Goal: Find specific page/section: Find specific page/section

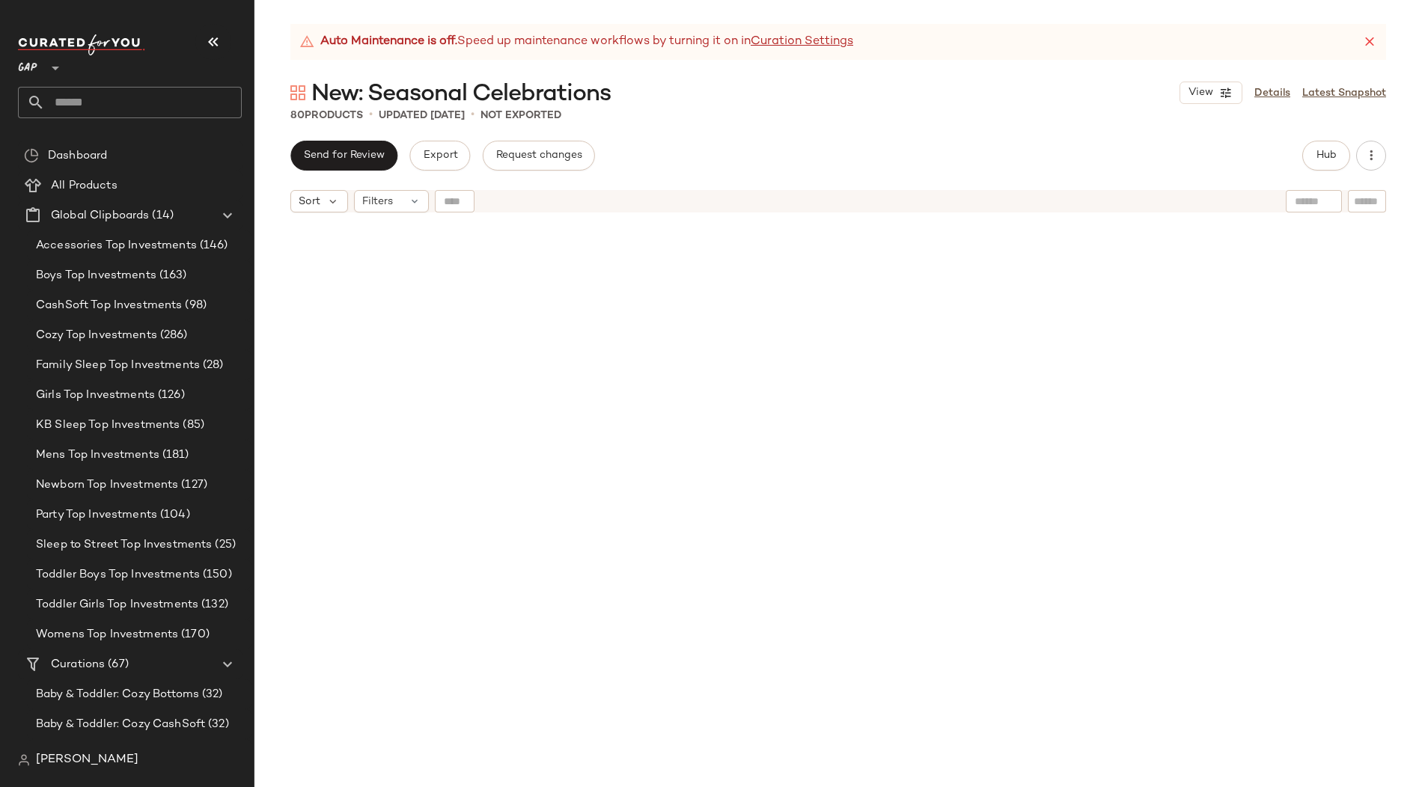
click at [37, 71] on div "GAP **" at bounding box center [30, 58] width 25 height 37
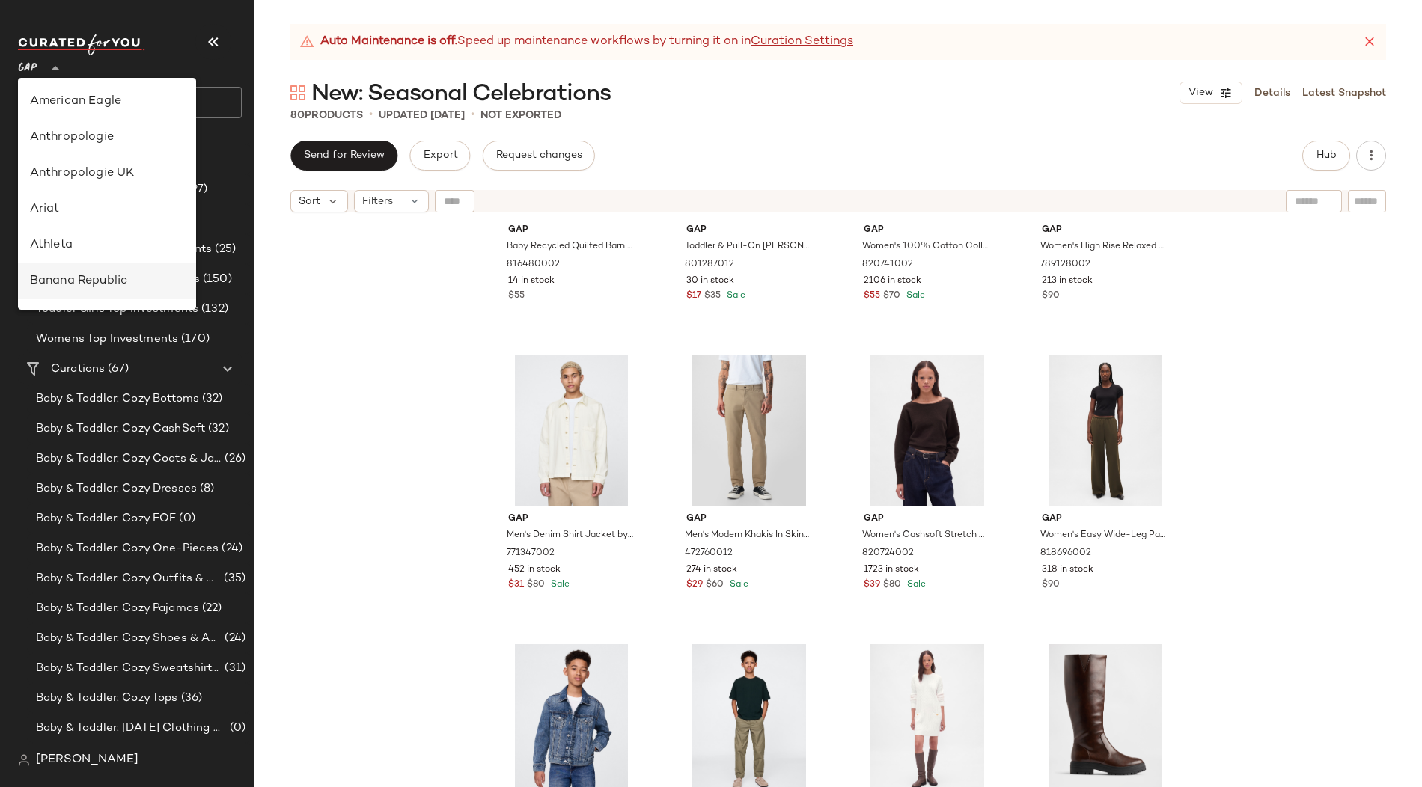
click at [67, 278] on div "Banana Republic" at bounding box center [107, 281] width 154 height 18
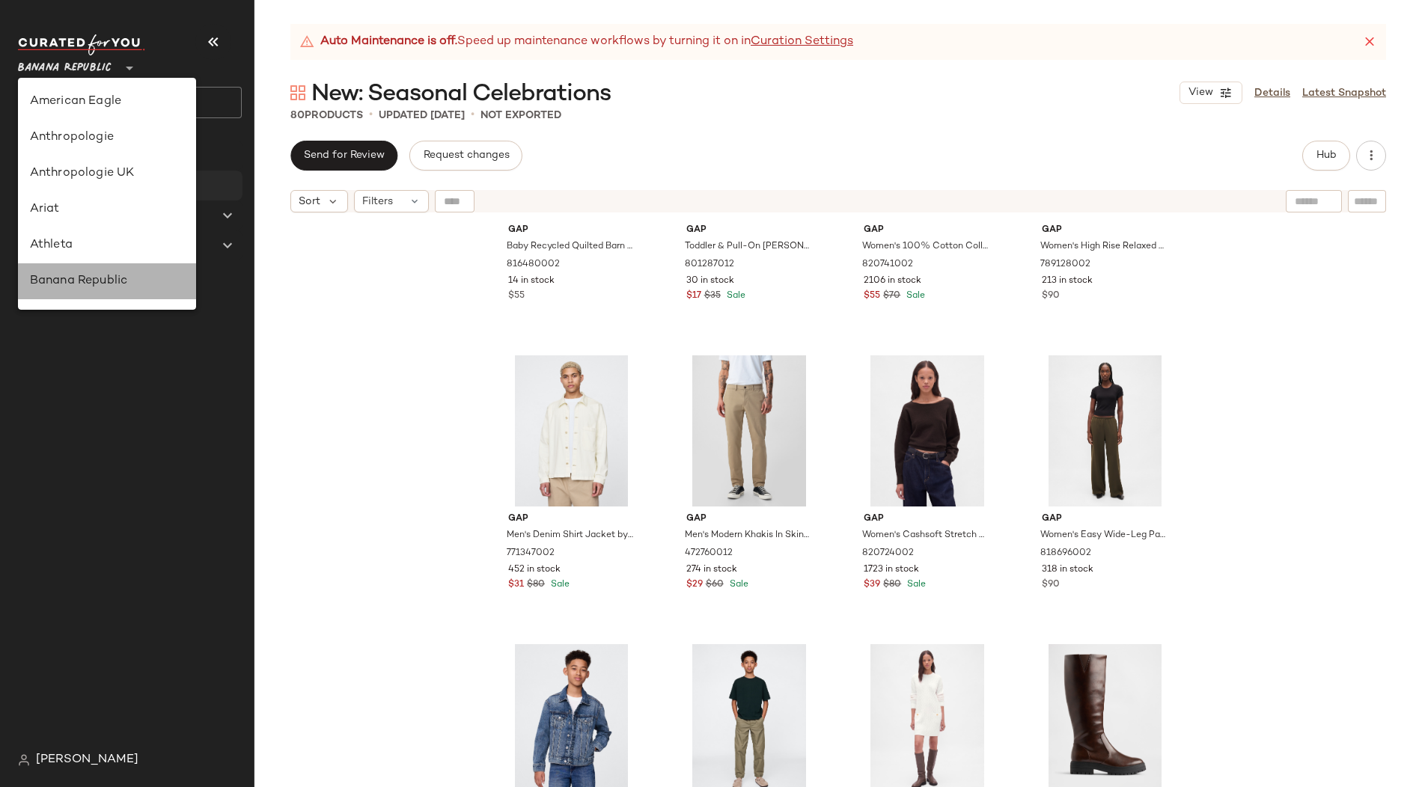
type input "**"
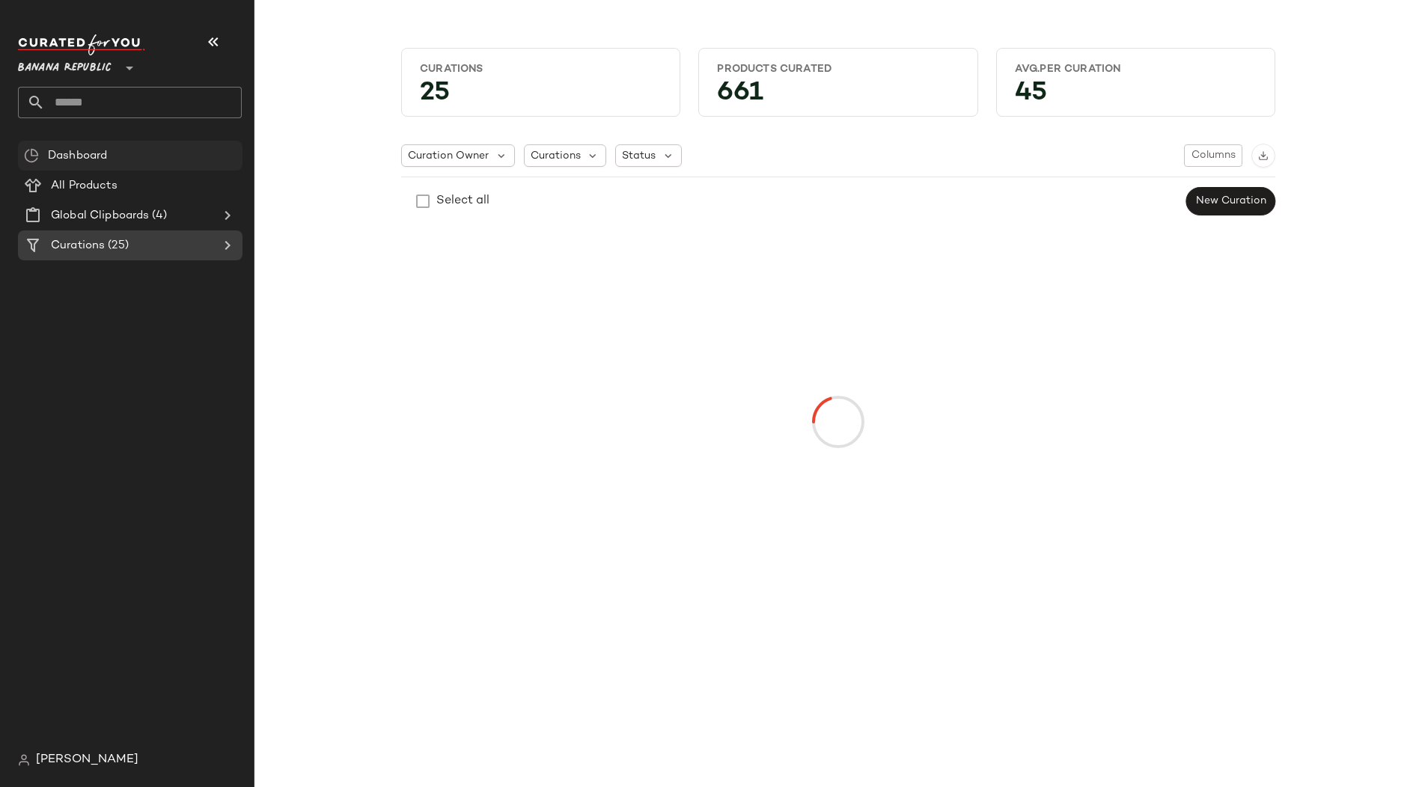
click at [82, 156] on span "Dashboard" at bounding box center [77, 155] width 59 height 17
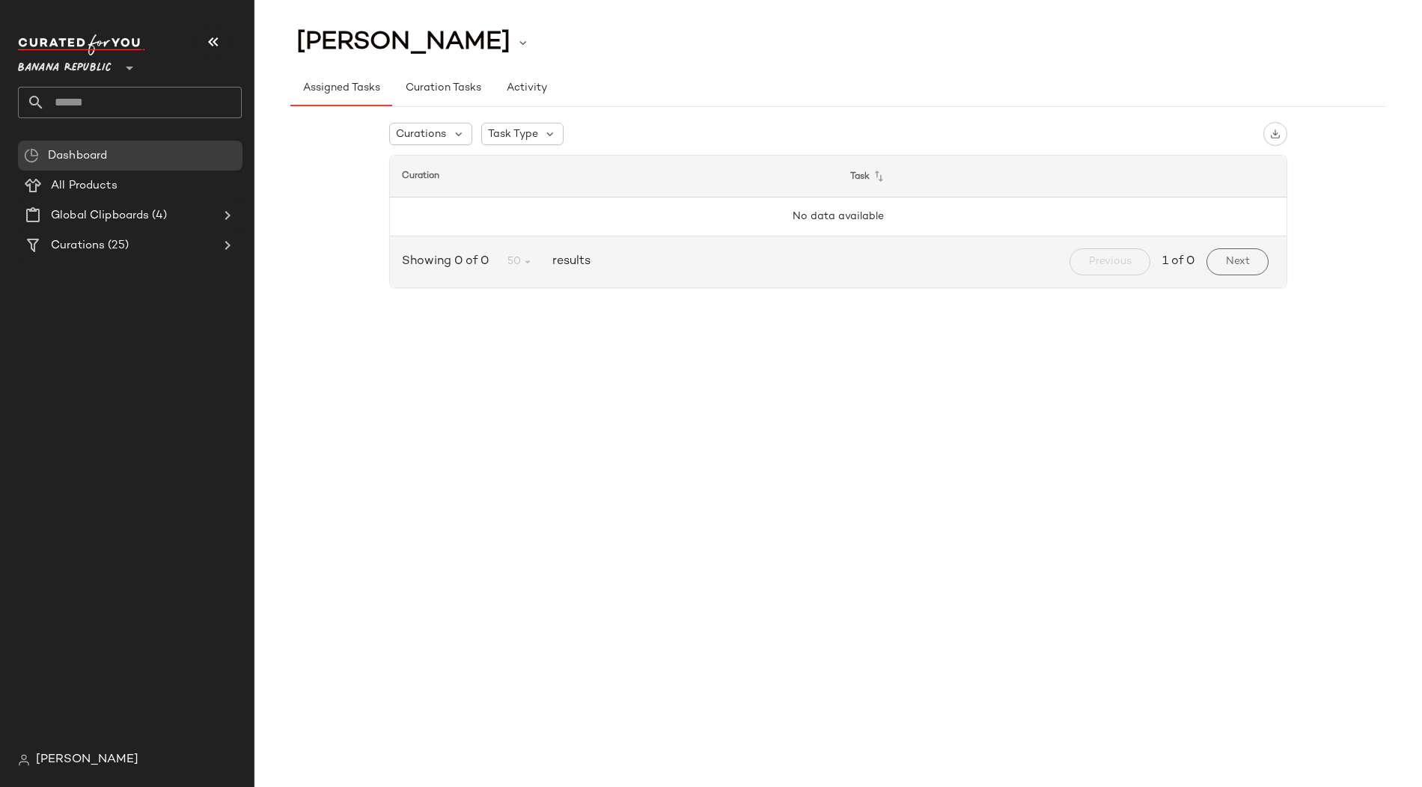
click at [47, 762] on span "[PERSON_NAME]" at bounding box center [87, 760] width 103 height 18
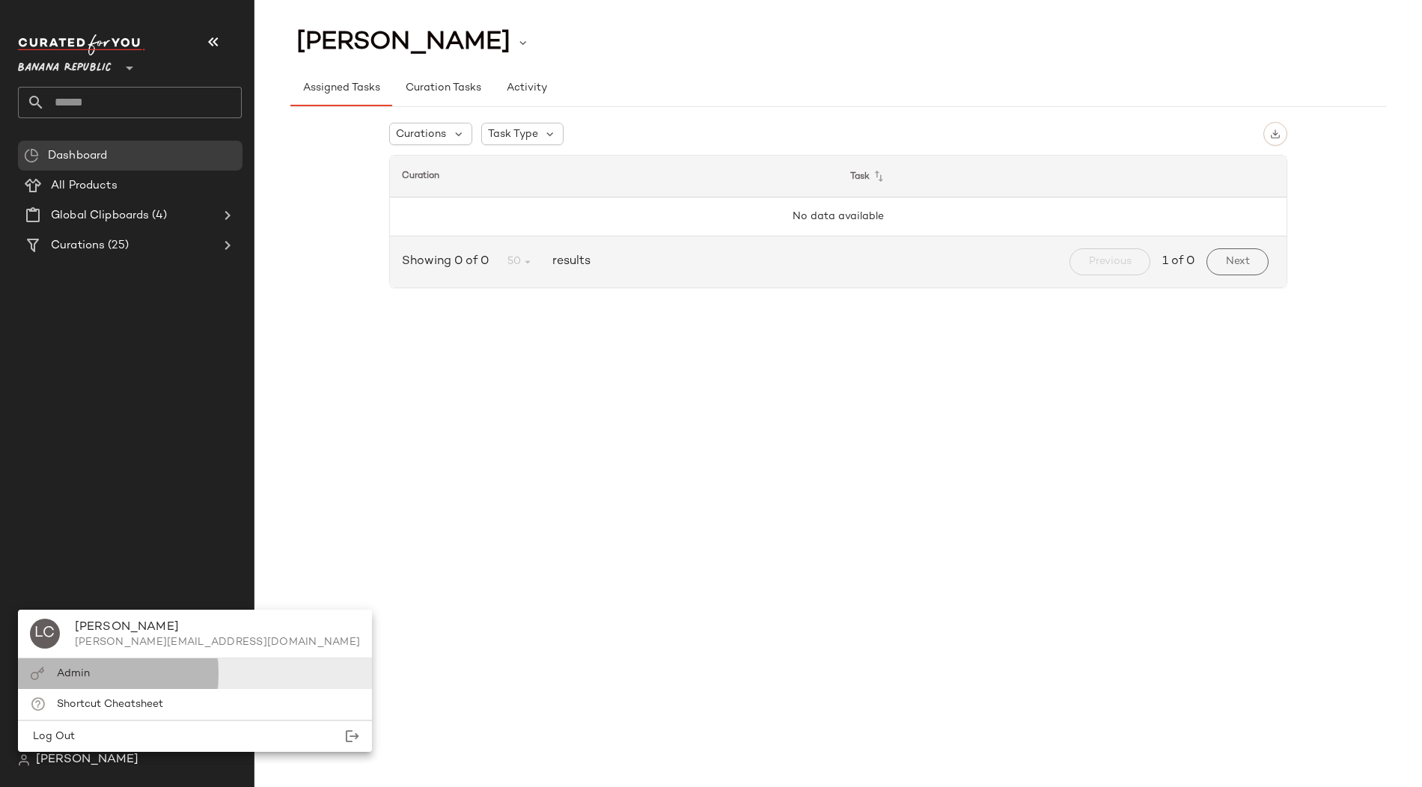
click at [82, 673] on span "Admin" at bounding box center [73, 673] width 33 height 11
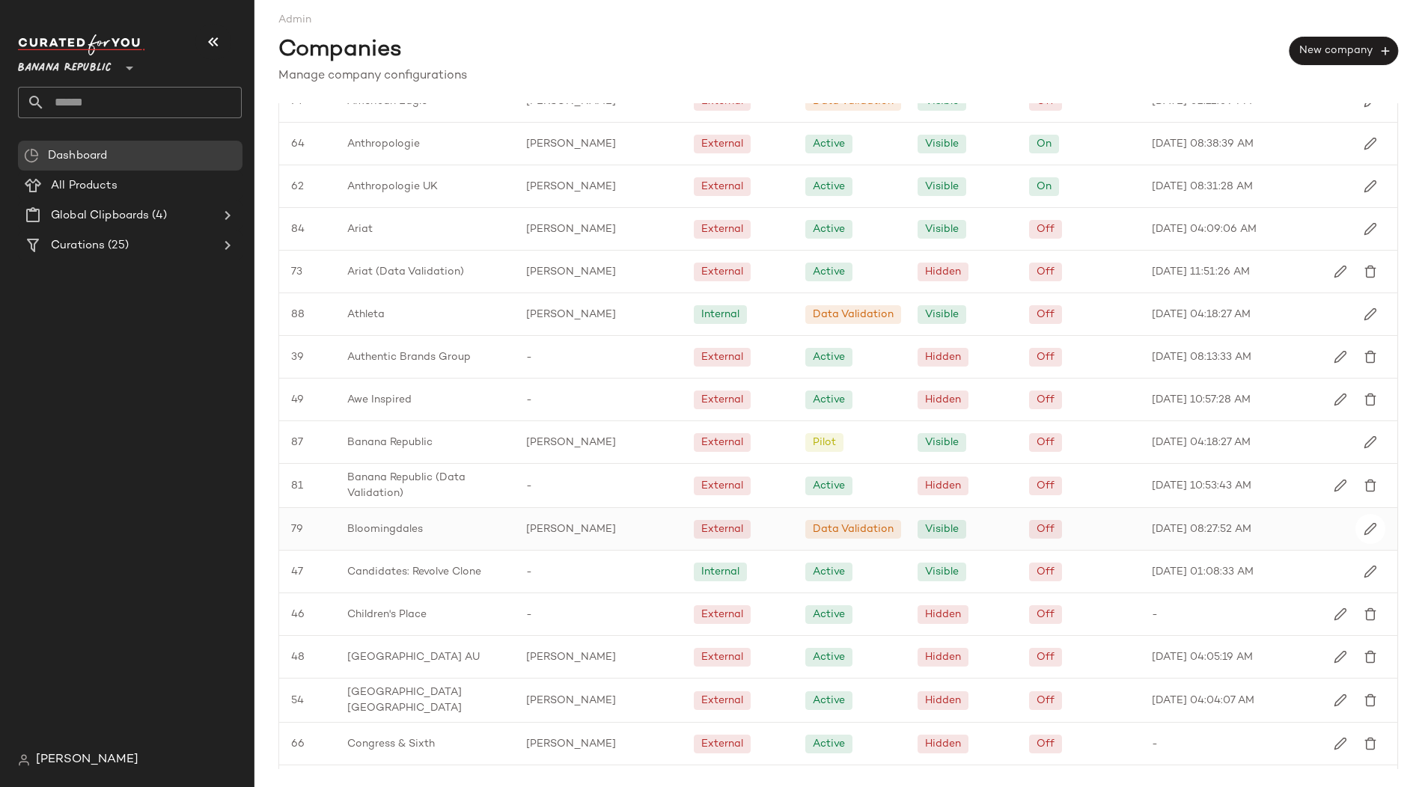
scroll to position [117, 0]
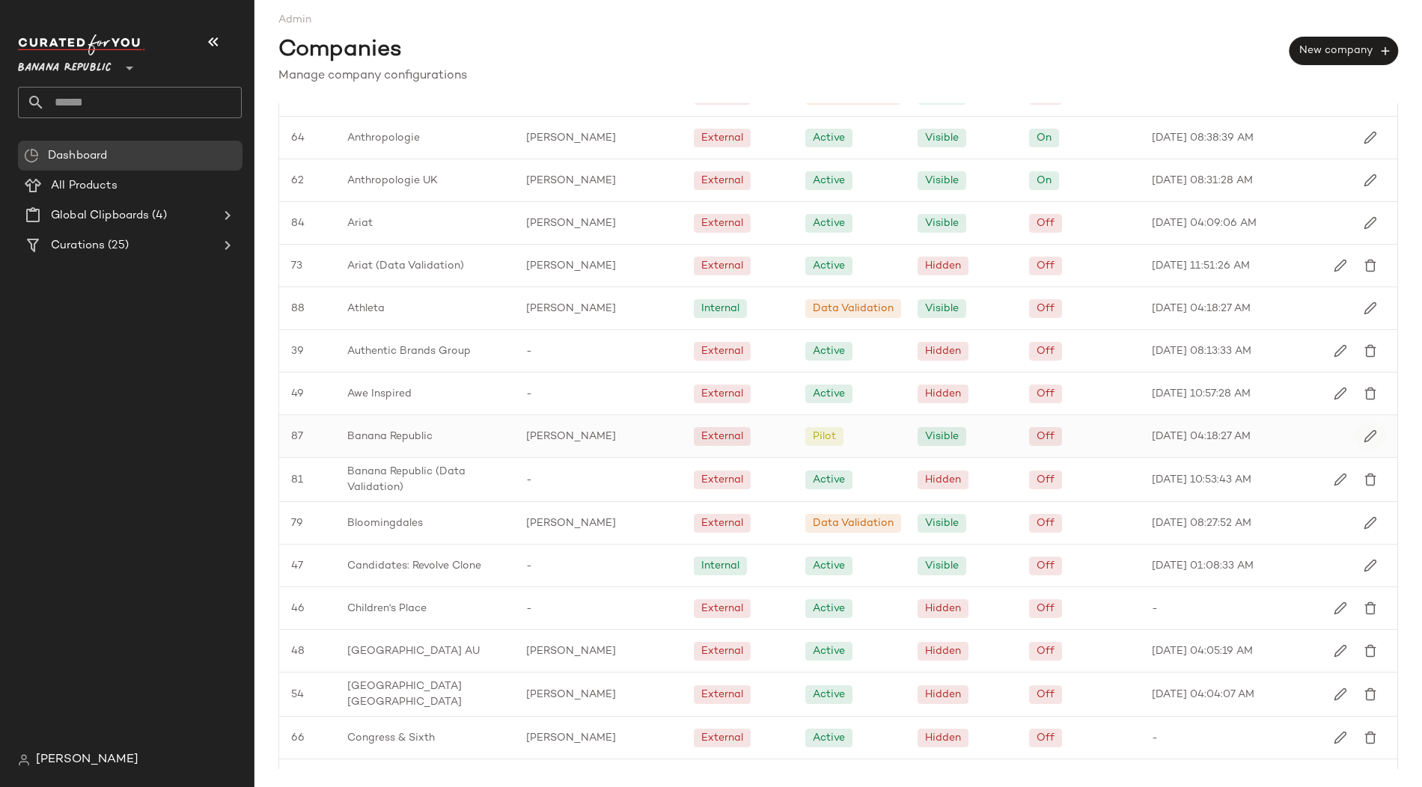
click at [1364, 431] on img "button" at bounding box center [1370, 436] width 13 height 13
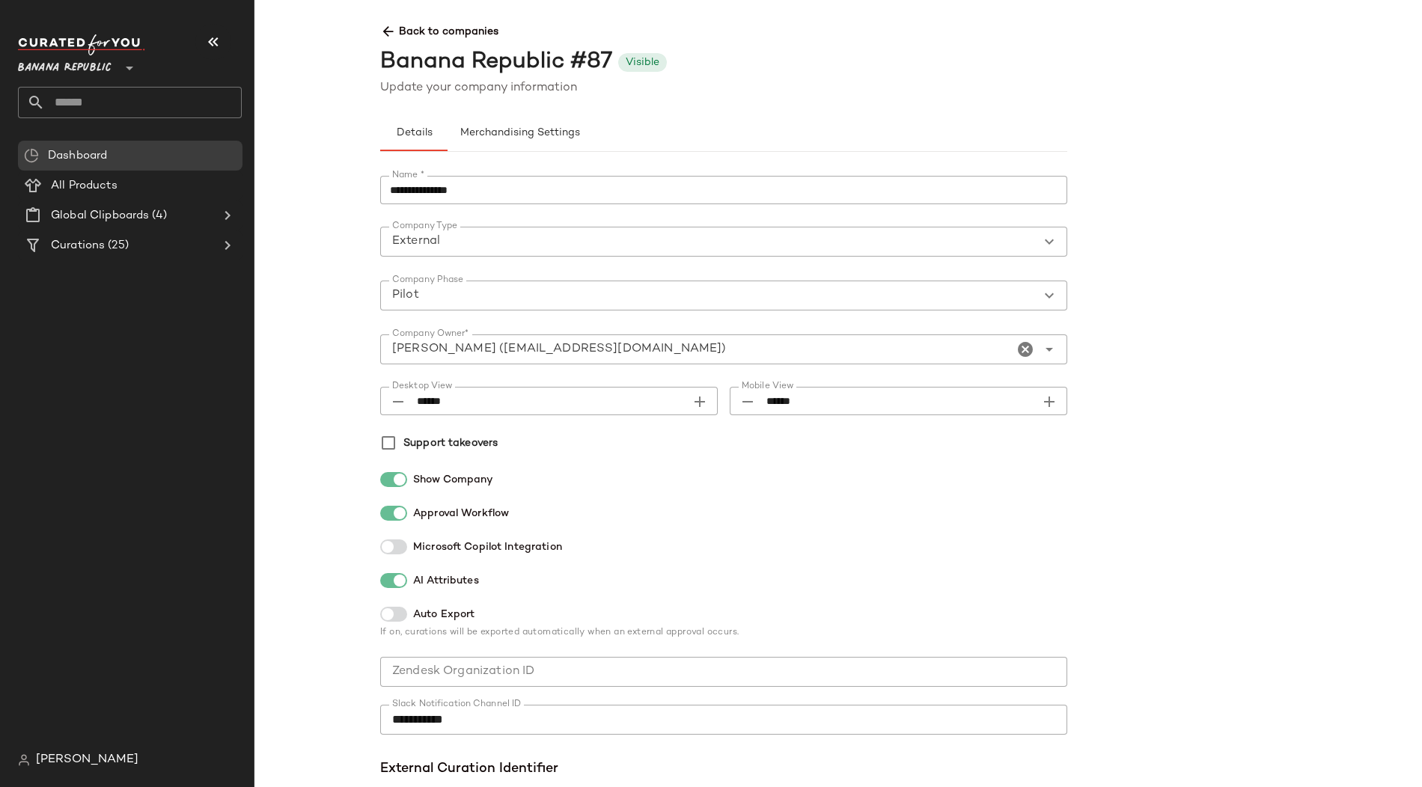
click at [386, 24] on icon at bounding box center [388, 32] width 16 height 16
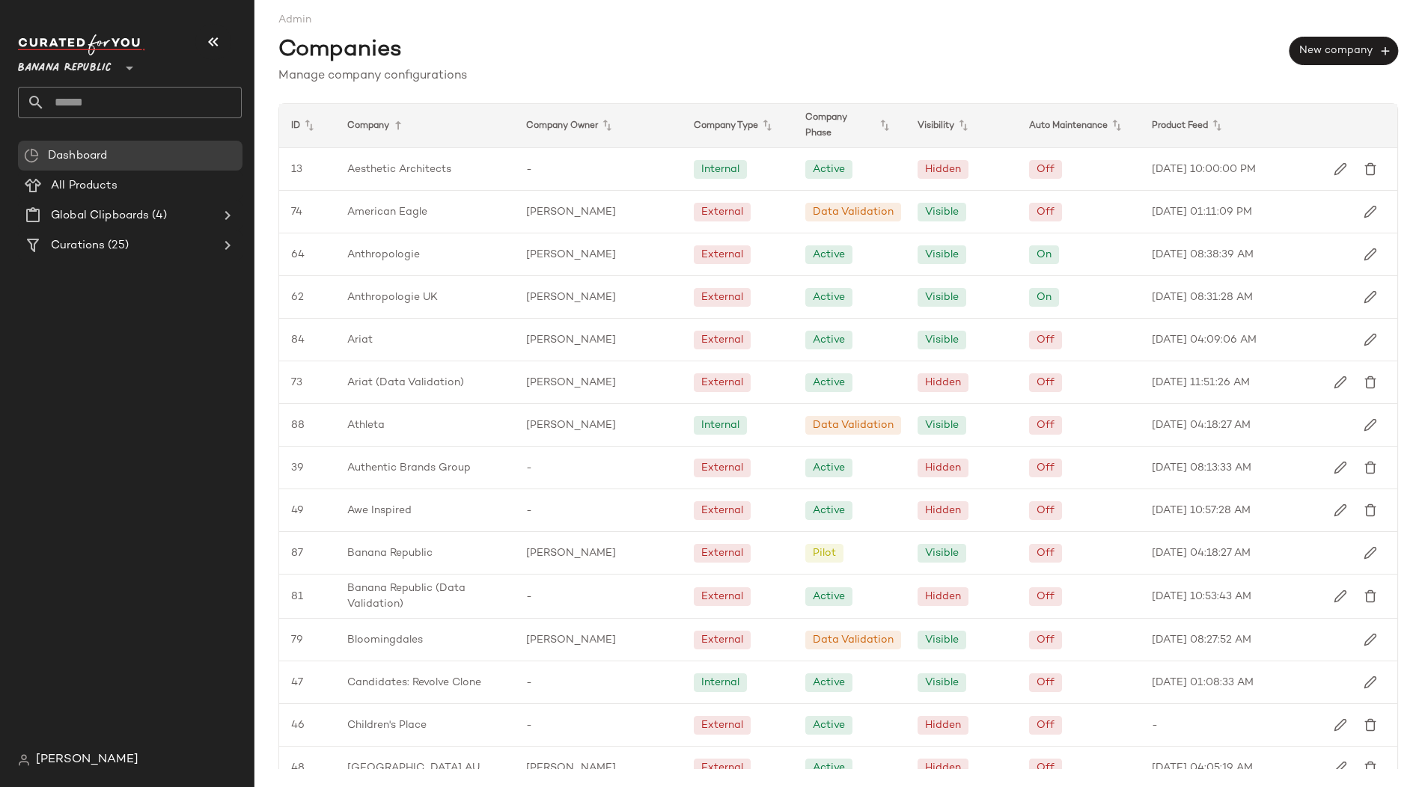
click at [88, 72] on span "Banana Republic" at bounding box center [65, 64] width 94 height 27
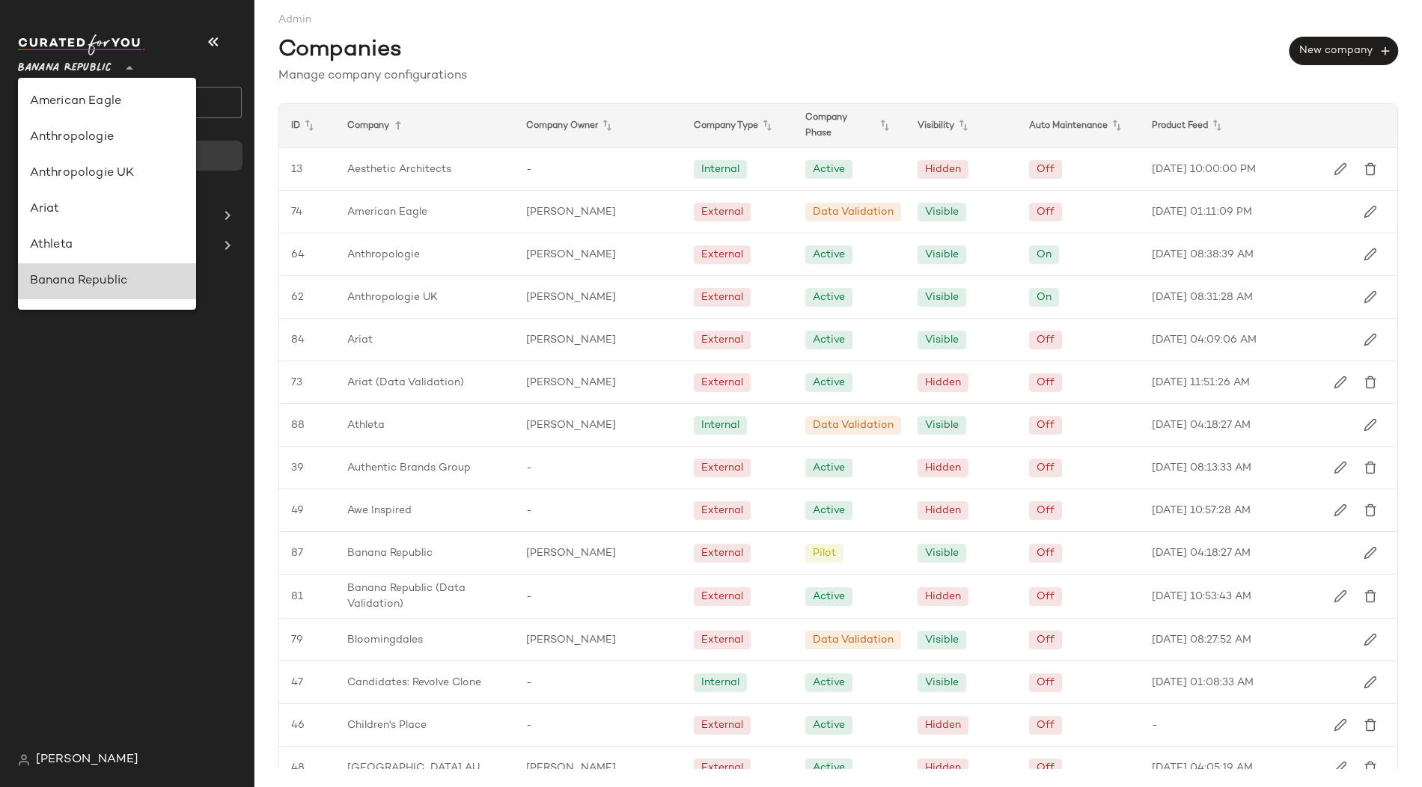
click at [79, 281] on div "Banana Republic" at bounding box center [107, 281] width 154 height 18
click at [79, 67] on span "Banana Republic" at bounding box center [65, 64] width 94 height 27
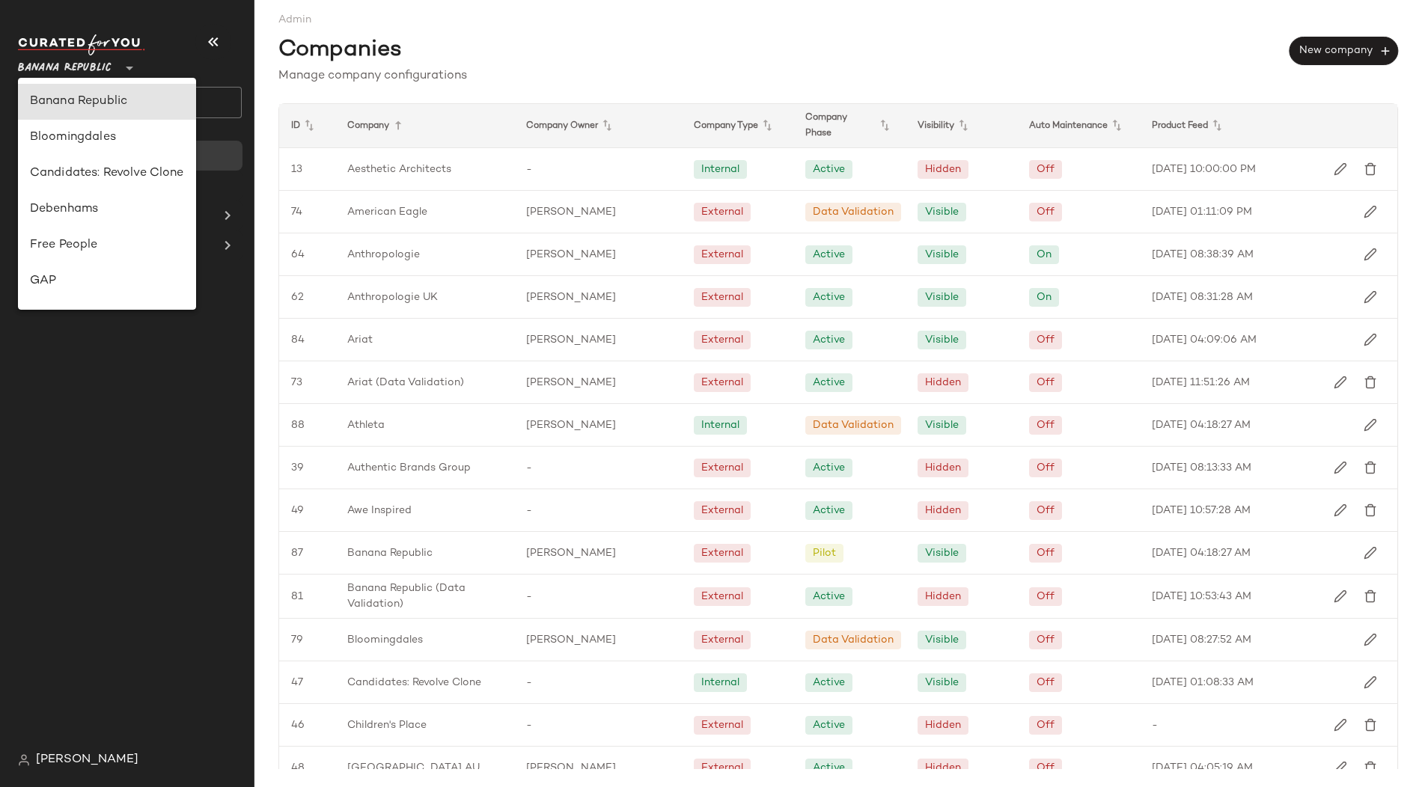
click at [80, 754] on span "[PERSON_NAME]" at bounding box center [87, 760] width 103 height 18
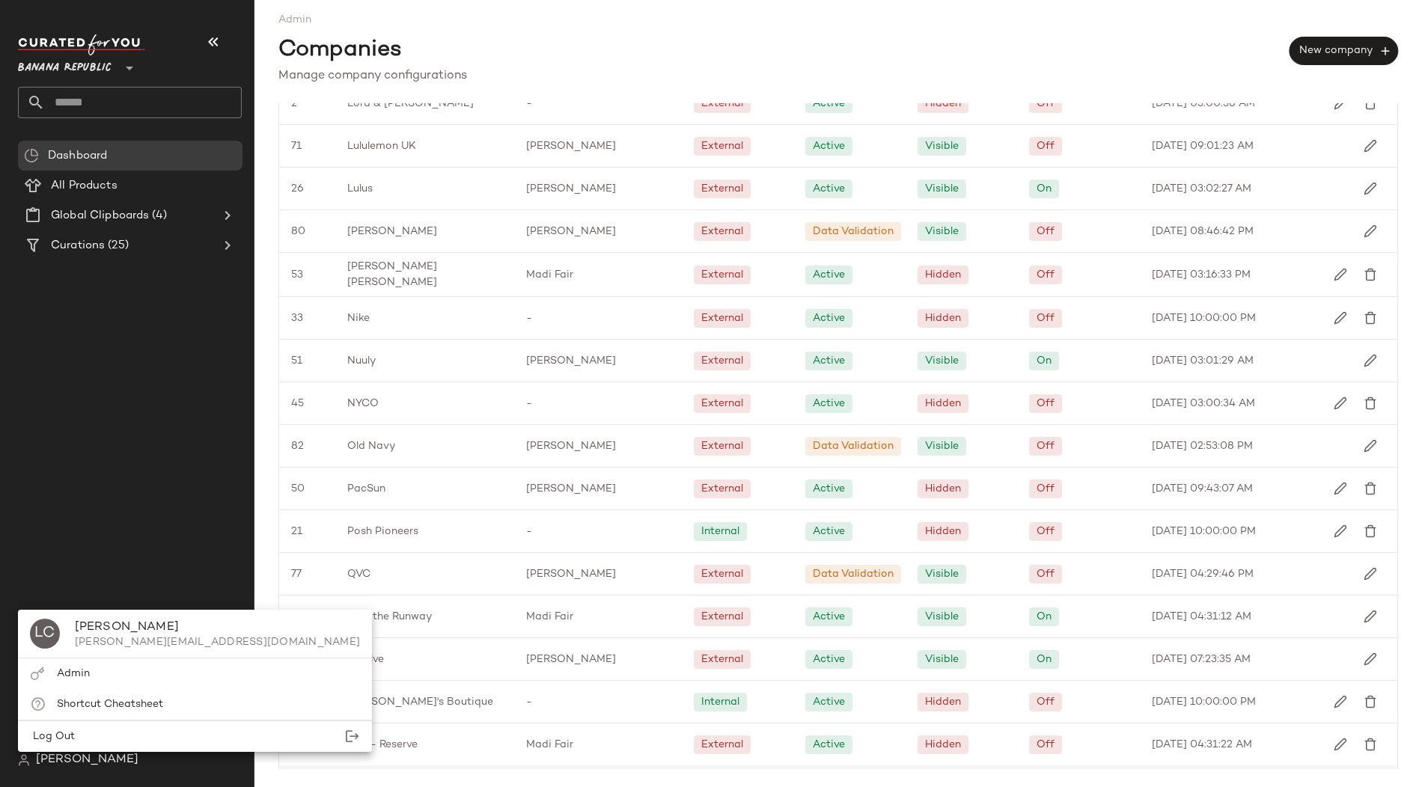
scroll to position [1546, 0]
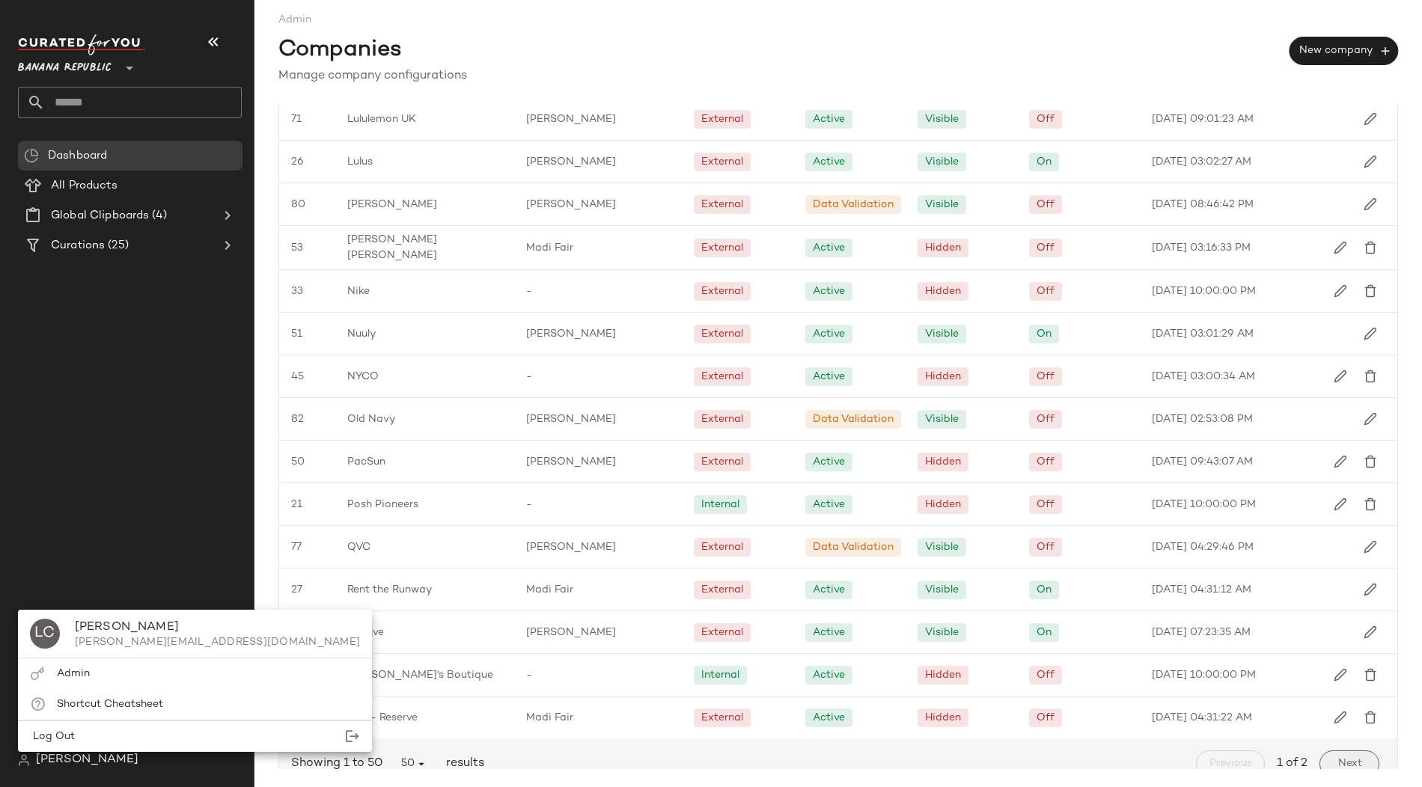
click at [1341, 758] on span "Next" at bounding box center [1349, 764] width 25 height 12
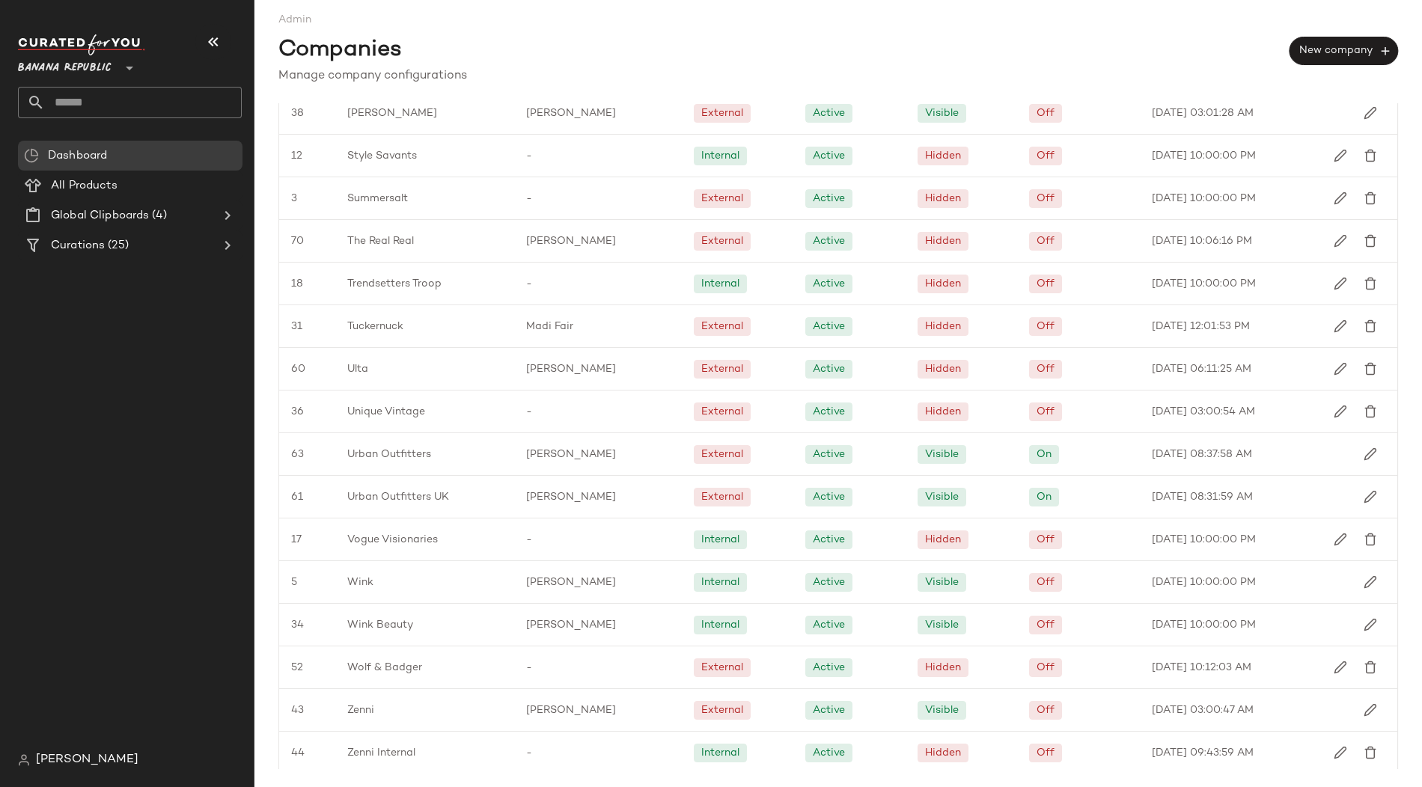
scroll to position [444, 0]
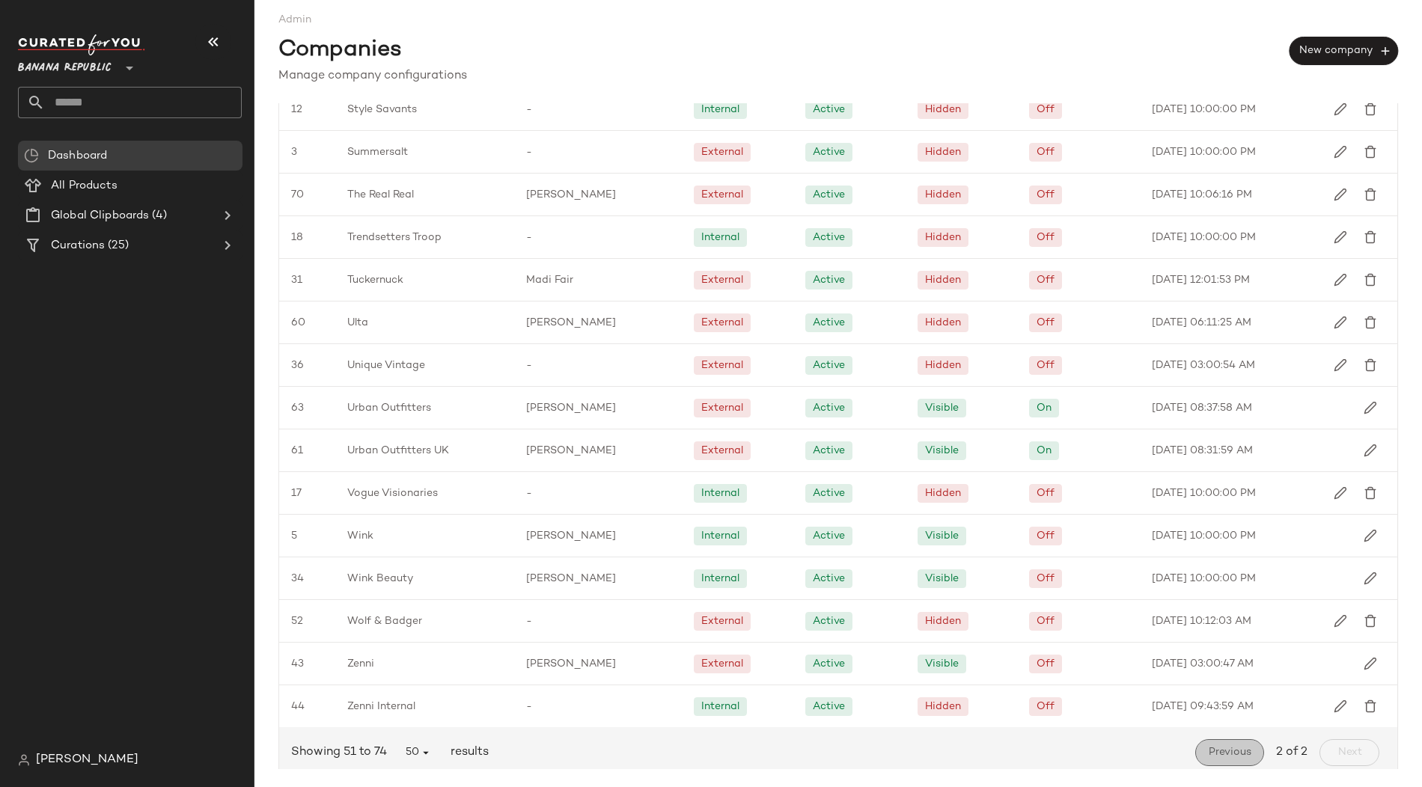
click at [1208, 747] on span "Previous" at bounding box center [1229, 753] width 43 height 12
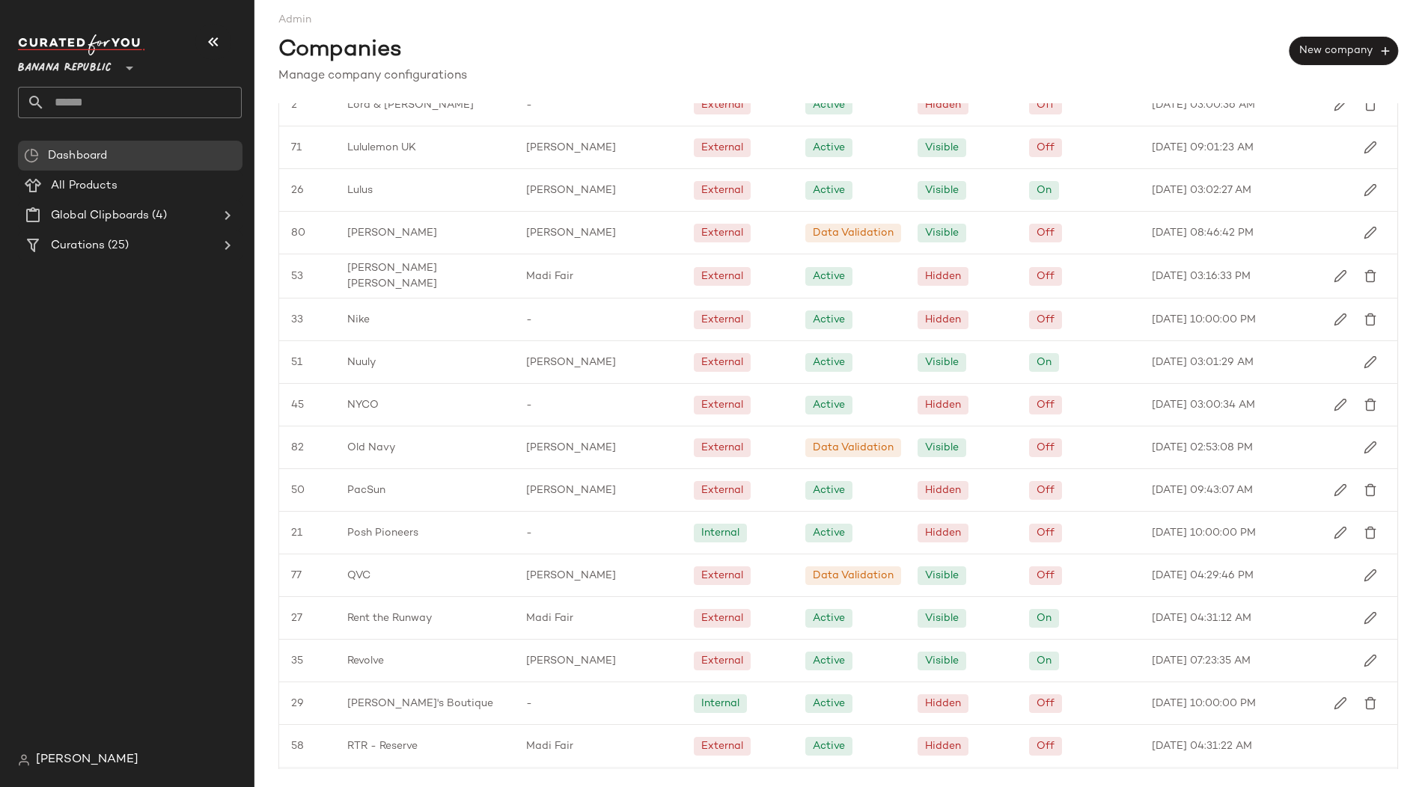
scroll to position [1546, 0]
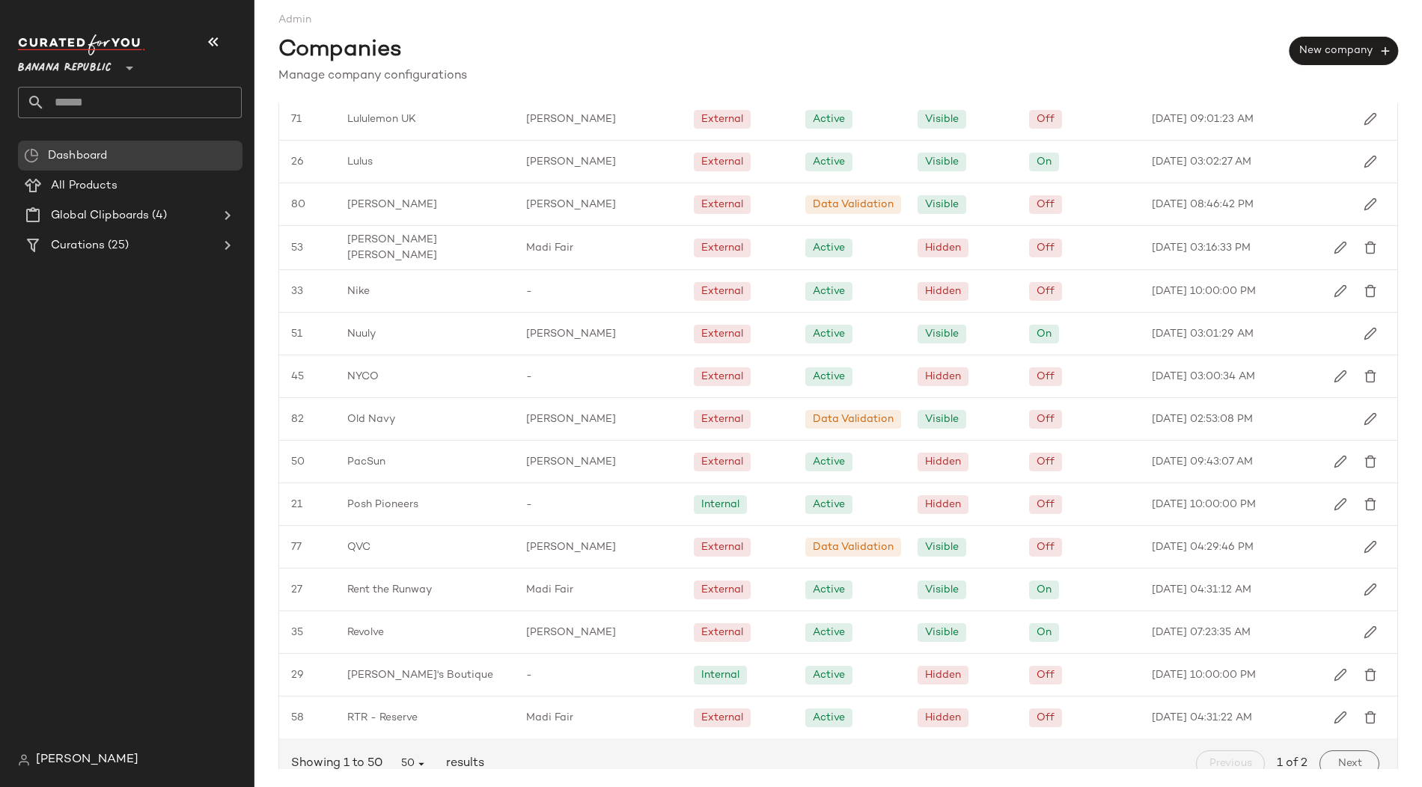
click at [72, 763] on span "[PERSON_NAME]" at bounding box center [87, 760] width 103 height 18
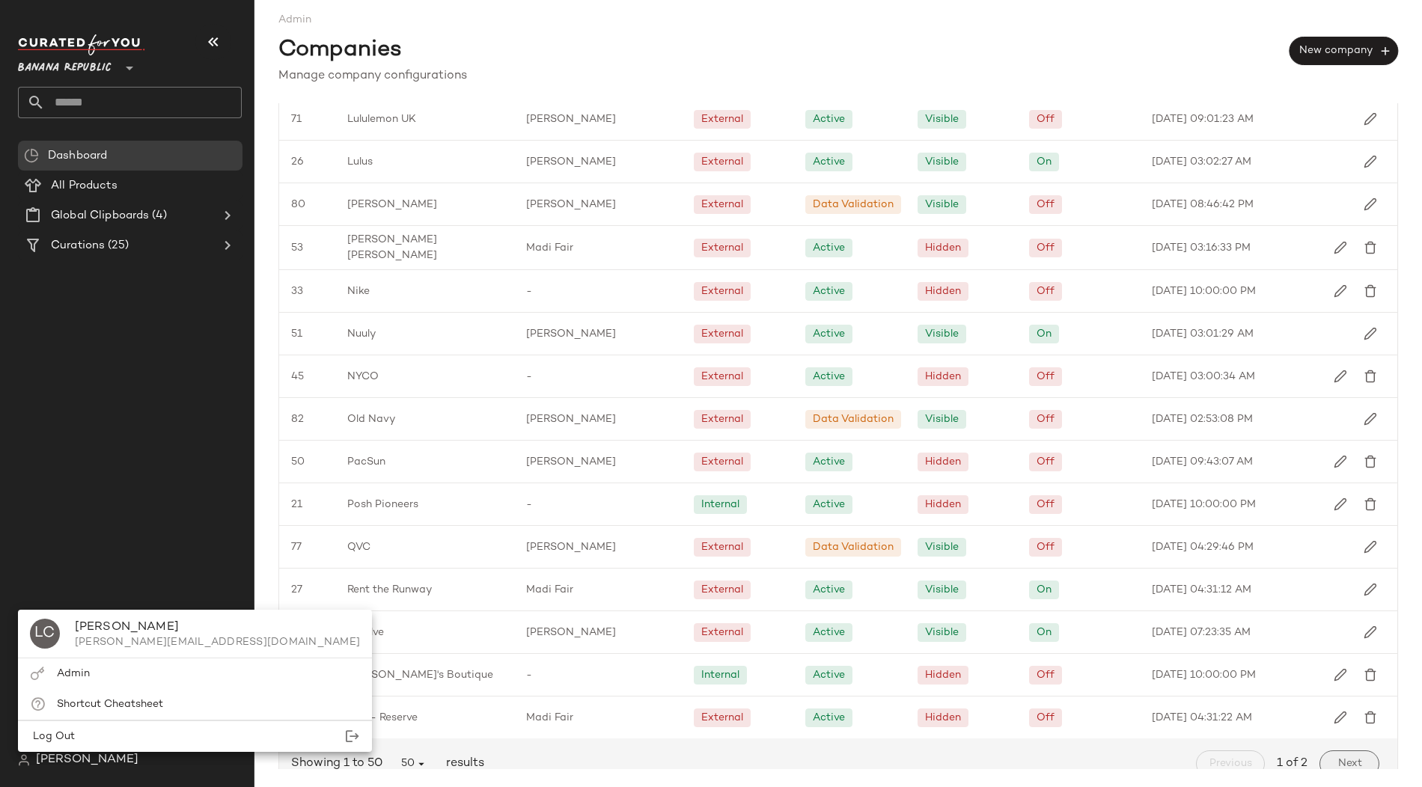
click at [1353, 758] on span "Next" at bounding box center [1349, 764] width 25 height 12
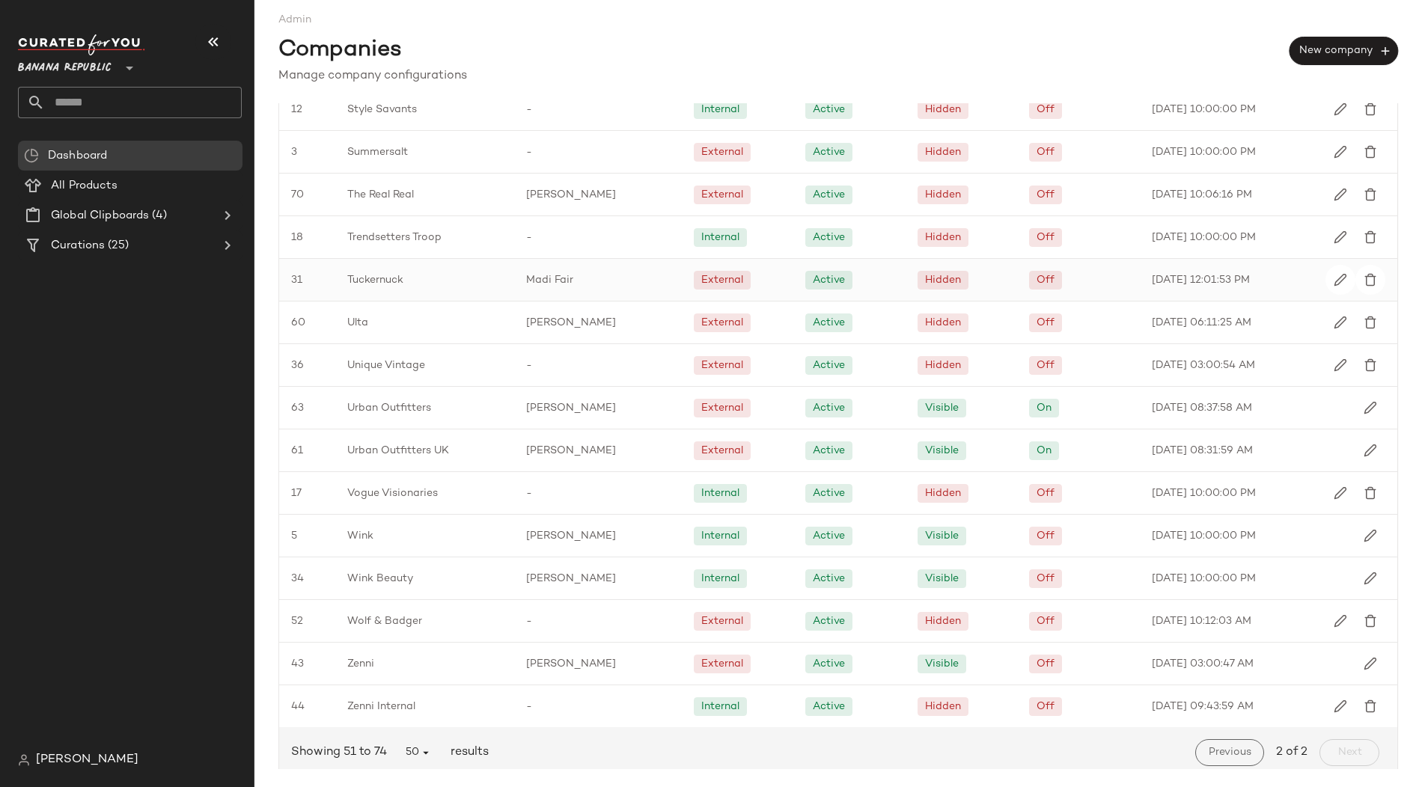
scroll to position [444, 0]
click at [64, 762] on span "[PERSON_NAME]" at bounding box center [87, 760] width 103 height 18
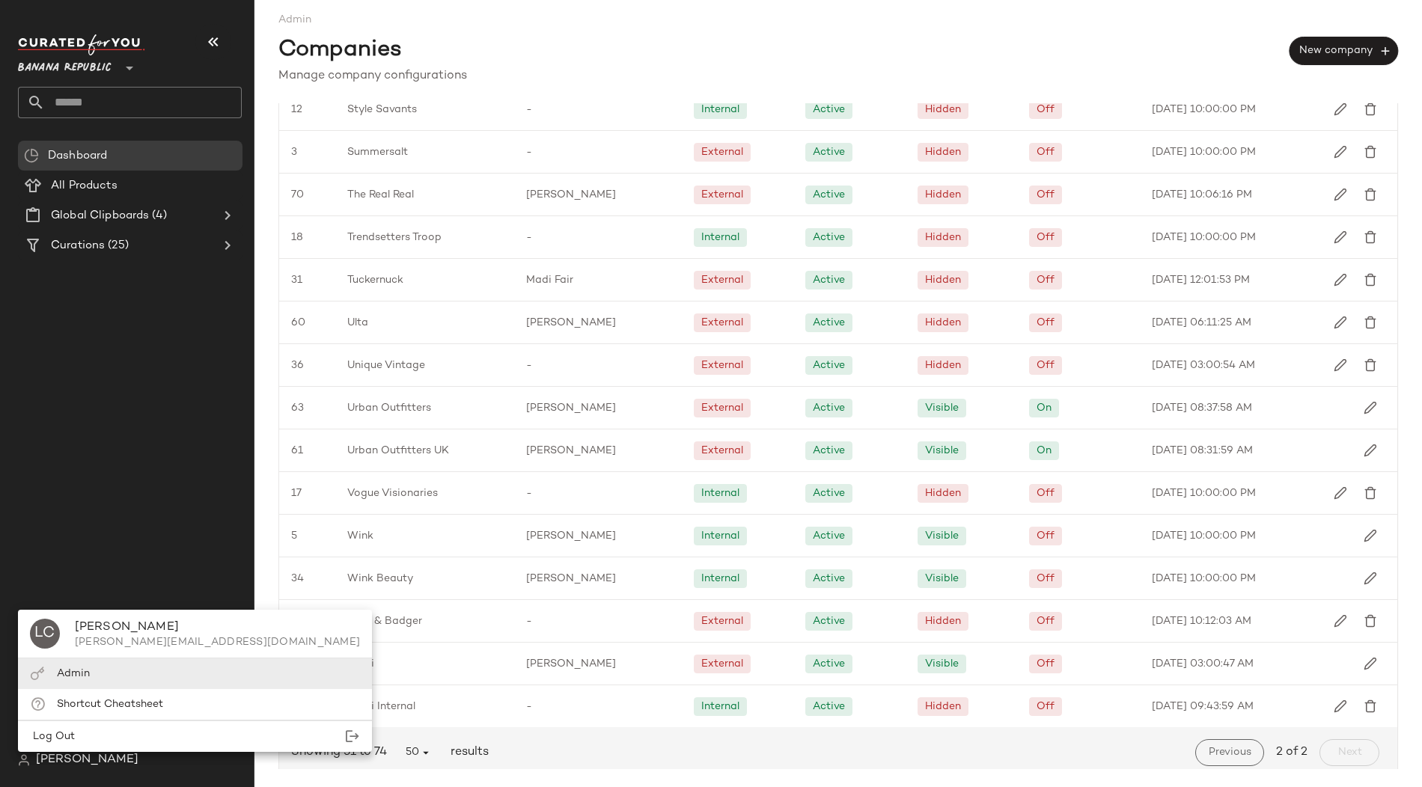
click at [102, 671] on div "Admin" at bounding box center [195, 674] width 354 height 31
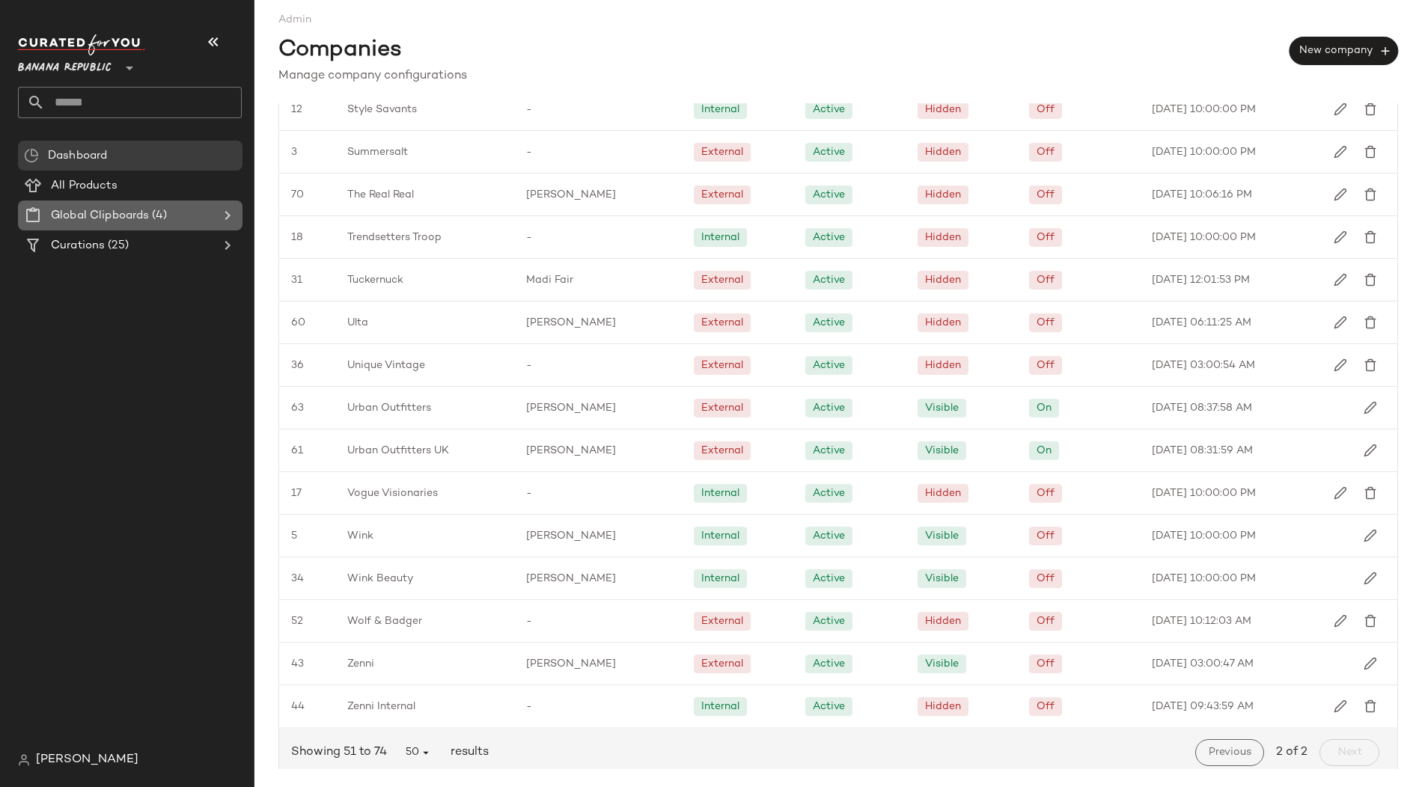
click at [103, 214] on span "Global Clipboards" at bounding box center [100, 215] width 98 height 17
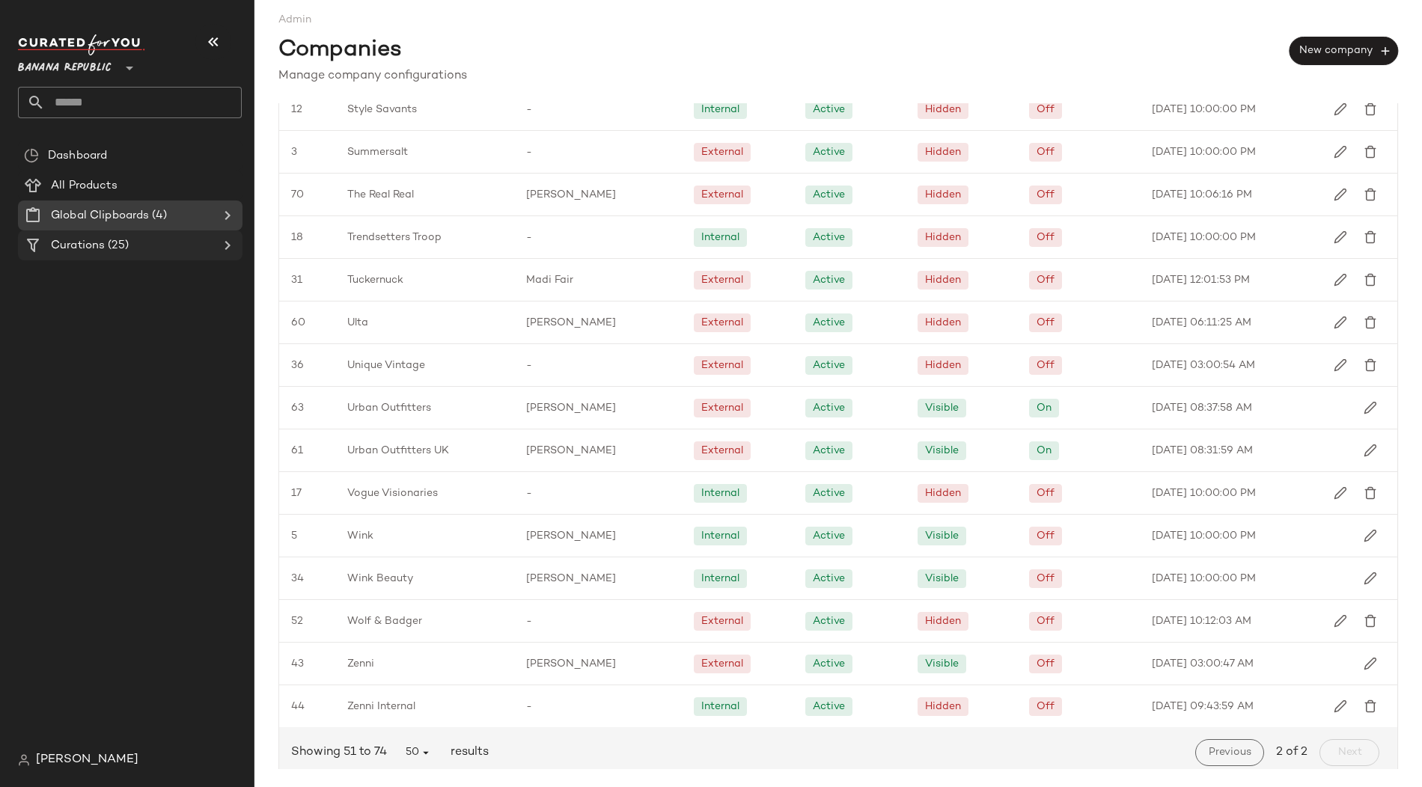
click at [113, 237] on span "(25)" at bounding box center [117, 245] width 24 height 17
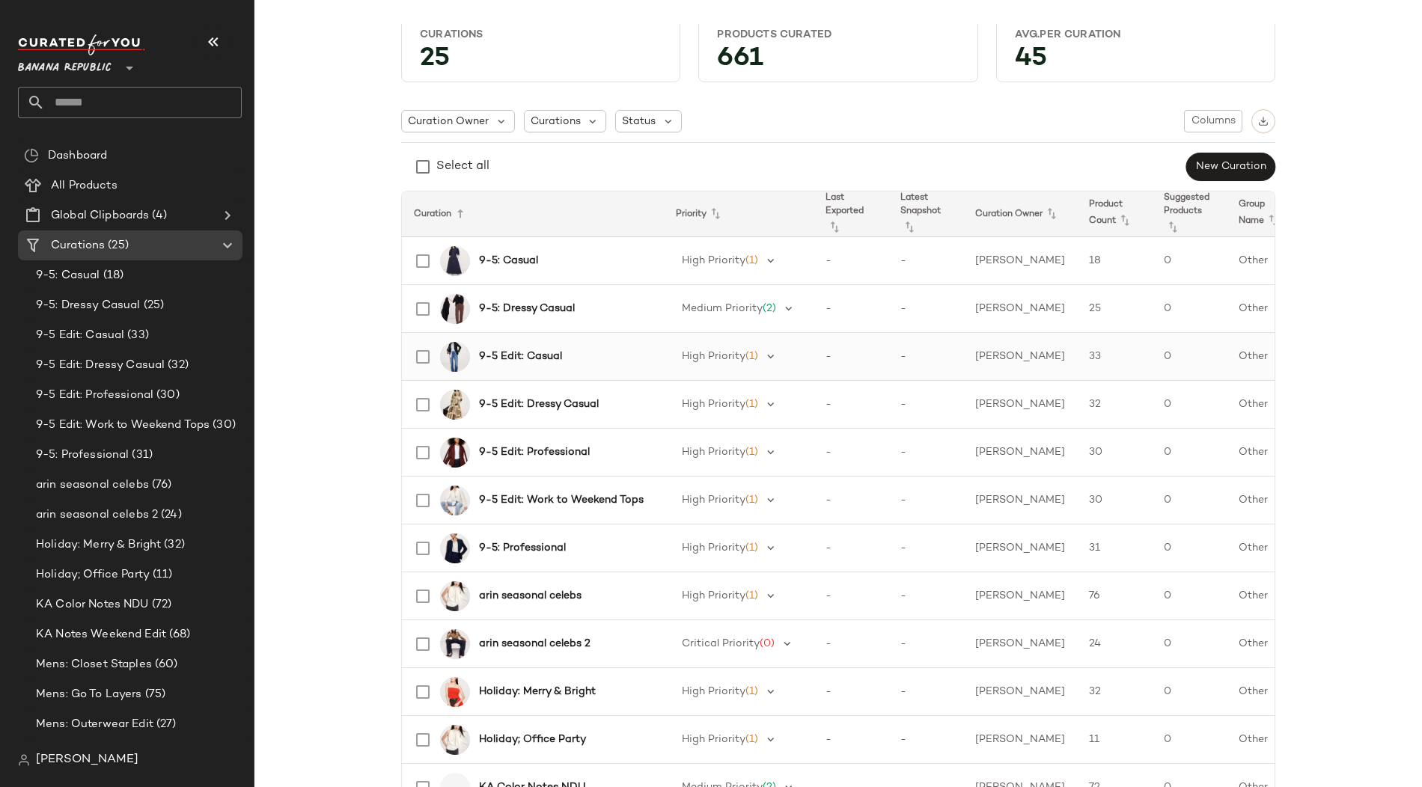
scroll to position [42, 0]
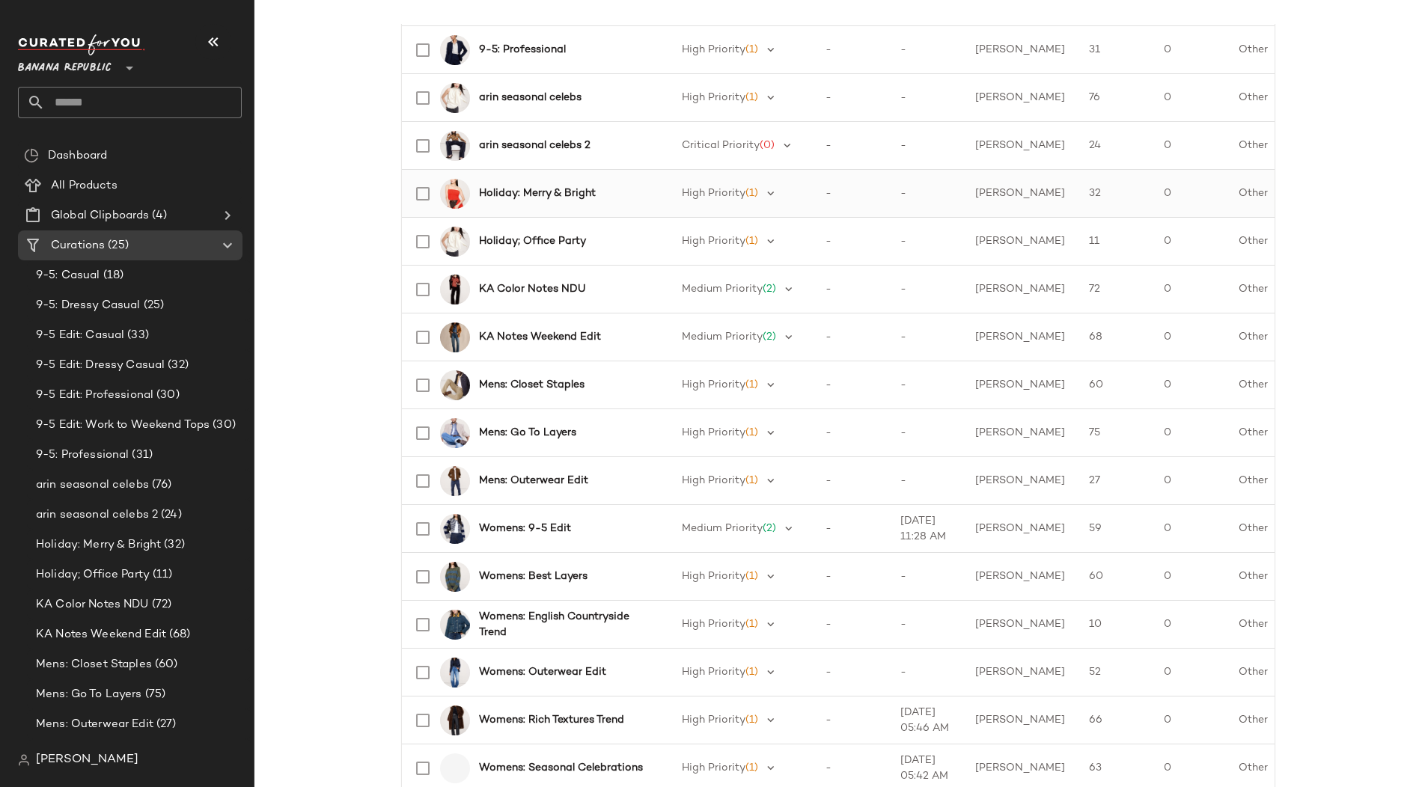
scroll to position [570, 0]
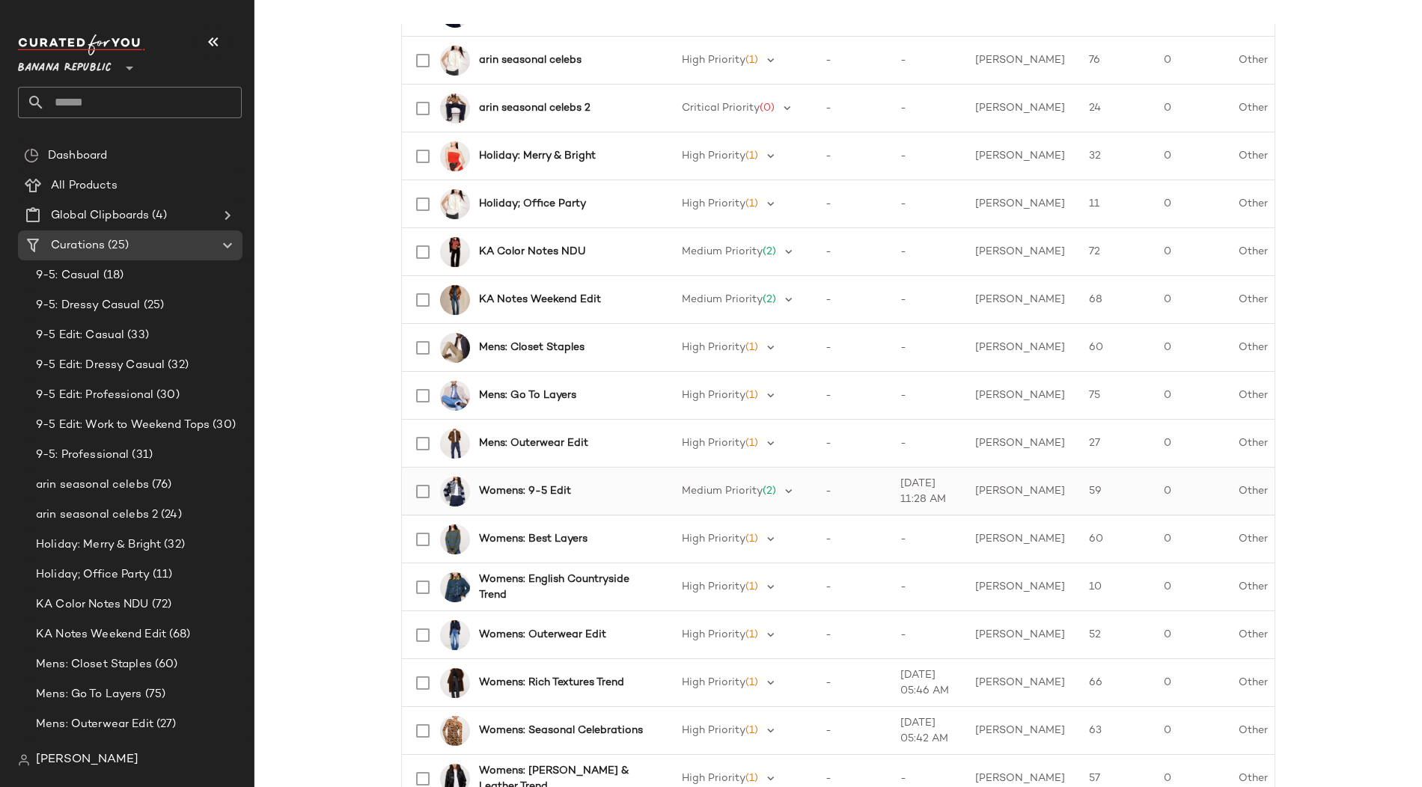
click at [527, 488] on b "Womens: 9-5 Edit" at bounding box center [525, 492] width 92 height 16
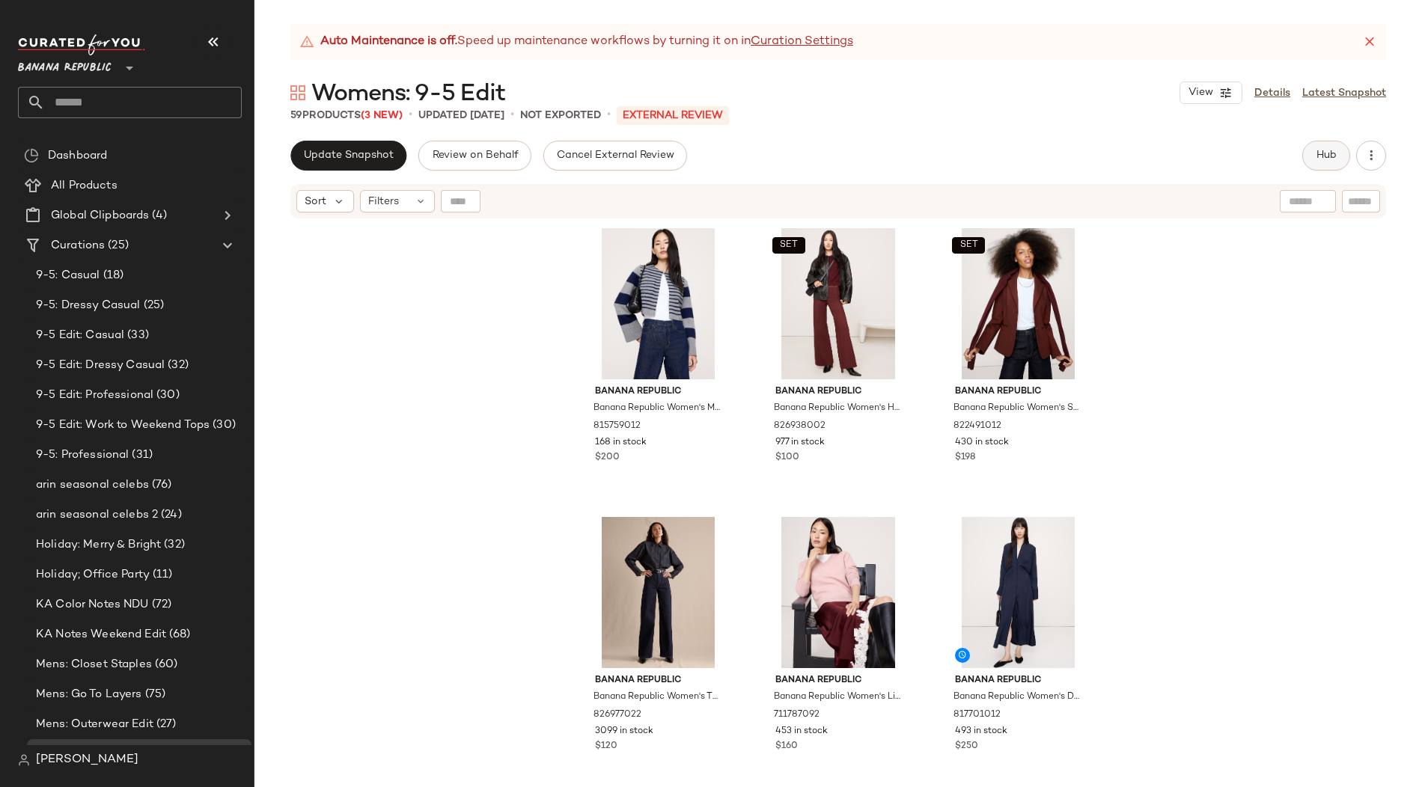
click at [1327, 162] on button "Hub" at bounding box center [1326, 156] width 48 height 30
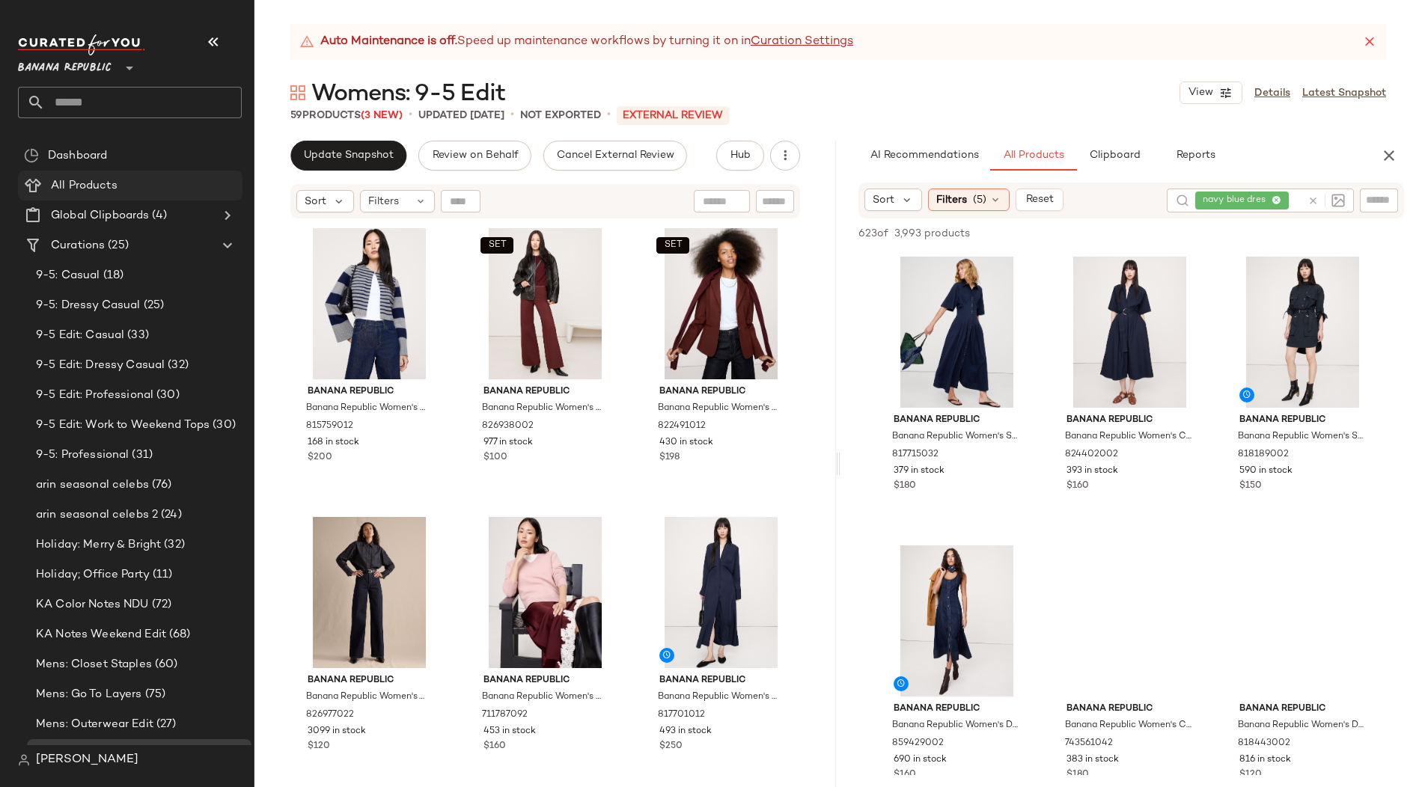
click at [79, 186] on span "All Products" at bounding box center [84, 185] width 67 height 17
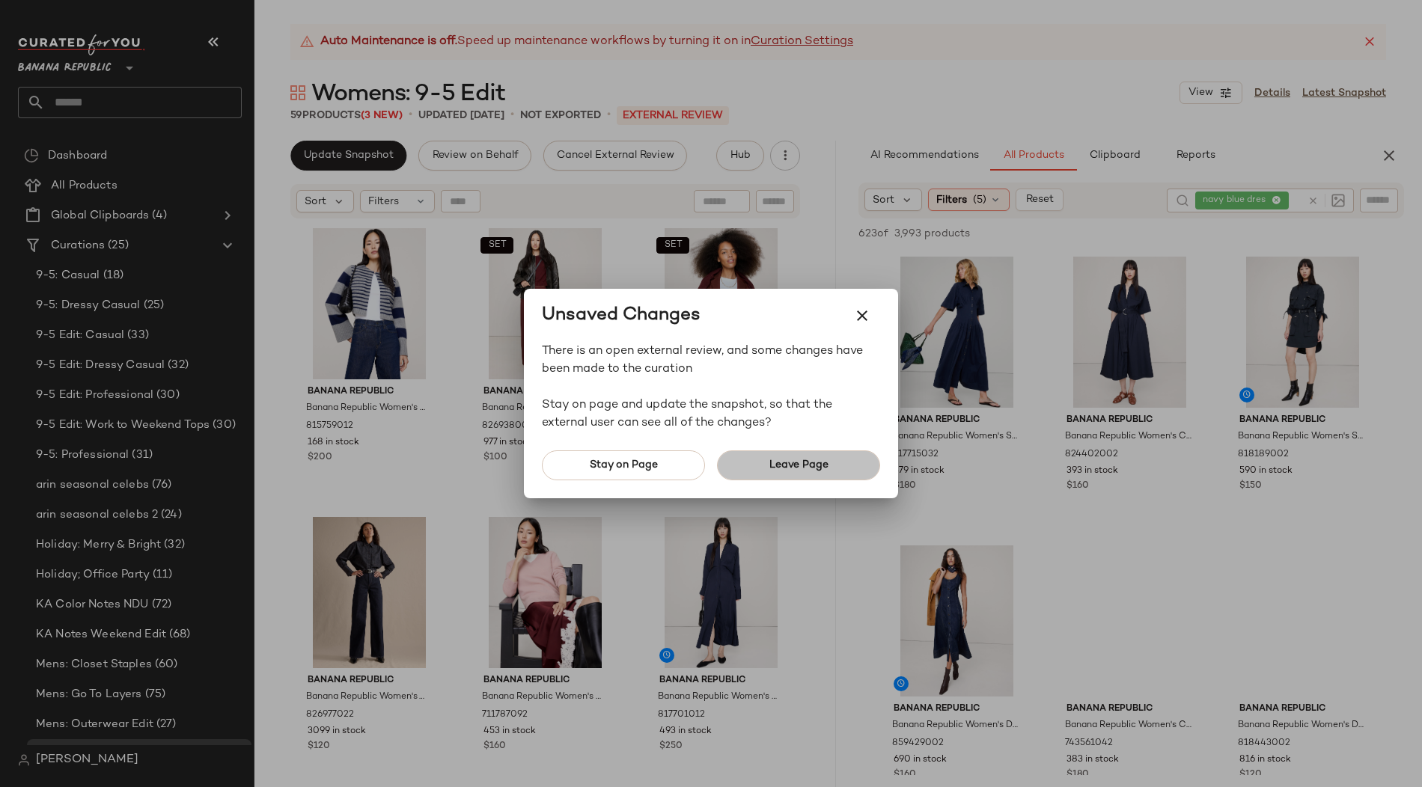
click at [771, 467] on span "Leave Page" at bounding box center [799, 466] width 60 height 12
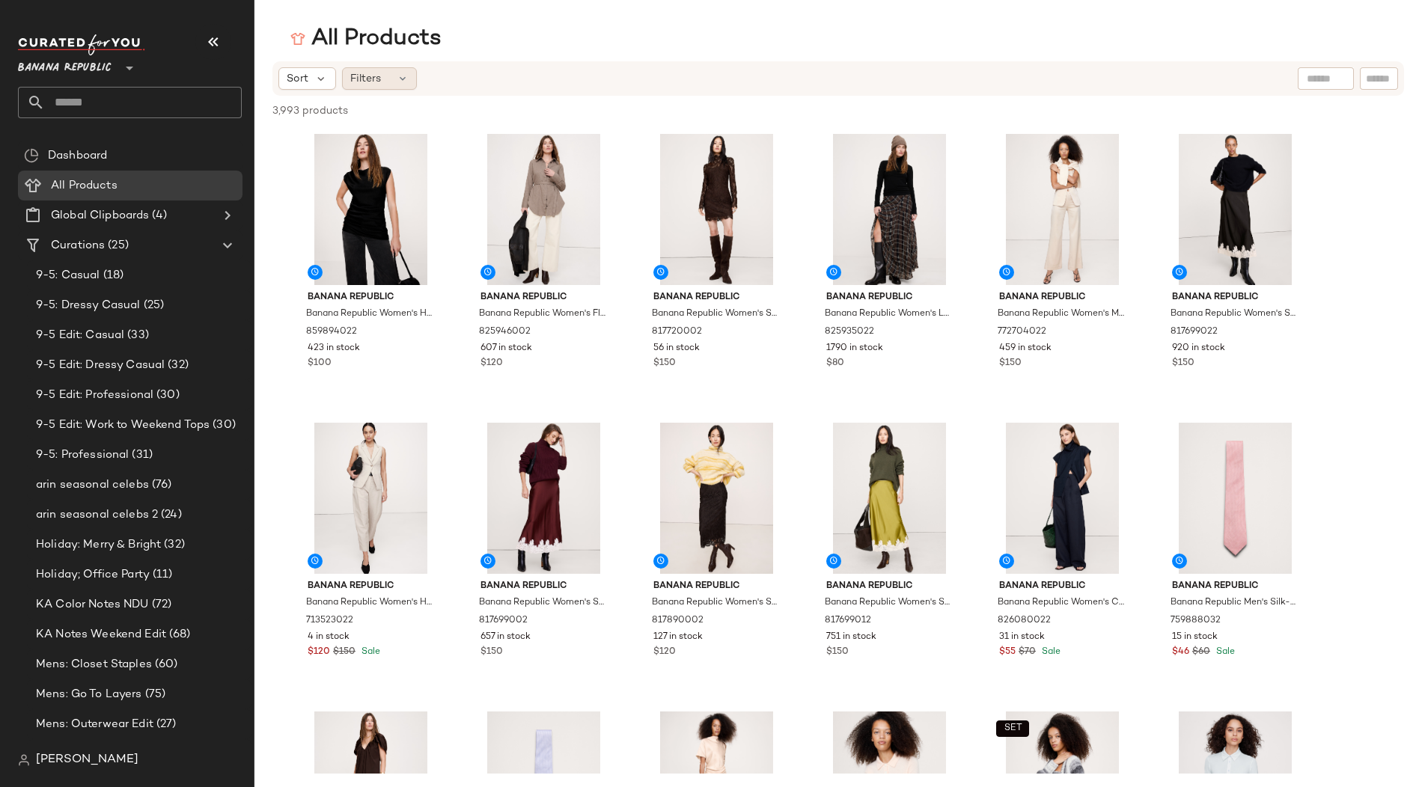
click at [386, 76] on div "Filters" at bounding box center [379, 78] width 75 height 22
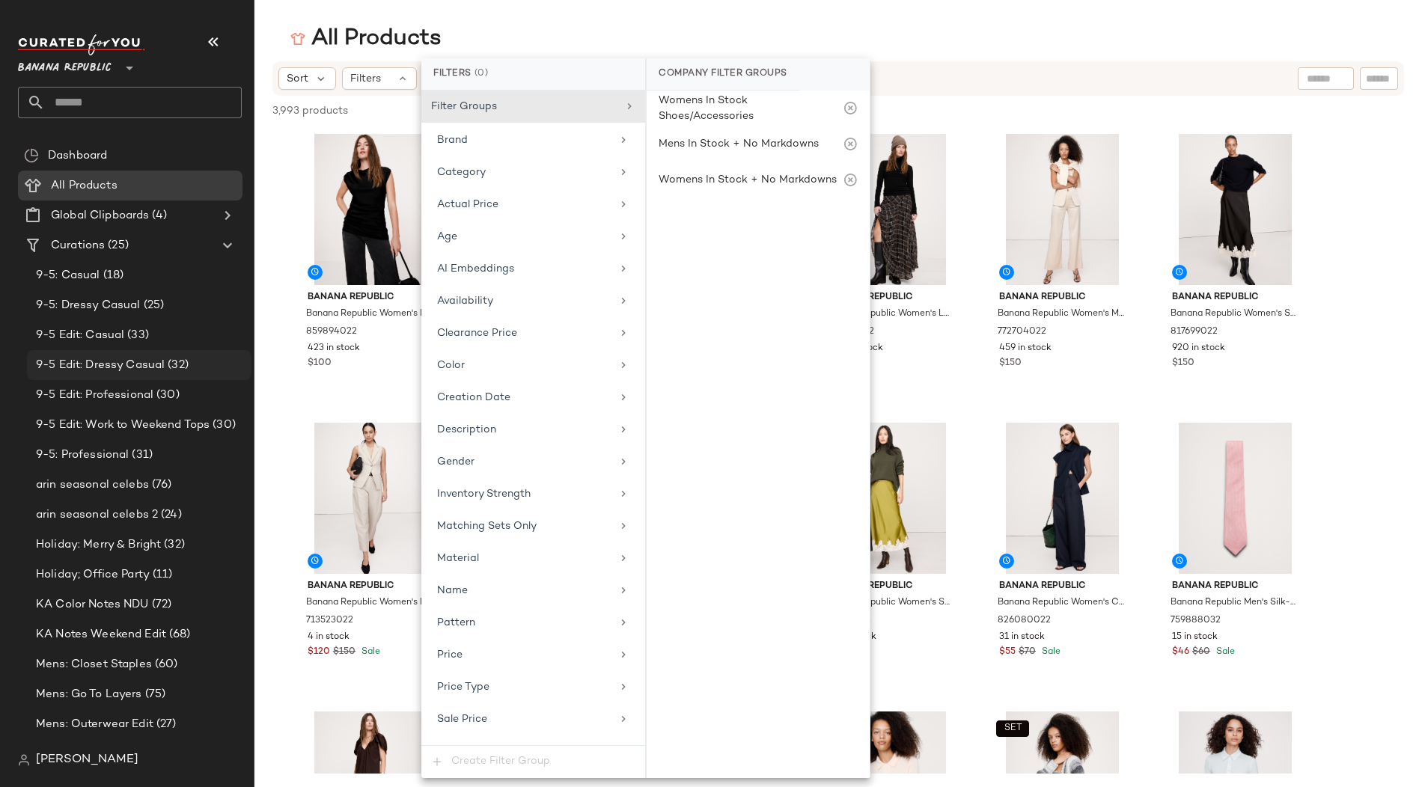
click at [119, 365] on span "9-5 Edit: Dressy Casual" at bounding box center [100, 365] width 129 height 17
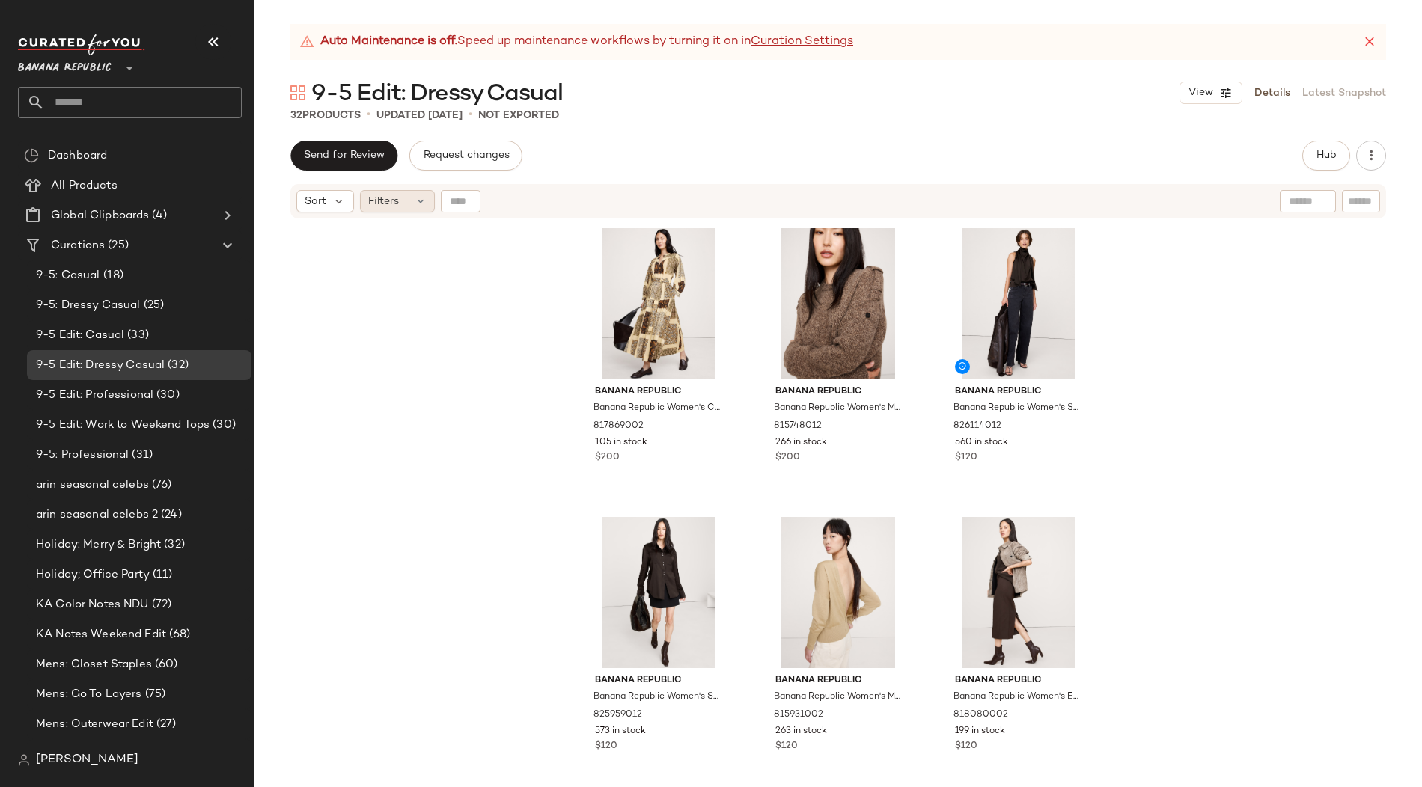
click at [402, 203] on div "Filters" at bounding box center [397, 201] width 75 height 22
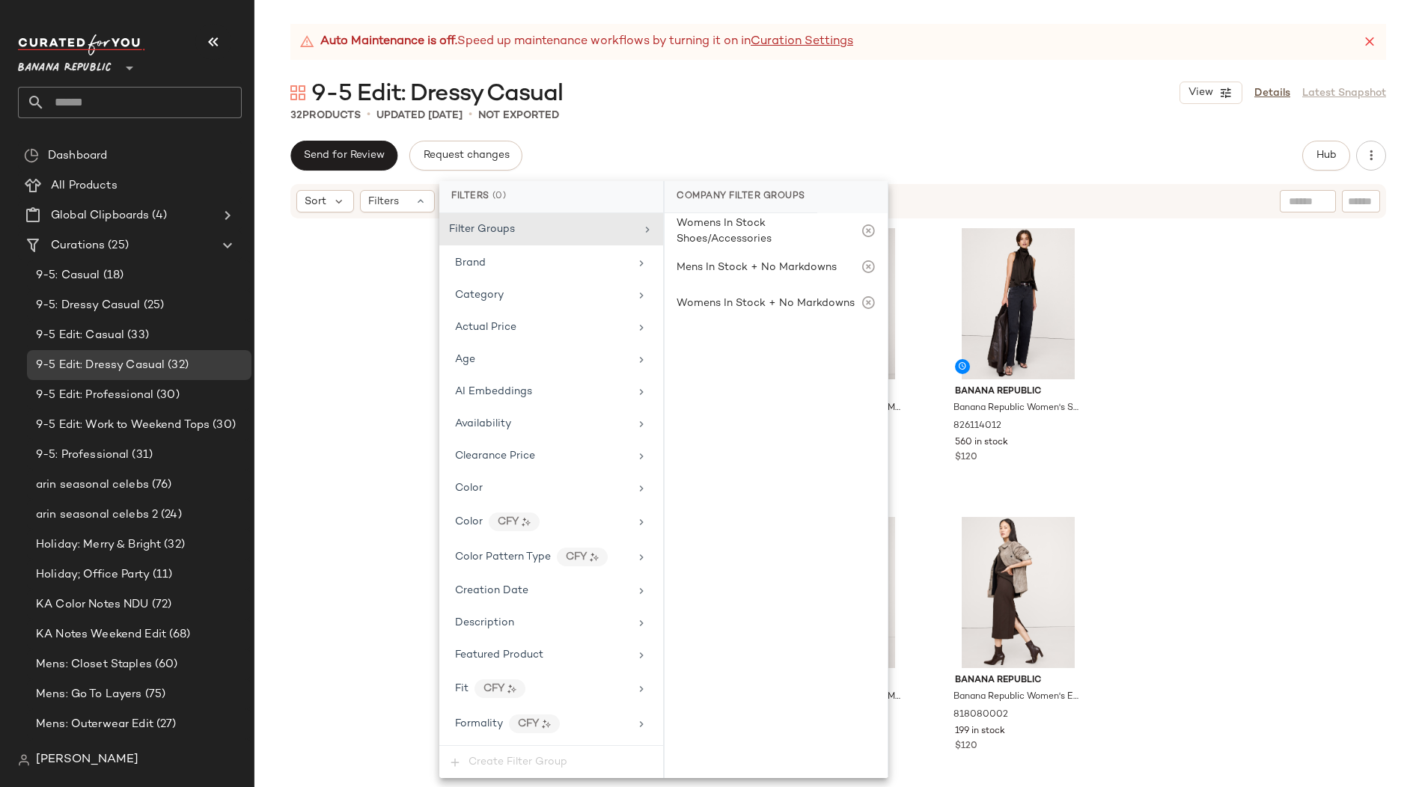
click at [713, 124] on div "Auto Maintenance is off. Speed up maintenance workflows by turning it on in Cur…" at bounding box center [838, 405] width 1168 height 763
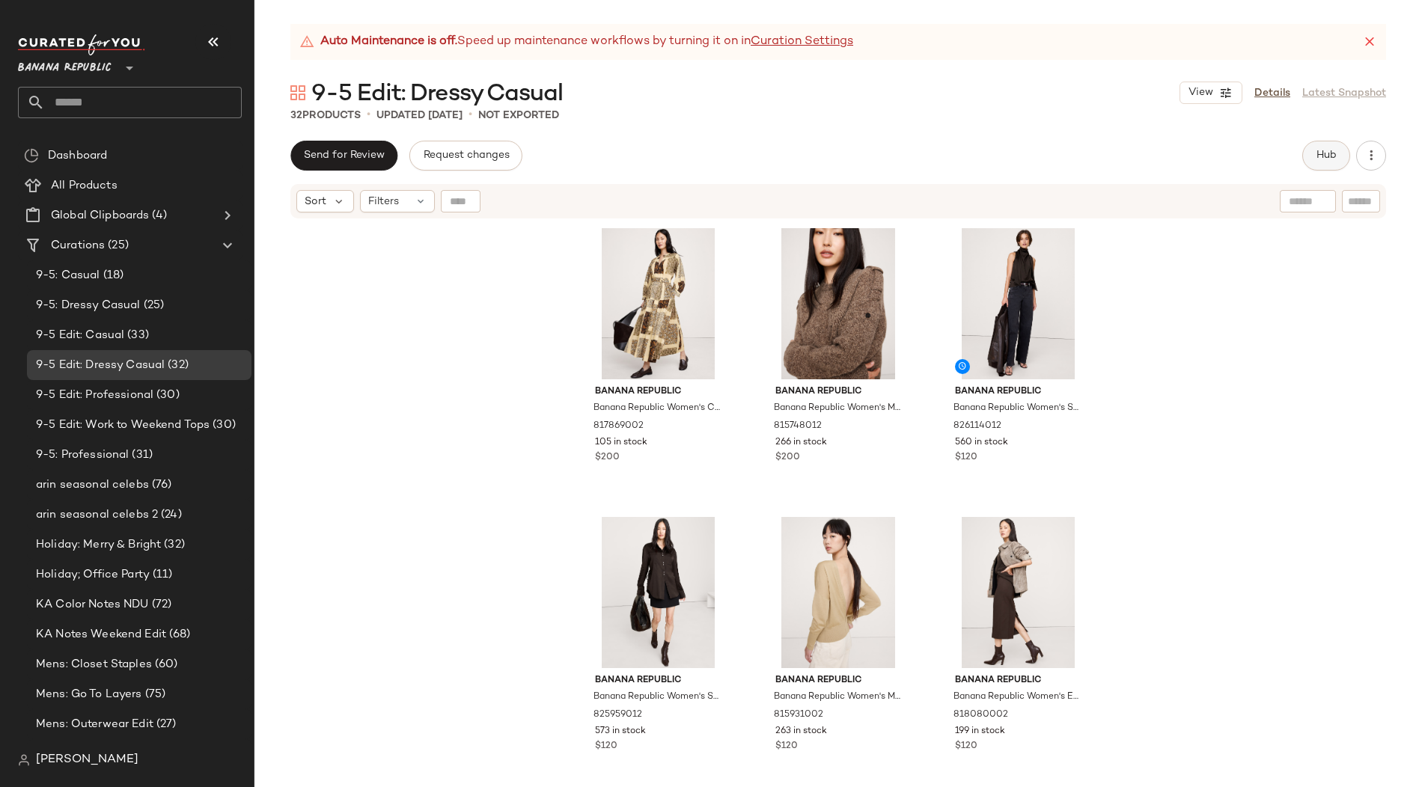
click at [1328, 147] on button "Hub" at bounding box center [1326, 156] width 48 height 30
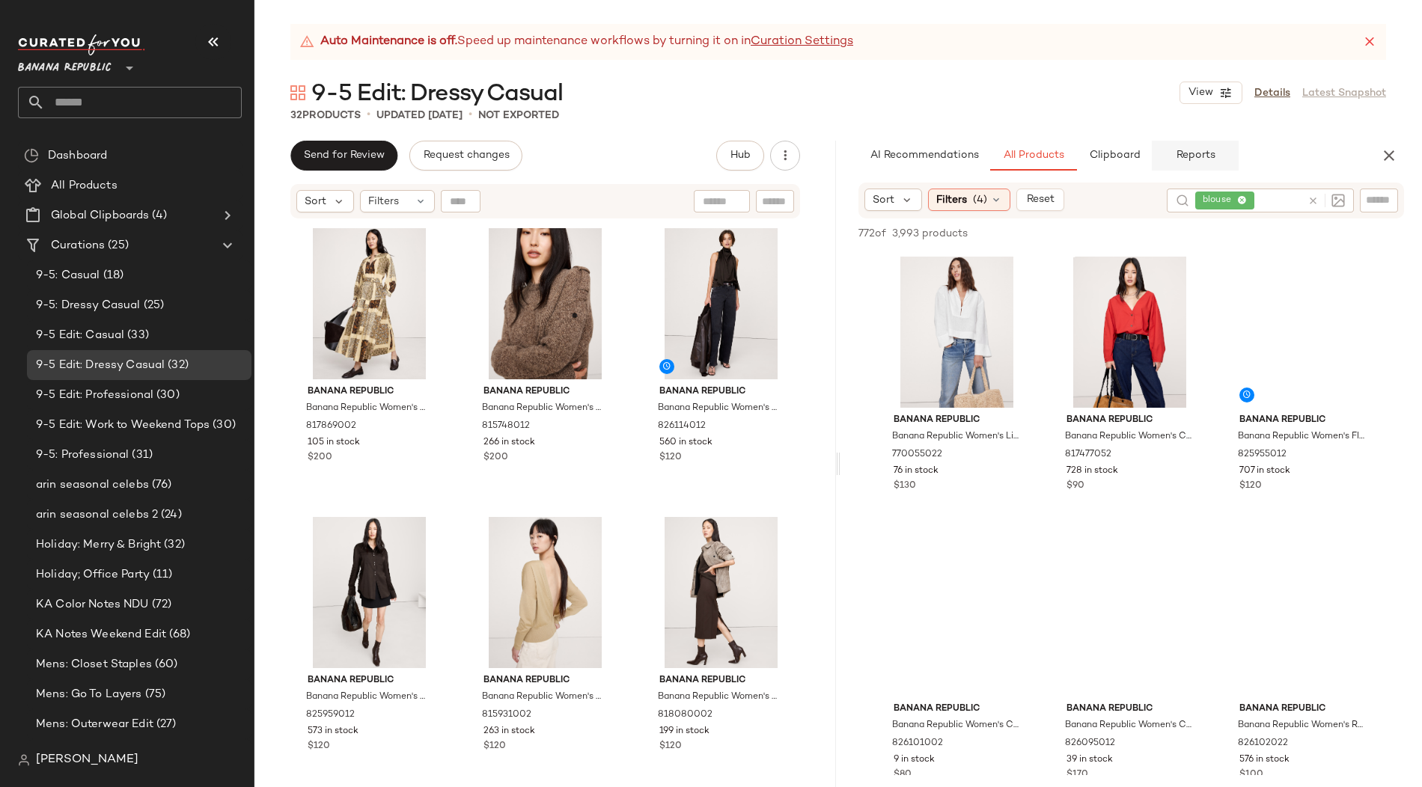
click at [1199, 155] on span "Reports" at bounding box center [1195, 156] width 40 height 12
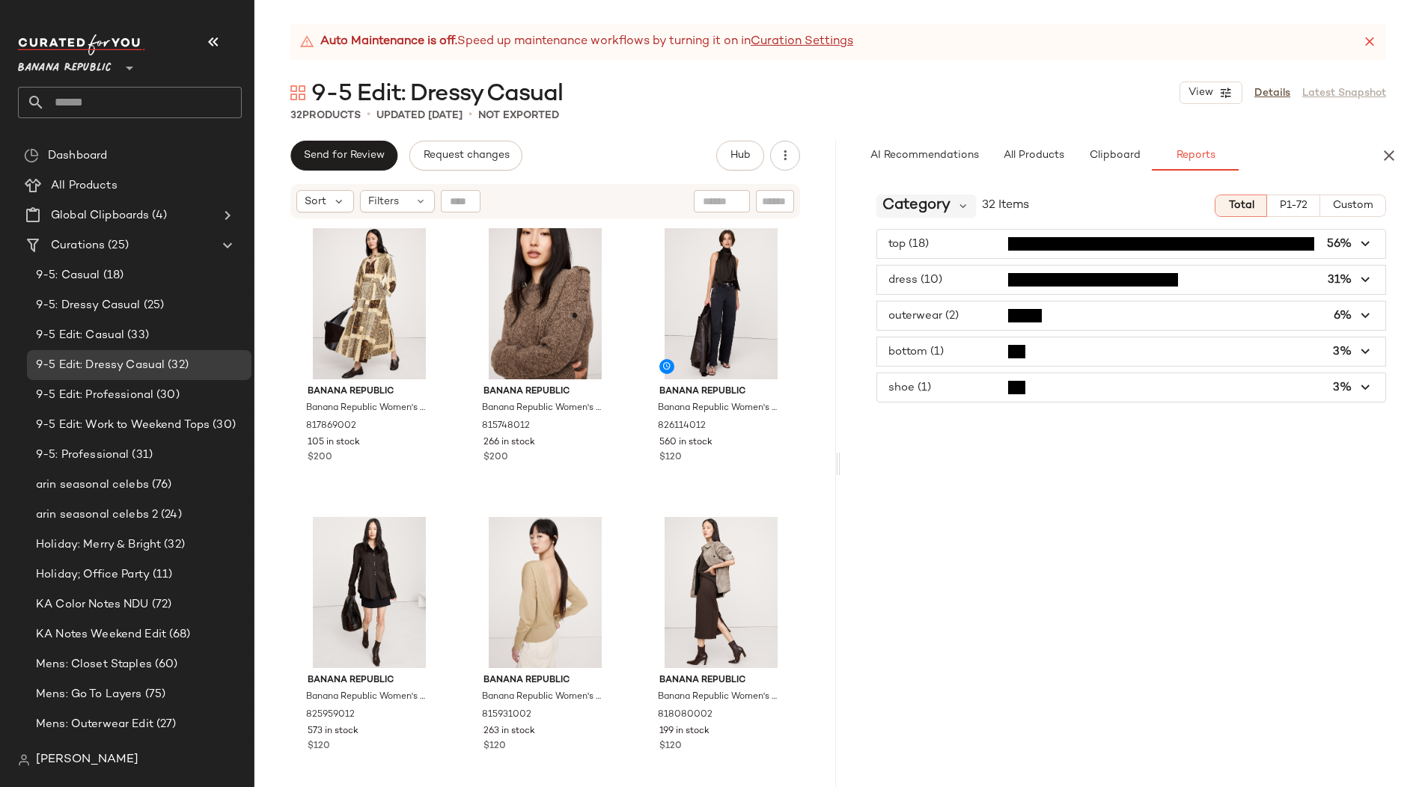
click at [951, 196] on div "Category" at bounding box center [926, 206] width 100 height 22
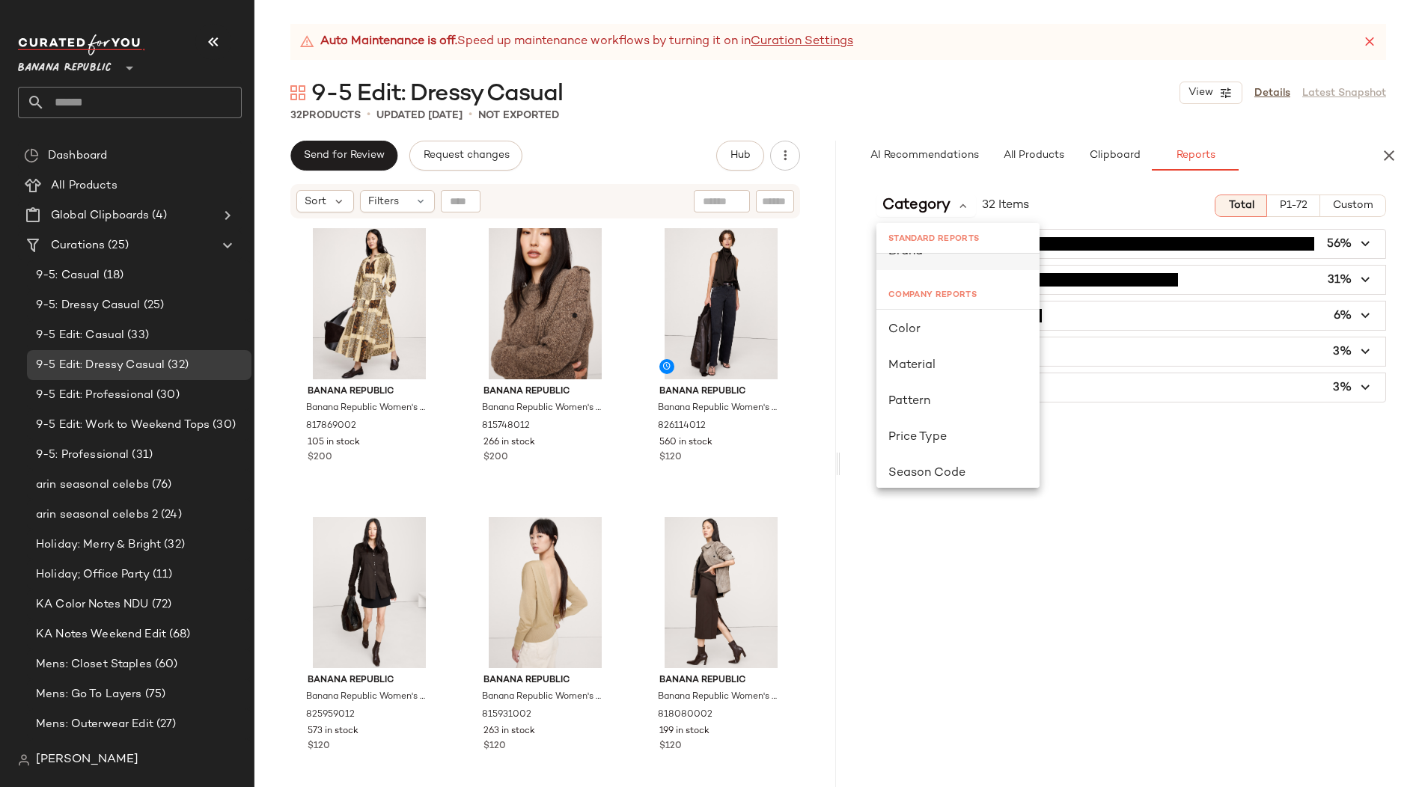
scroll to position [103, 0]
click at [101, 191] on span "All Products" at bounding box center [84, 185] width 67 height 17
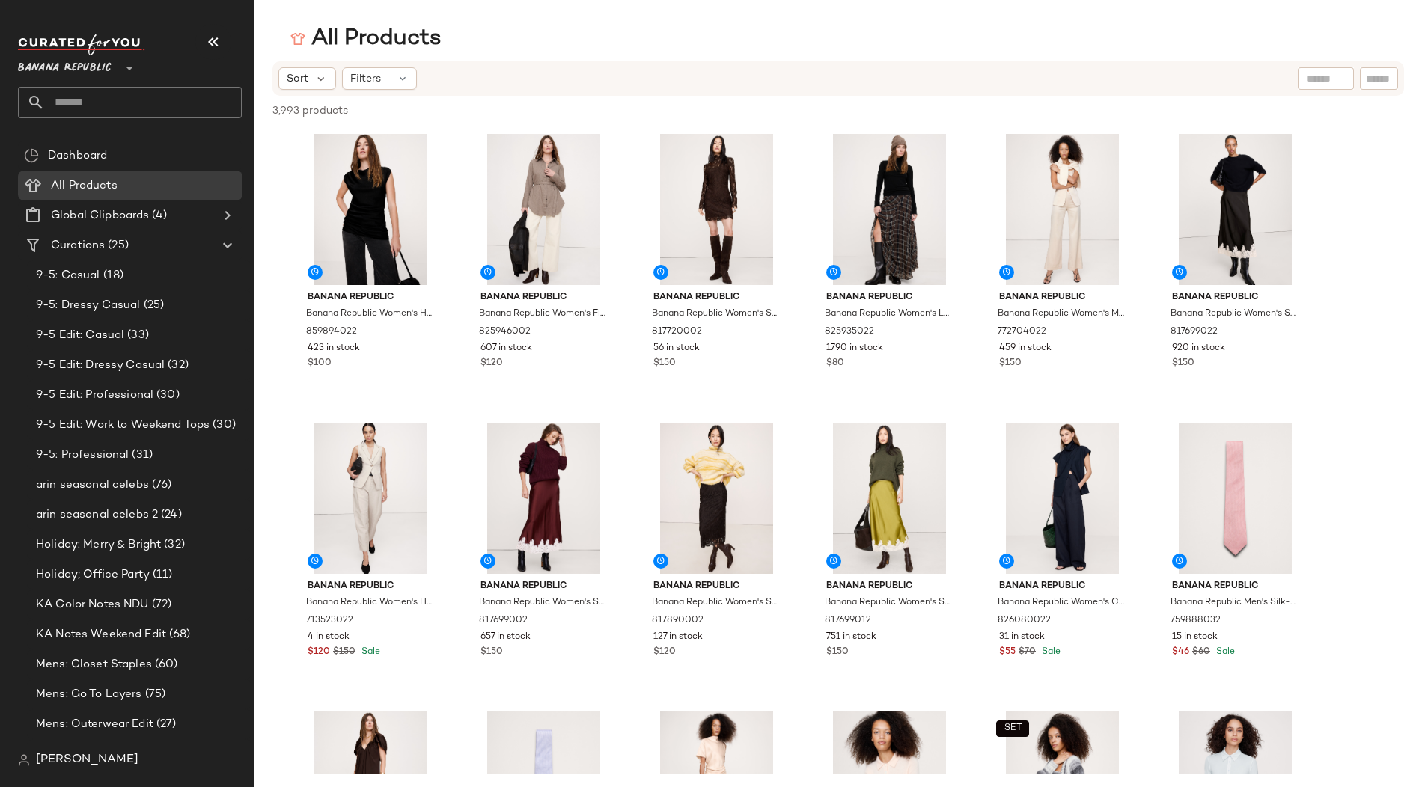
click at [1323, 94] on div "Sort Filters" at bounding box center [838, 78] width 1132 height 34
click at [1323, 79] on input "text" at bounding box center [1260, 79] width 130 height 16
type input "*"
type input "**********"
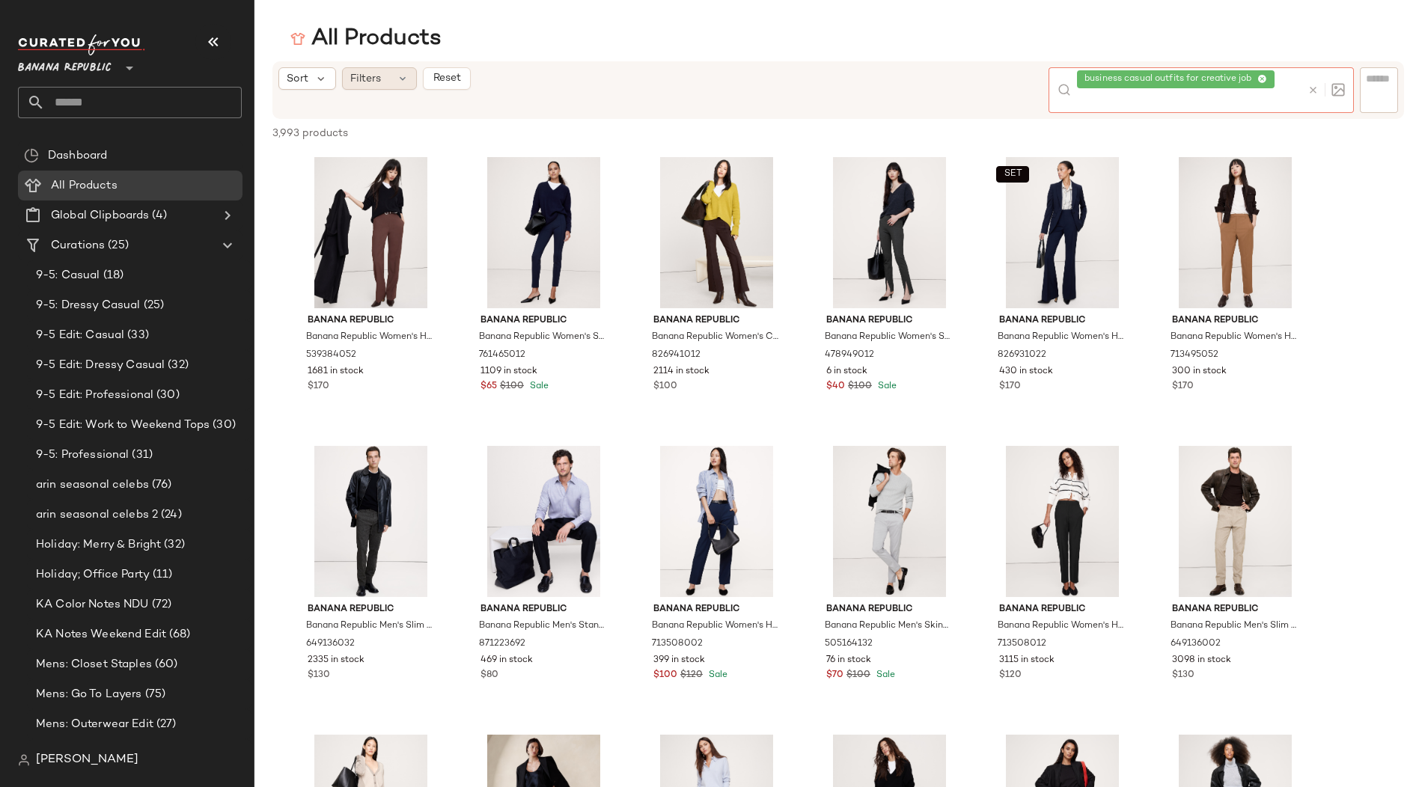
click at [401, 82] on icon at bounding box center [403, 79] width 12 height 12
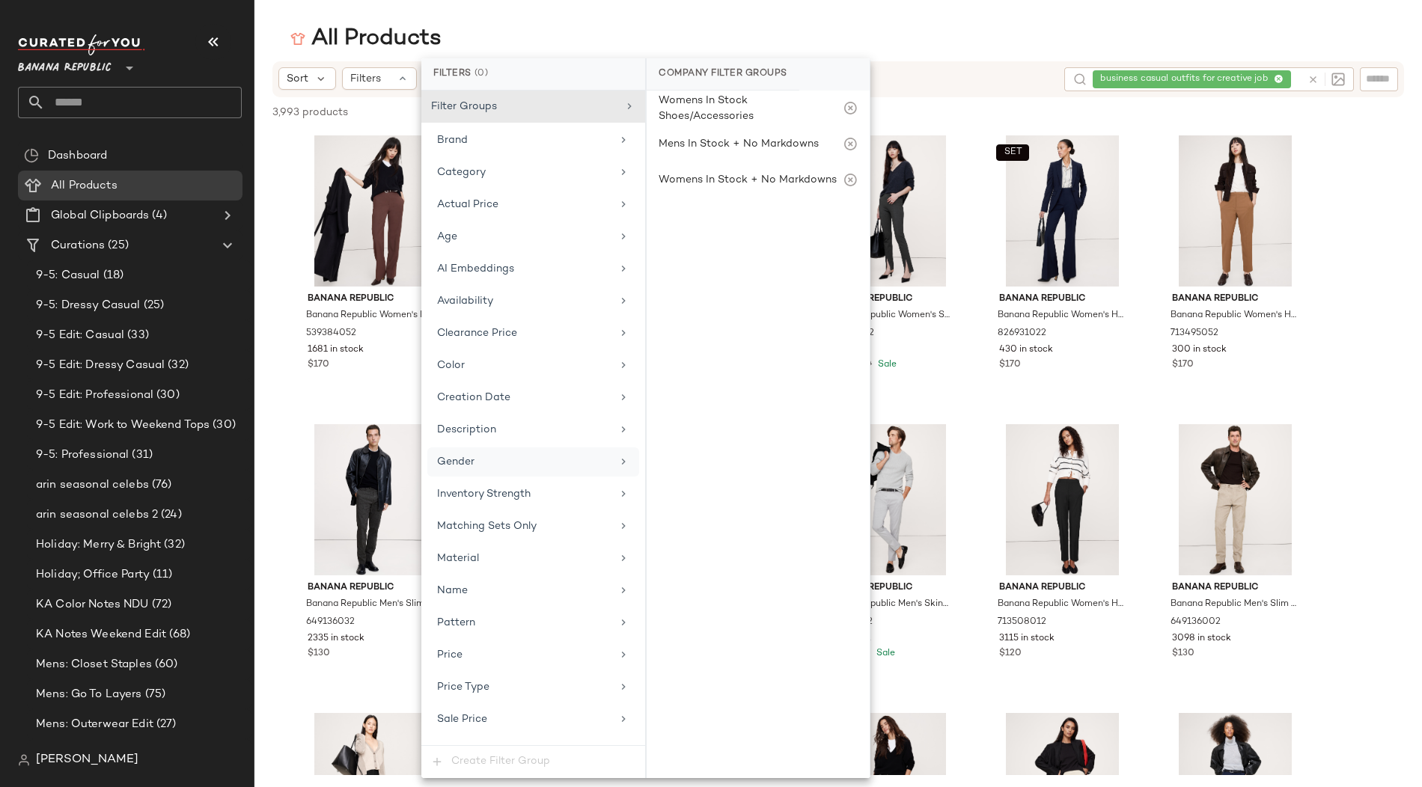
click at [521, 454] on div "Gender" at bounding box center [524, 462] width 174 height 16
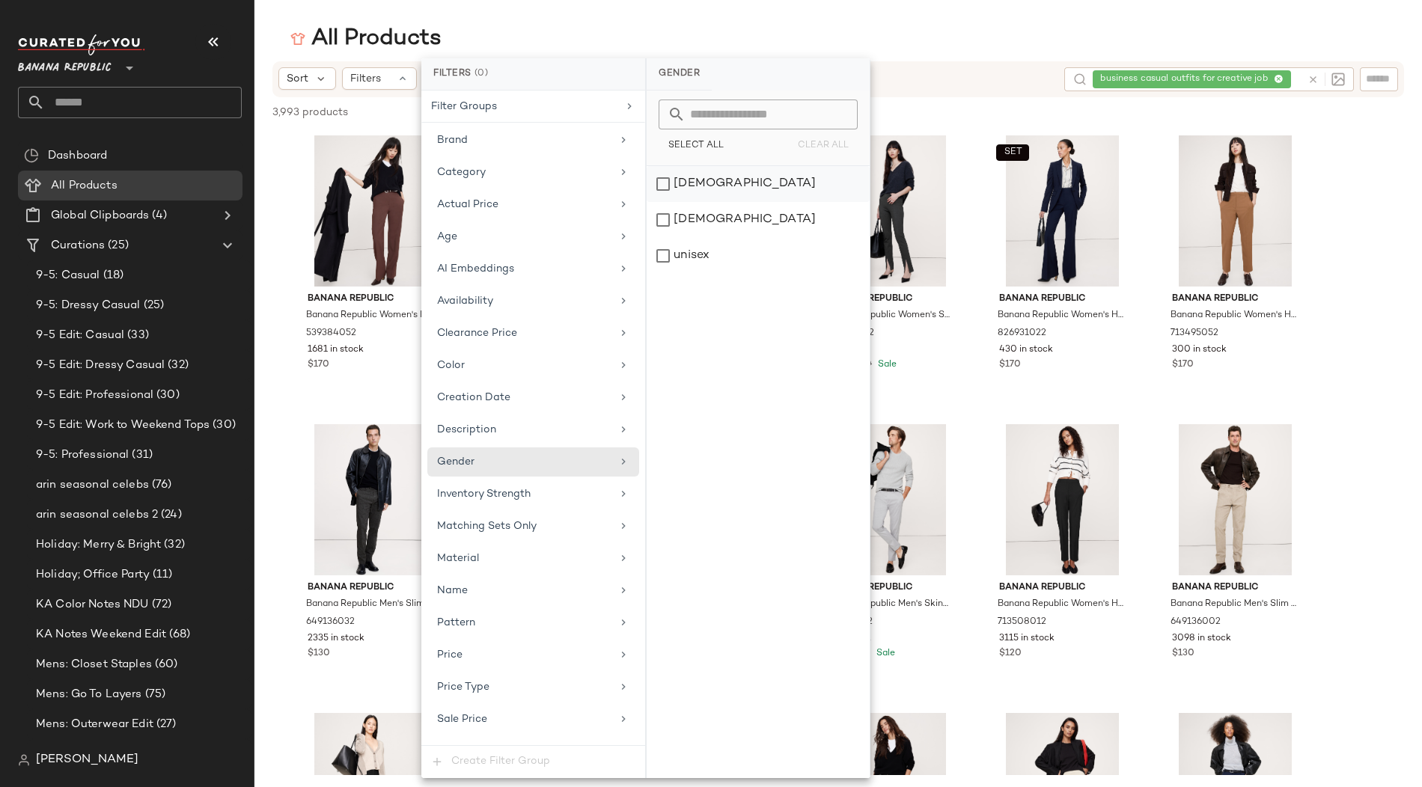
click at [681, 186] on div "female" at bounding box center [758, 184] width 223 height 36
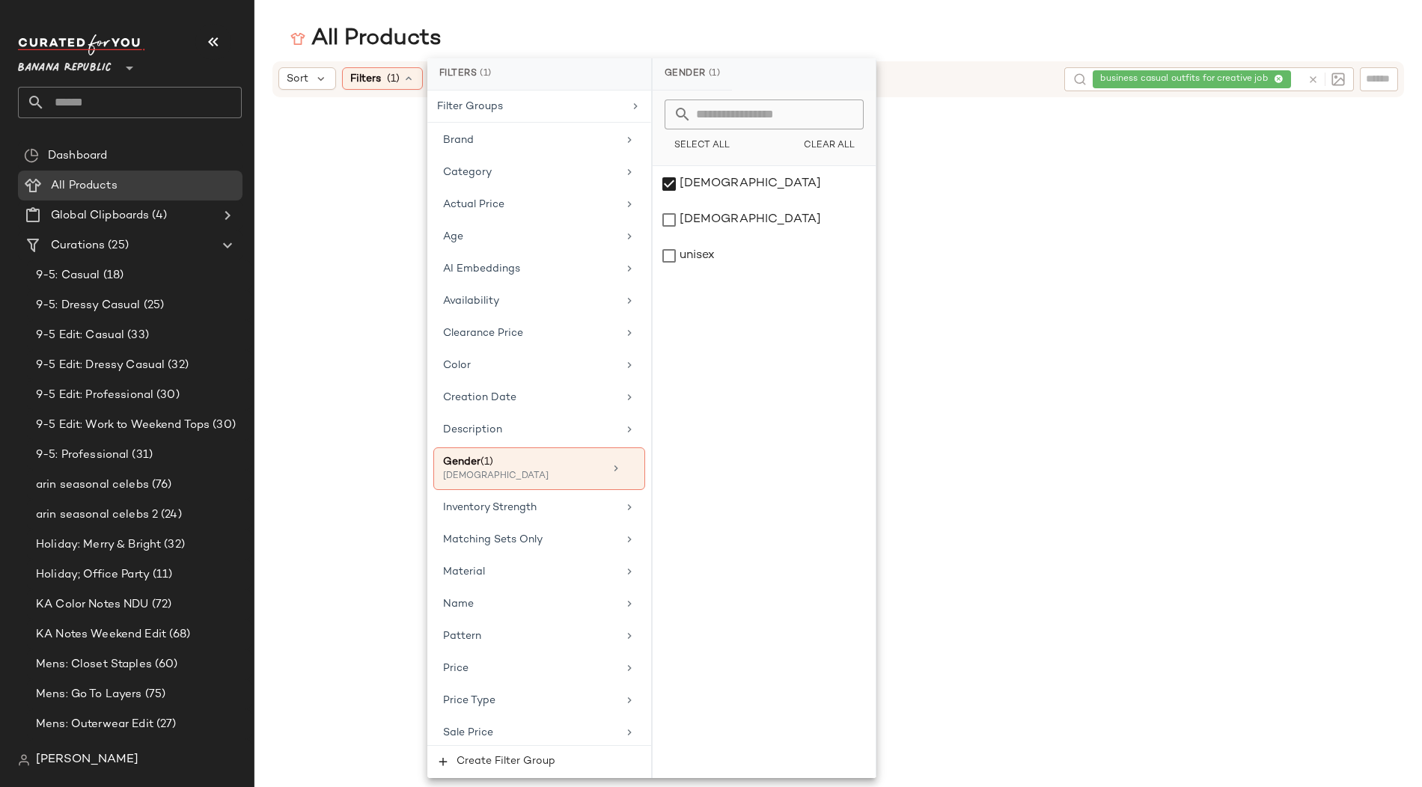
click at [938, 49] on div "All Products" at bounding box center [838, 39] width 1168 height 30
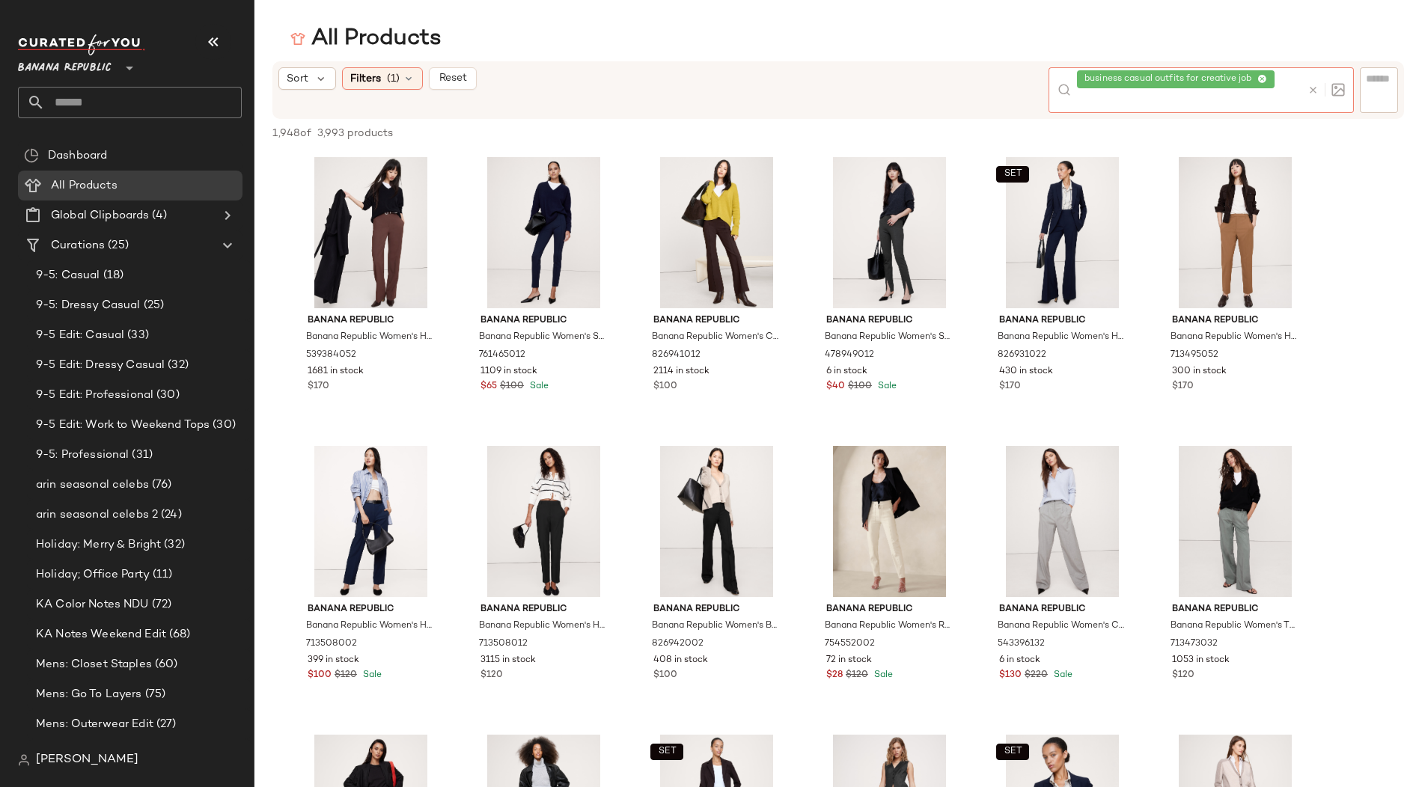
click at [1313, 79] on div at bounding box center [1323, 90] width 43 height 46
click at [1312, 94] on icon at bounding box center [1313, 90] width 11 height 11
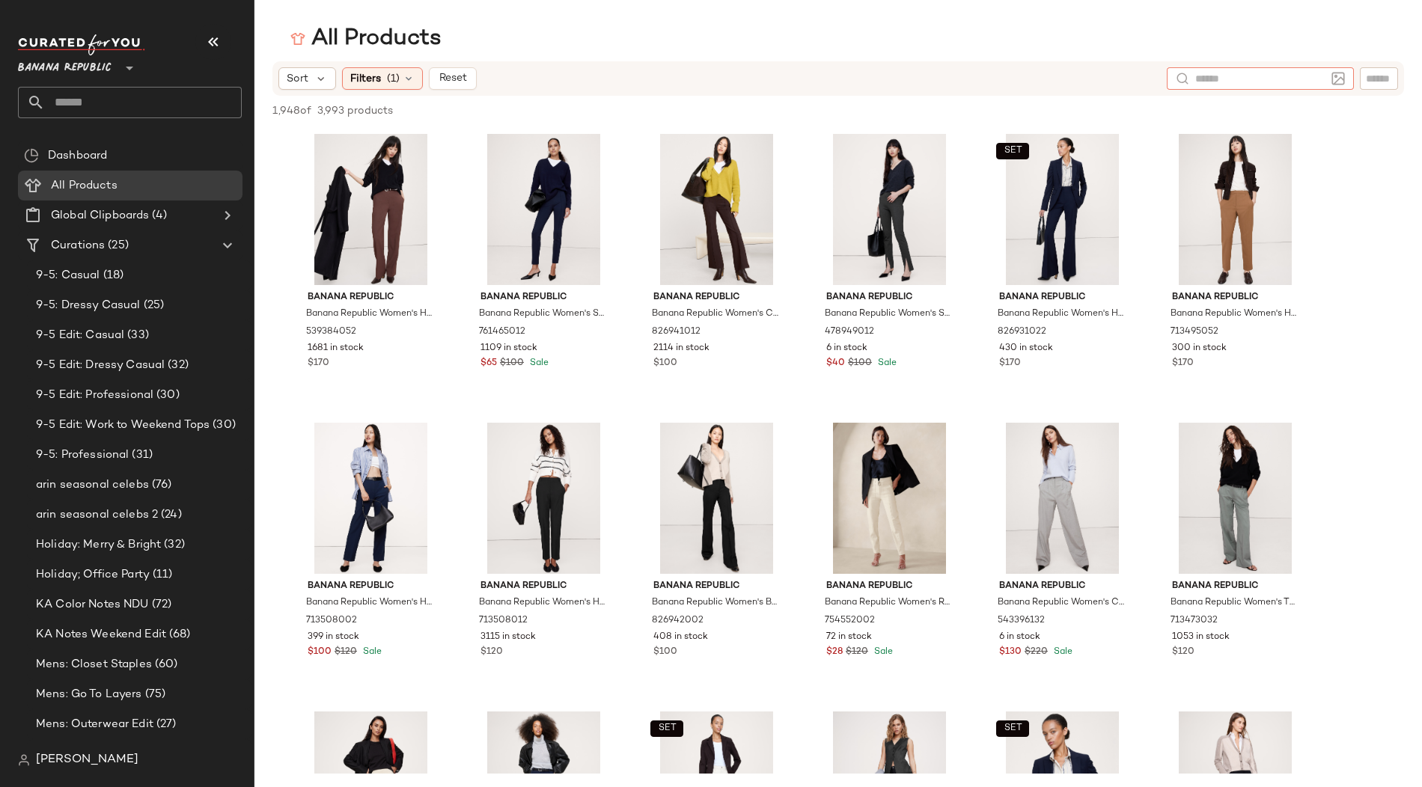
click at [1199, 80] on input "text" at bounding box center [1260, 79] width 130 height 16
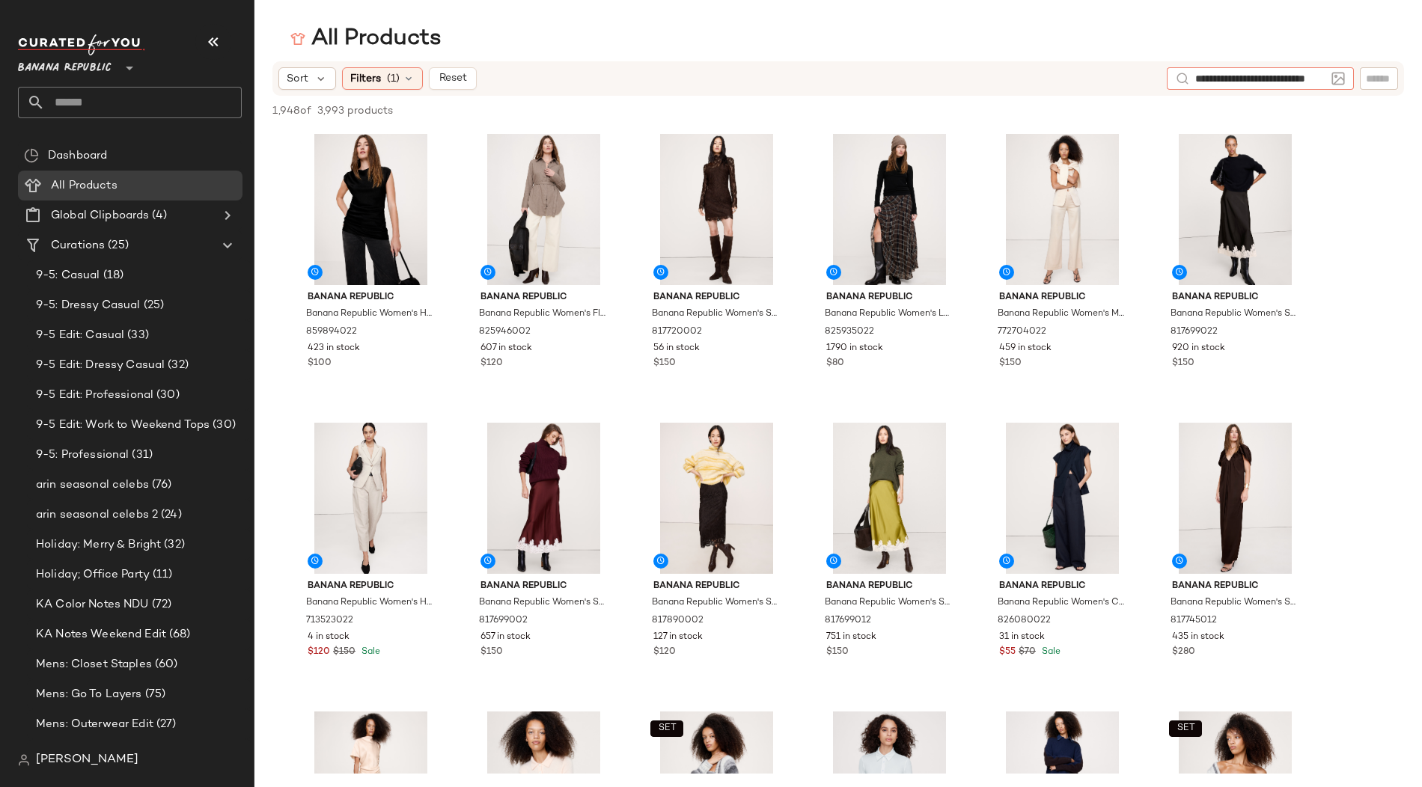
type input "**********"
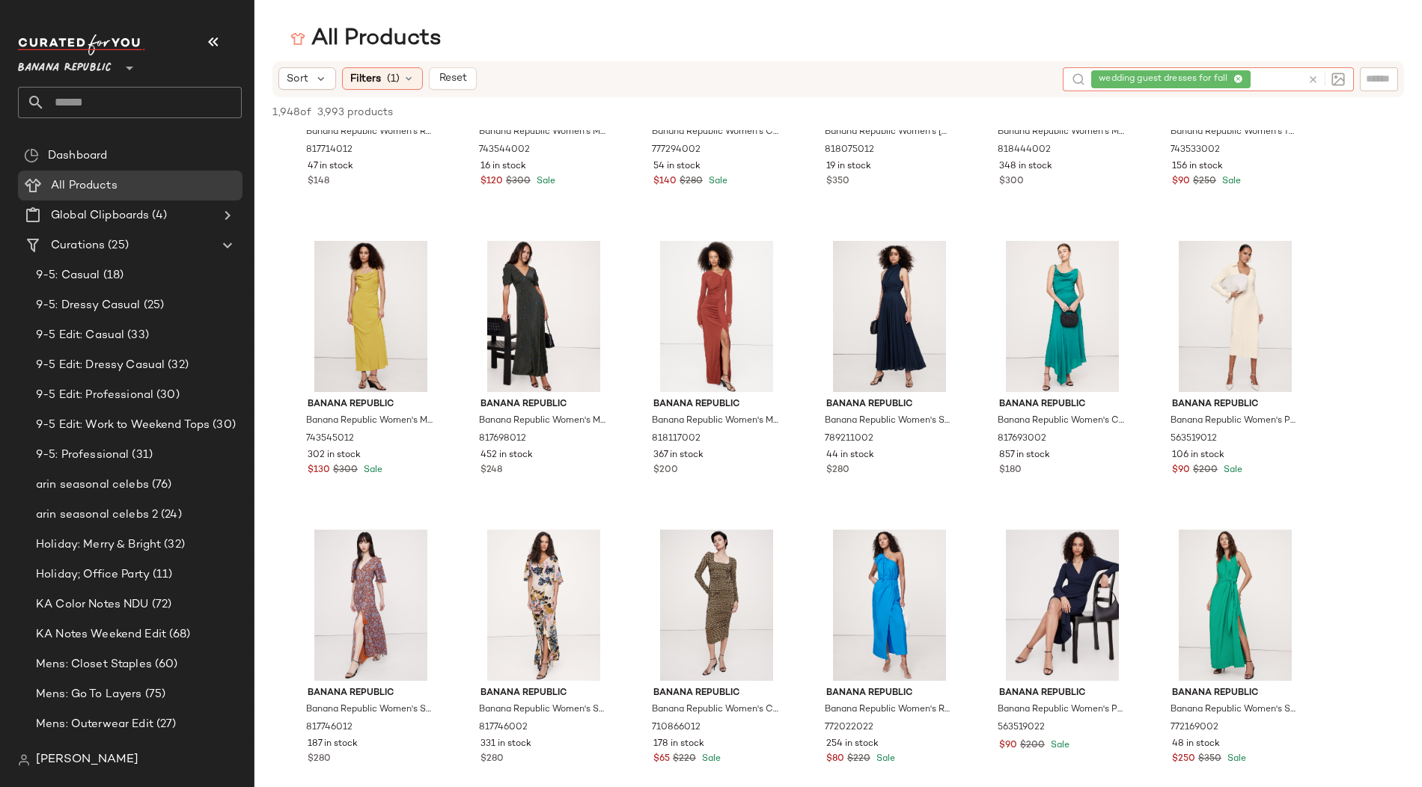
scroll to position [189, 0]
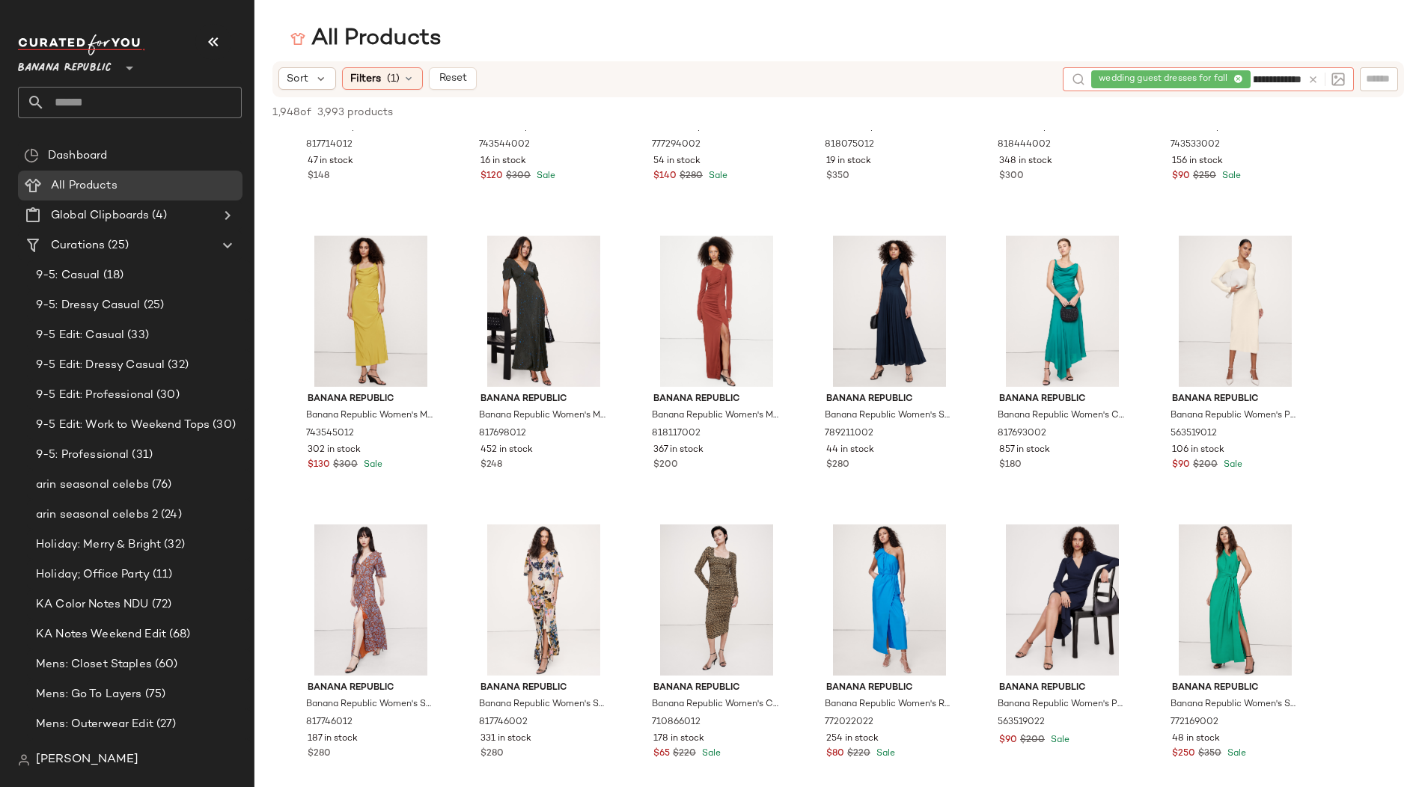
type input "**********"
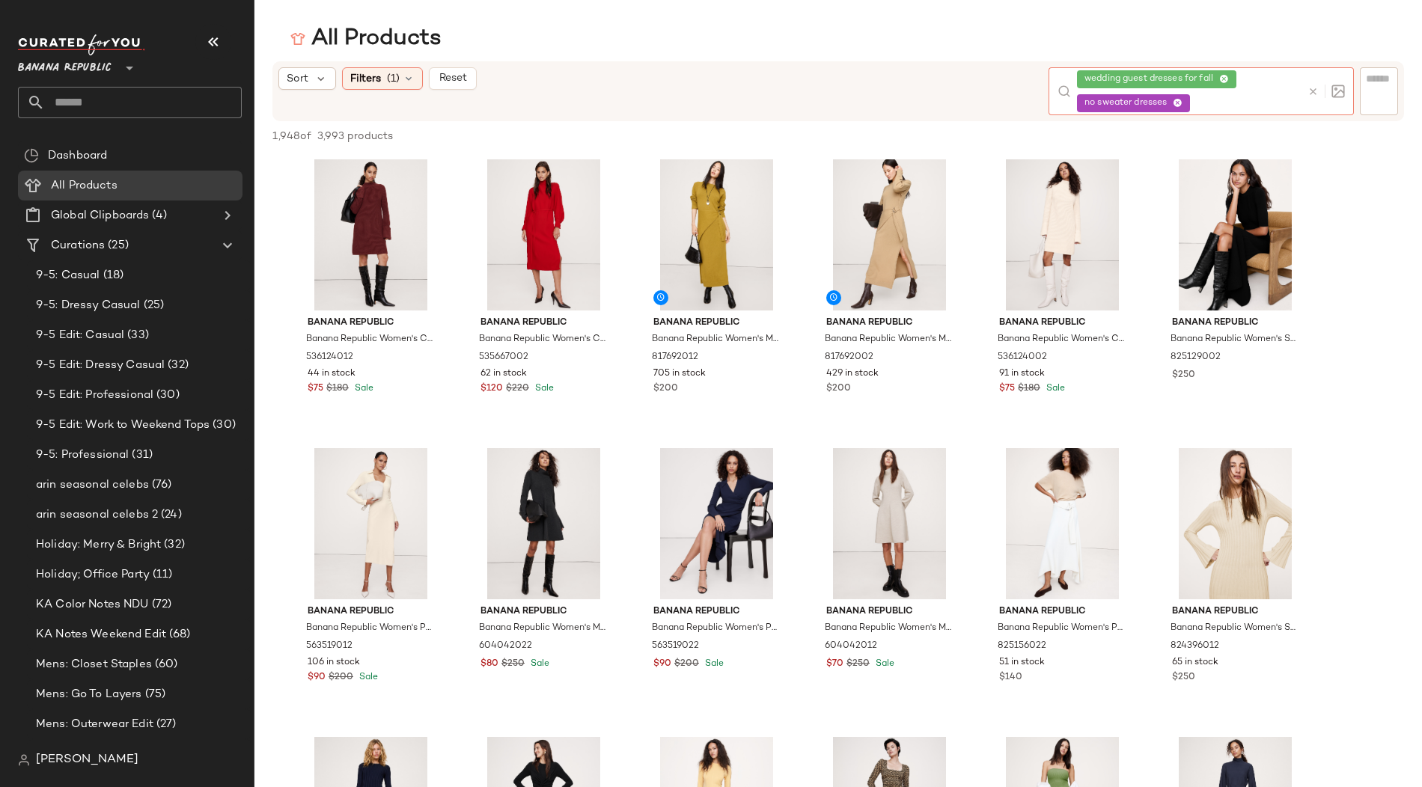
click at [1181, 103] on icon at bounding box center [1178, 104] width 10 height 10
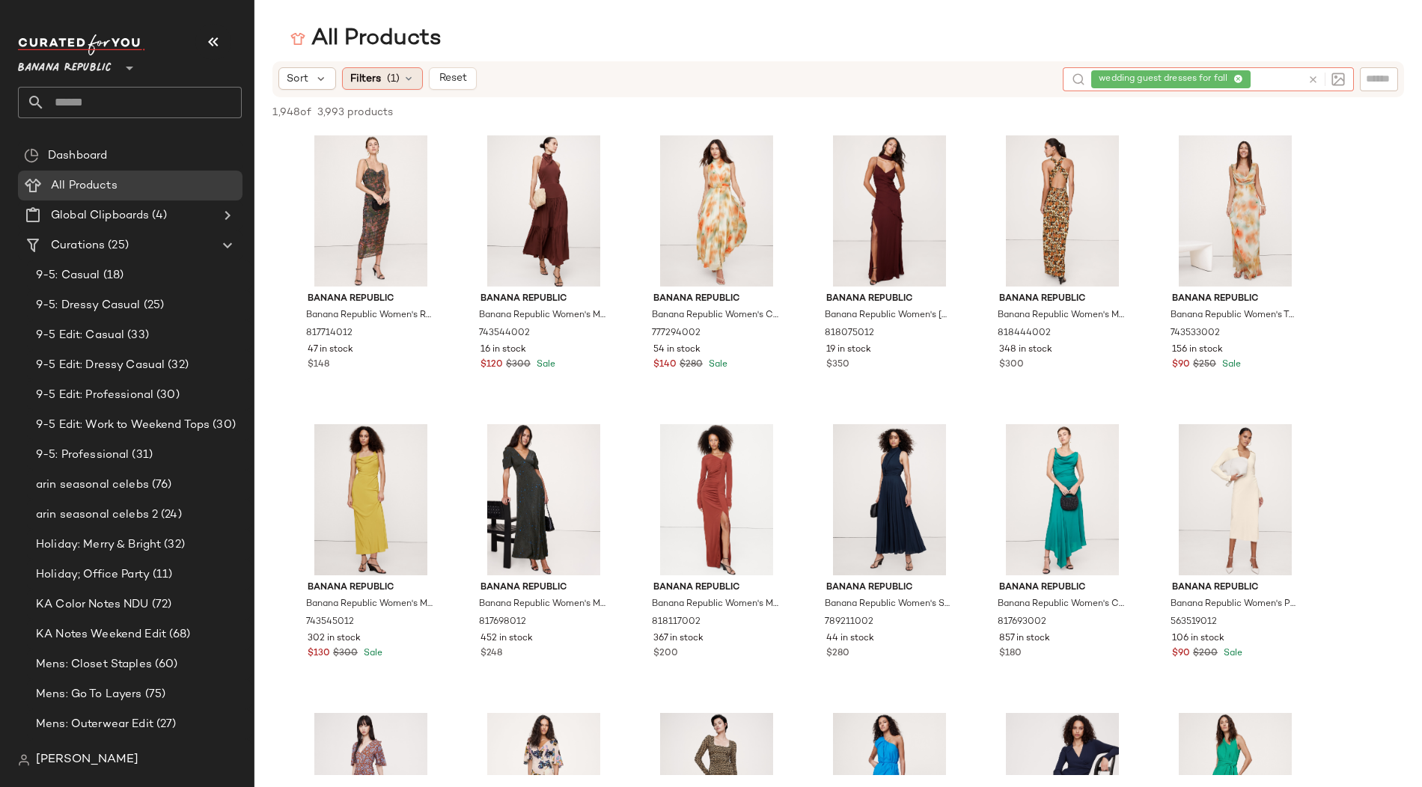
click at [398, 80] on div "Filters (1)" at bounding box center [382, 78] width 81 height 22
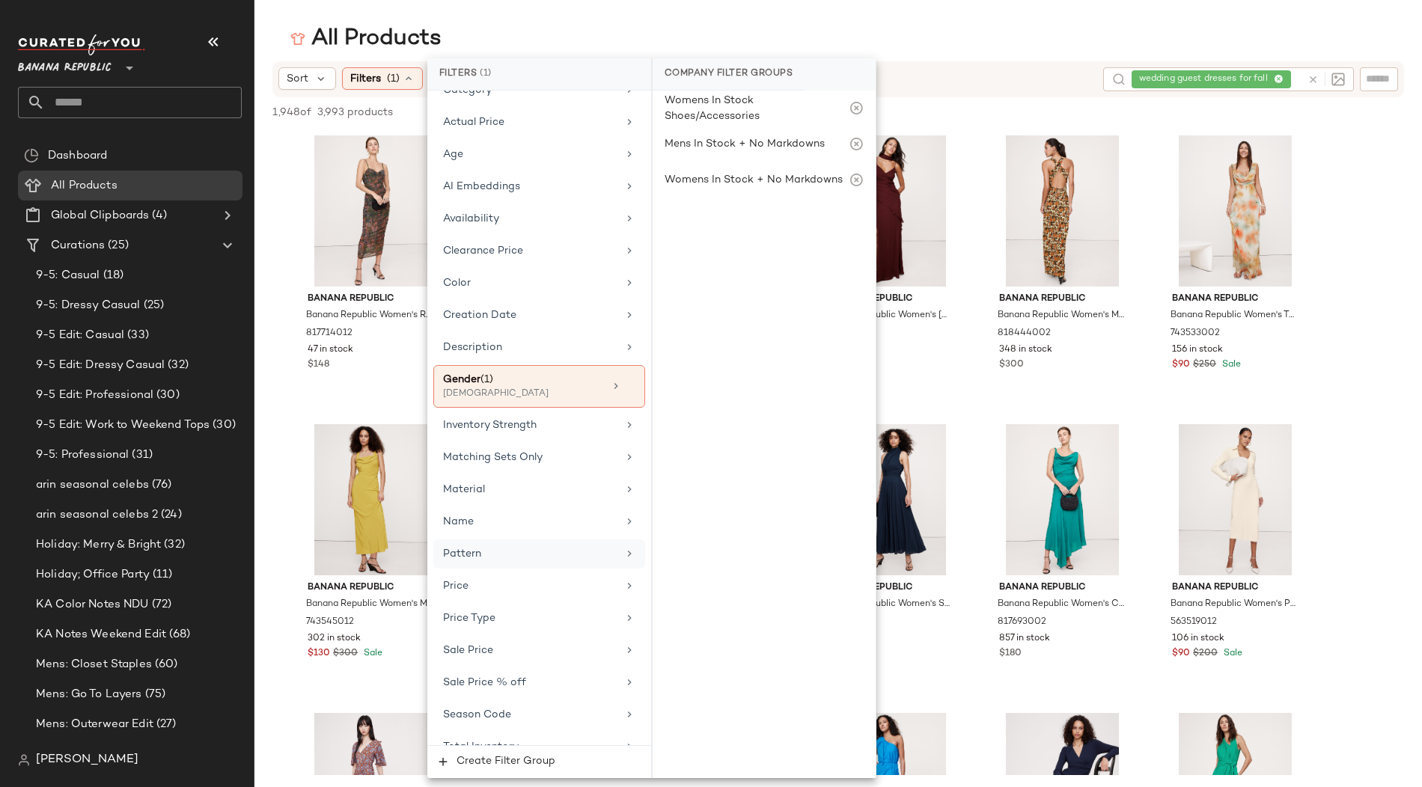
scroll to position [85, 0]
click at [481, 707] on span "Season Code" at bounding box center [477, 712] width 68 height 11
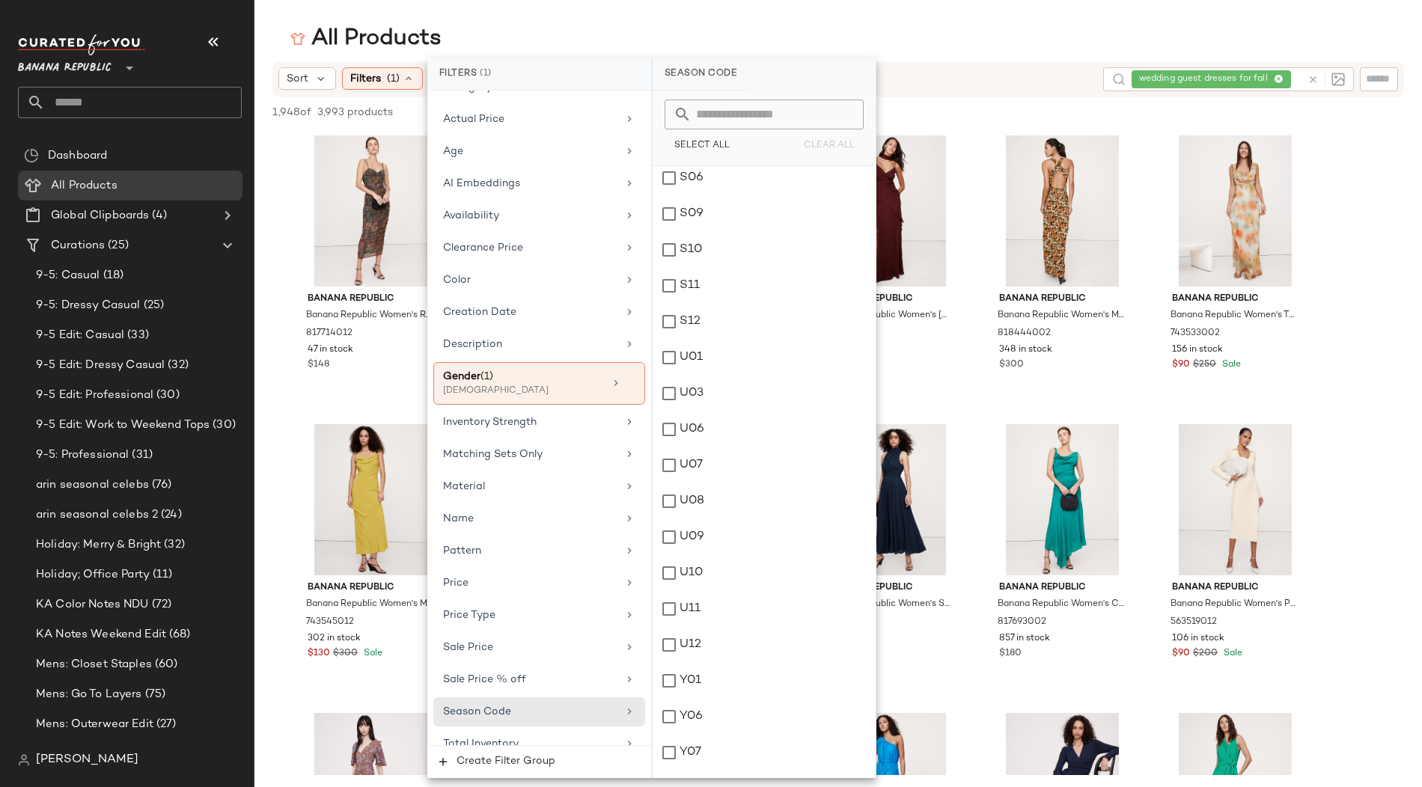
scroll to position [2978, 0]
click at [668, 187] on div "S12" at bounding box center [764, 188] width 223 height 36
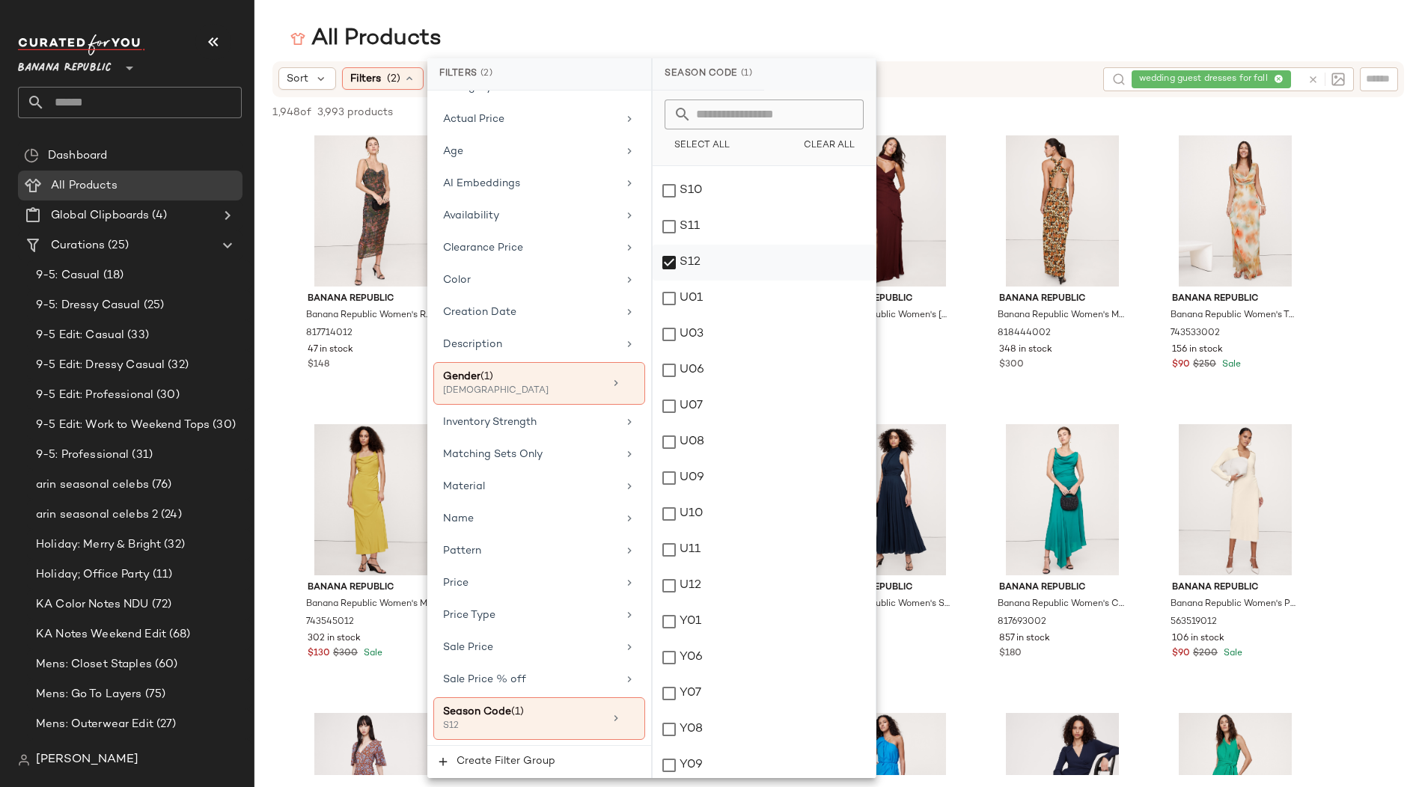
scroll to position [2897, 0]
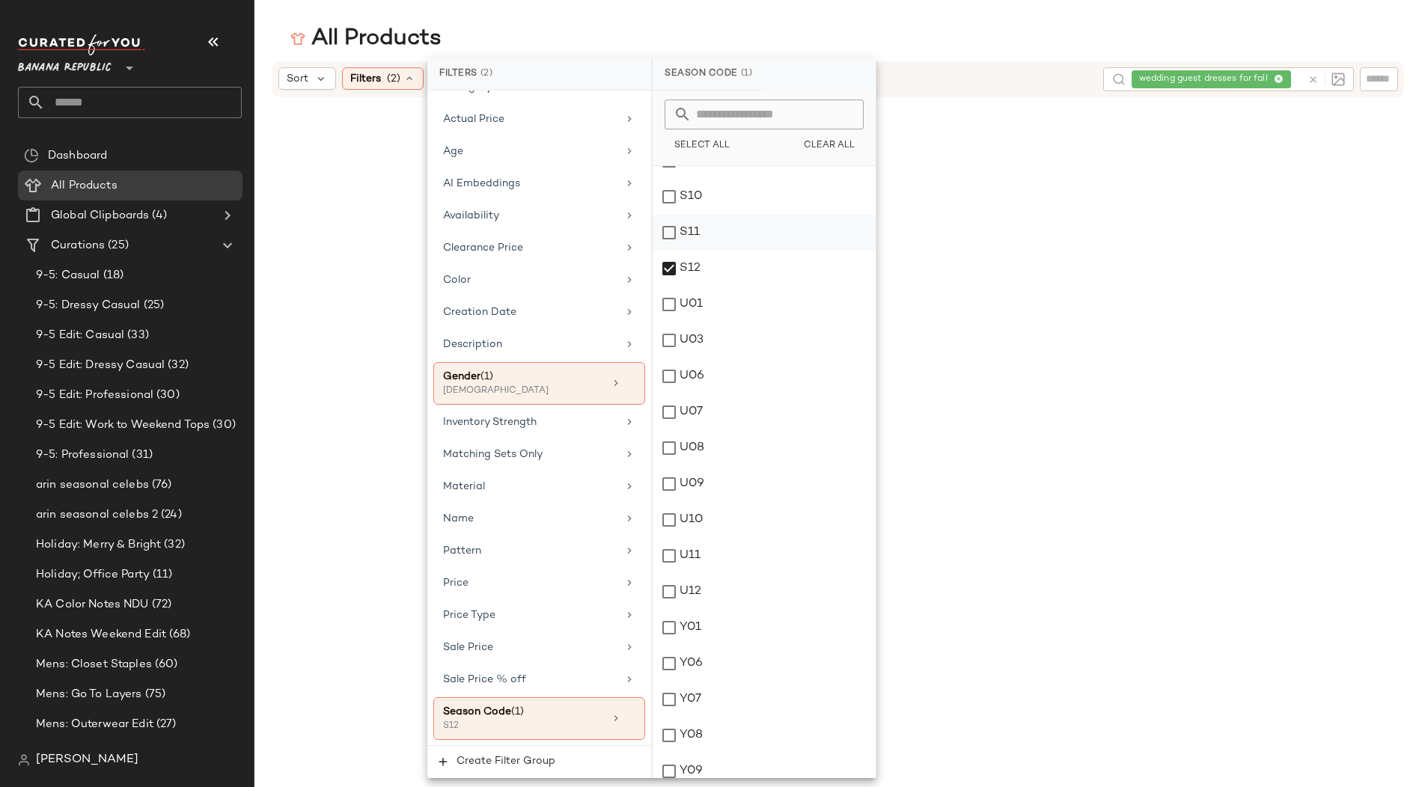
click at [671, 231] on div "S11" at bounding box center [764, 233] width 223 height 36
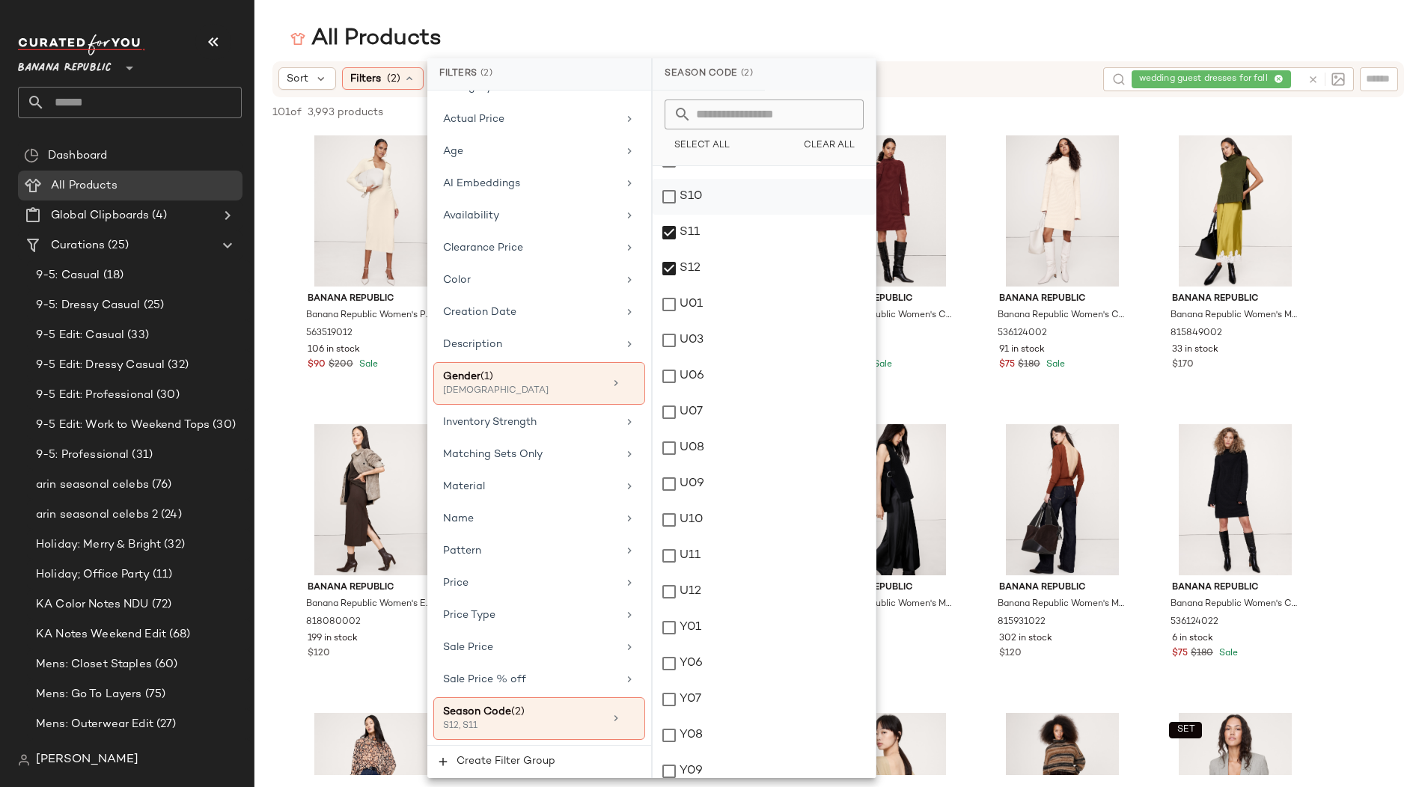
click at [668, 191] on div "S10" at bounding box center [764, 197] width 223 height 36
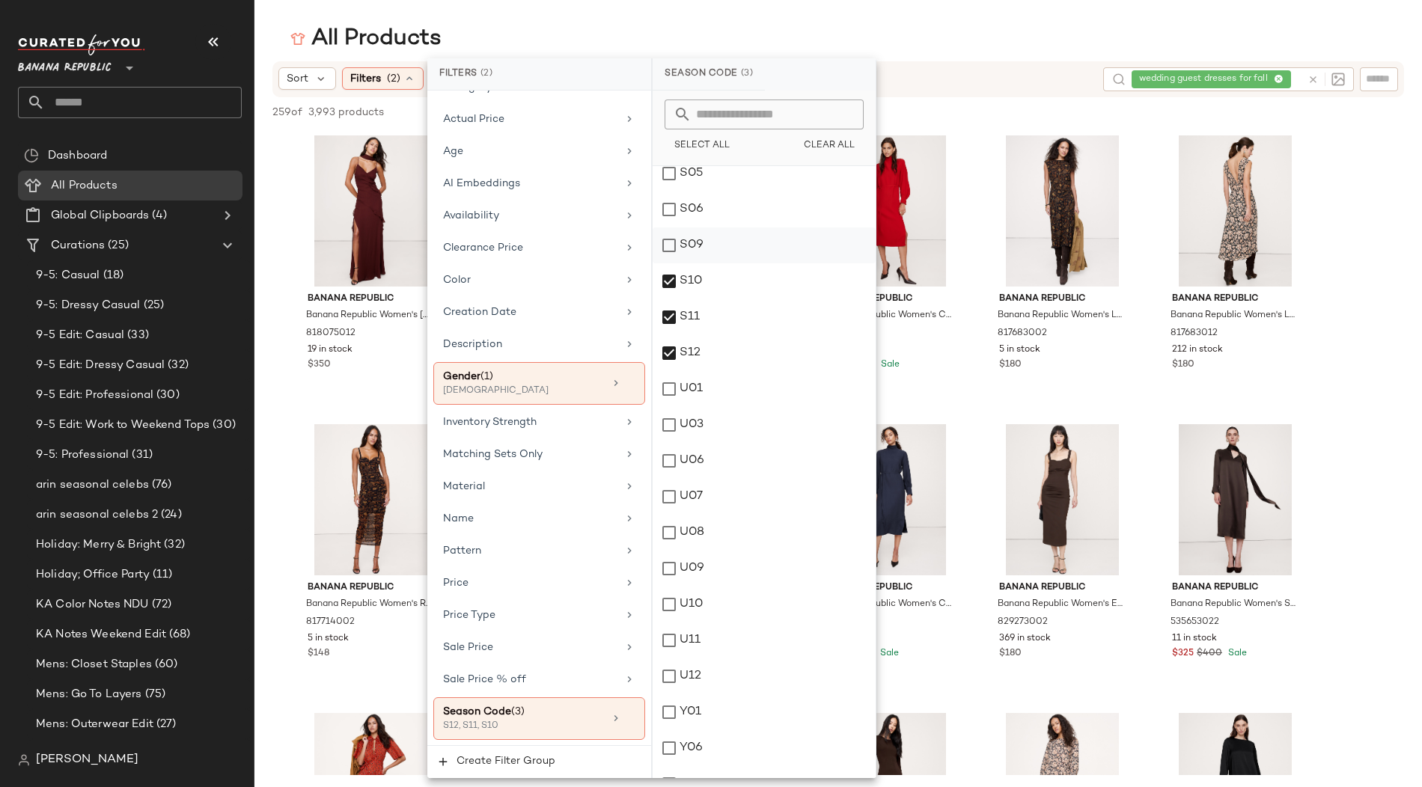
scroll to position [2808, 0]
click at [666, 175] on div "S05" at bounding box center [764, 179] width 223 height 36
click at [665, 211] on div "S06" at bounding box center [764, 215] width 223 height 36
click at [666, 248] on div "S09" at bounding box center [764, 251] width 223 height 36
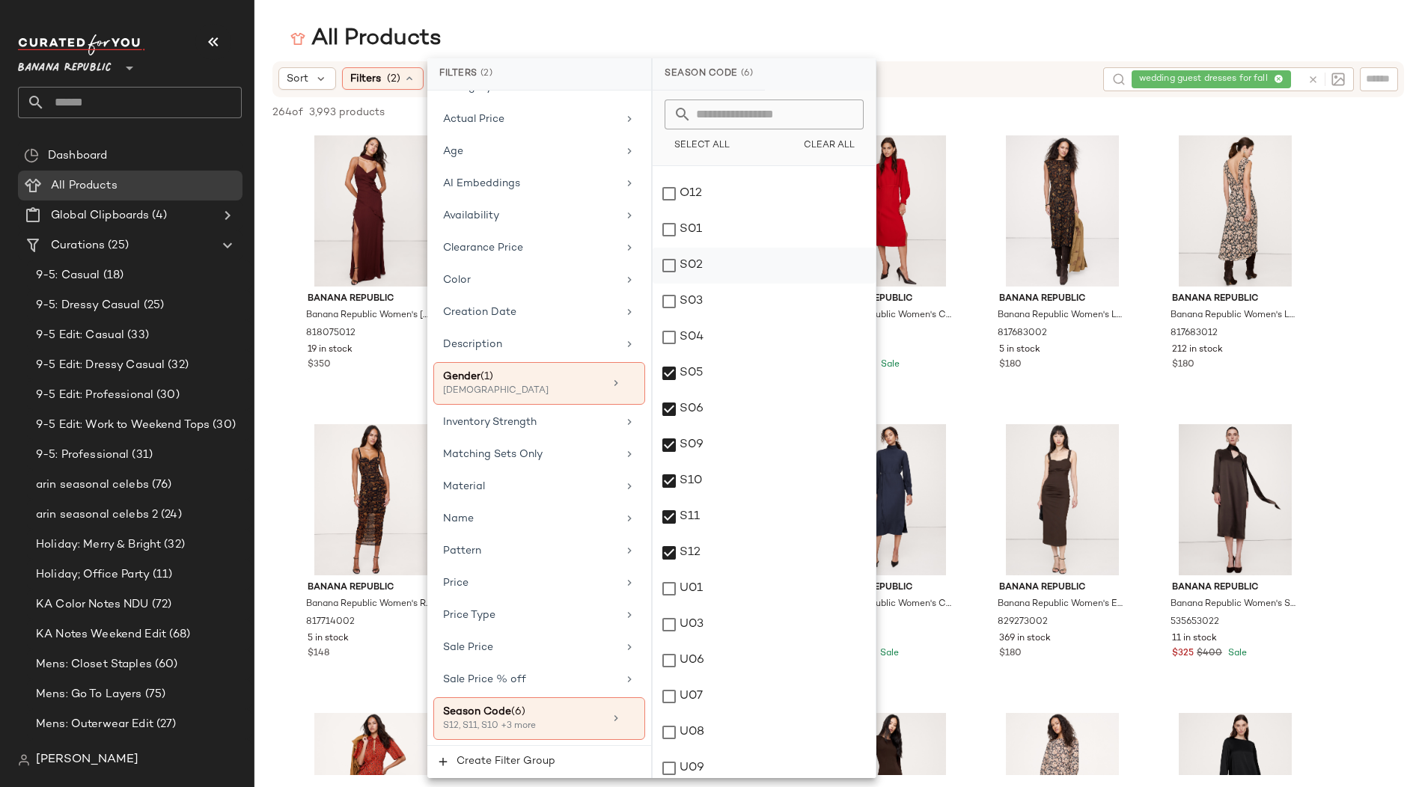
scroll to position [2611, 0]
click at [668, 227] on div "S01" at bounding box center [764, 231] width 223 height 36
click at [668, 274] on div "S02" at bounding box center [764, 267] width 223 height 36
click at [667, 307] on div "S03" at bounding box center [764, 303] width 223 height 36
click at [667, 334] on div "S04" at bounding box center [764, 339] width 223 height 36
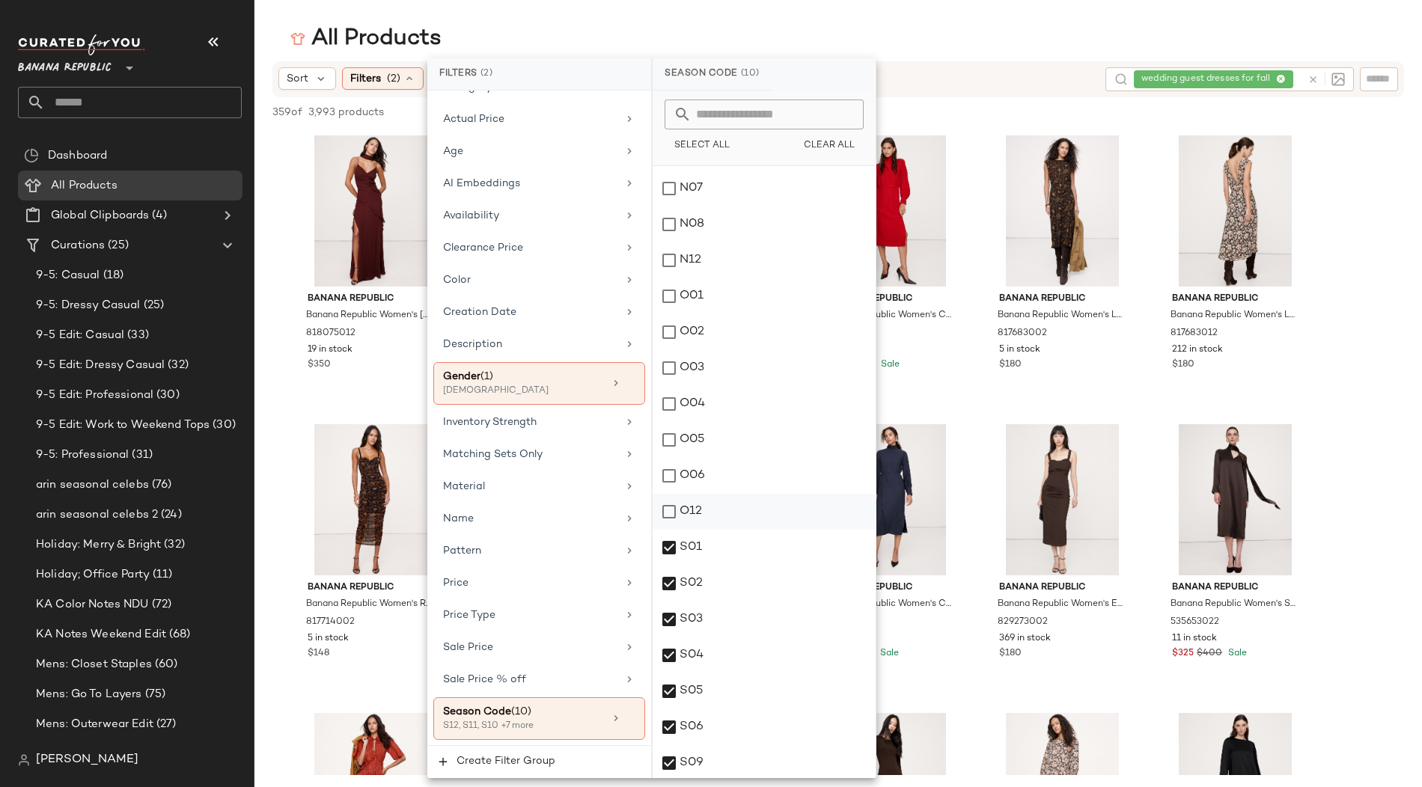
scroll to position [2298, 0]
click at [667, 296] on div "O01" at bounding box center [764, 293] width 223 height 36
click at [667, 326] on div "O02" at bounding box center [764, 329] width 223 height 36
click at [668, 374] on div "O03" at bounding box center [764, 365] width 223 height 36
click at [667, 399] on div "O04" at bounding box center [764, 401] width 223 height 36
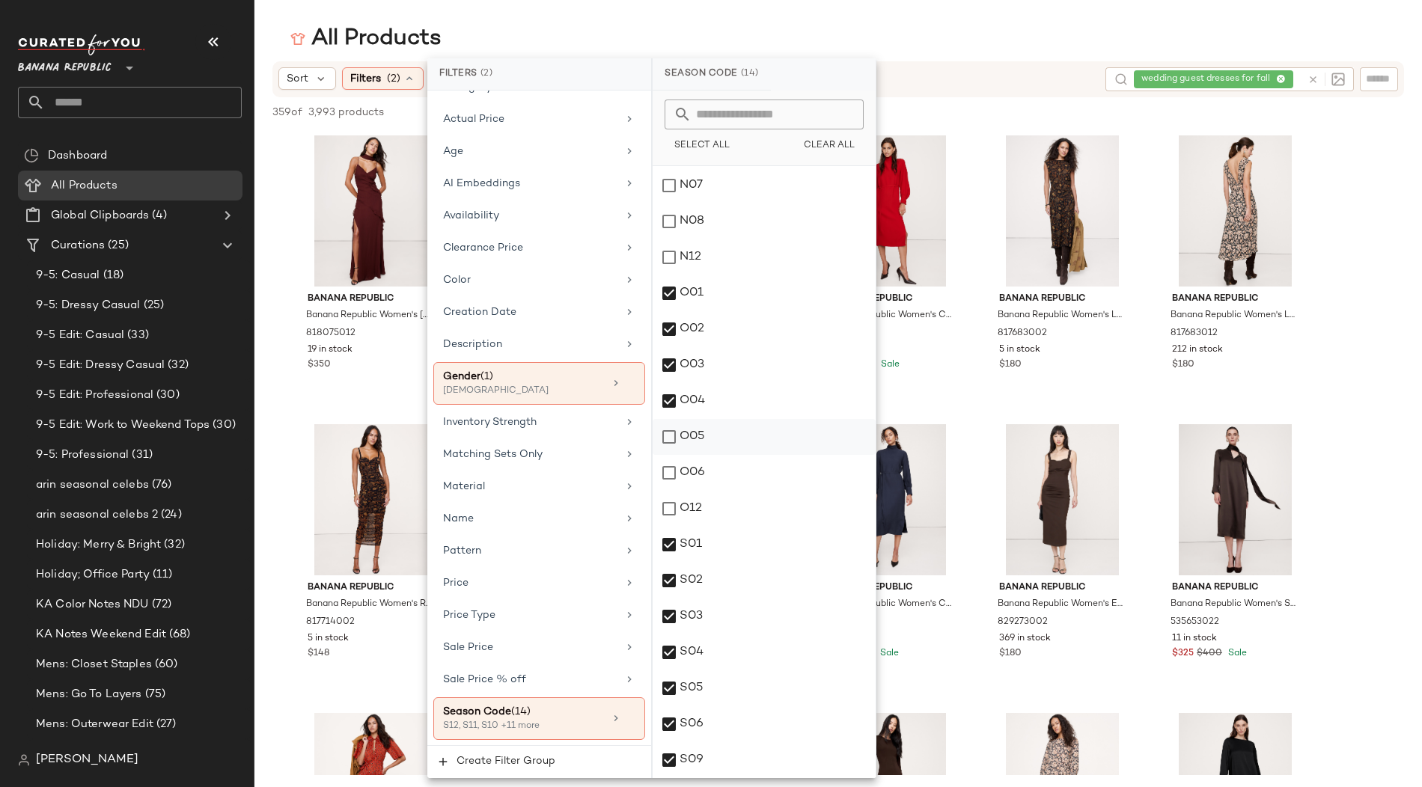
click at [666, 431] on div "O05" at bounding box center [764, 437] width 223 height 36
click at [666, 459] on div "O06" at bounding box center [764, 473] width 223 height 36
click at [666, 504] on div "O12" at bounding box center [764, 509] width 223 height 36
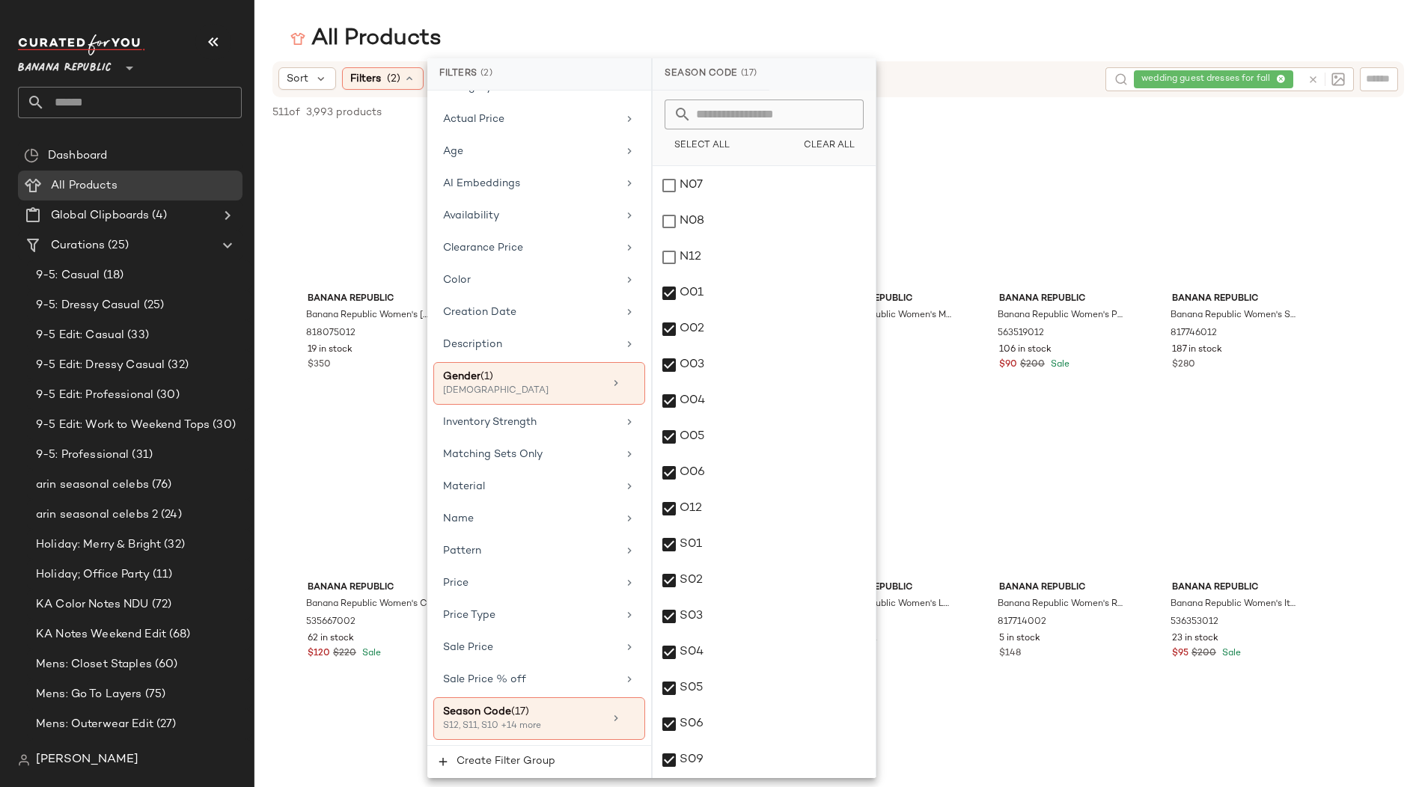
click at [972, 35] on div "All Products" at bounding box center [838, 39] width 1168 height 30
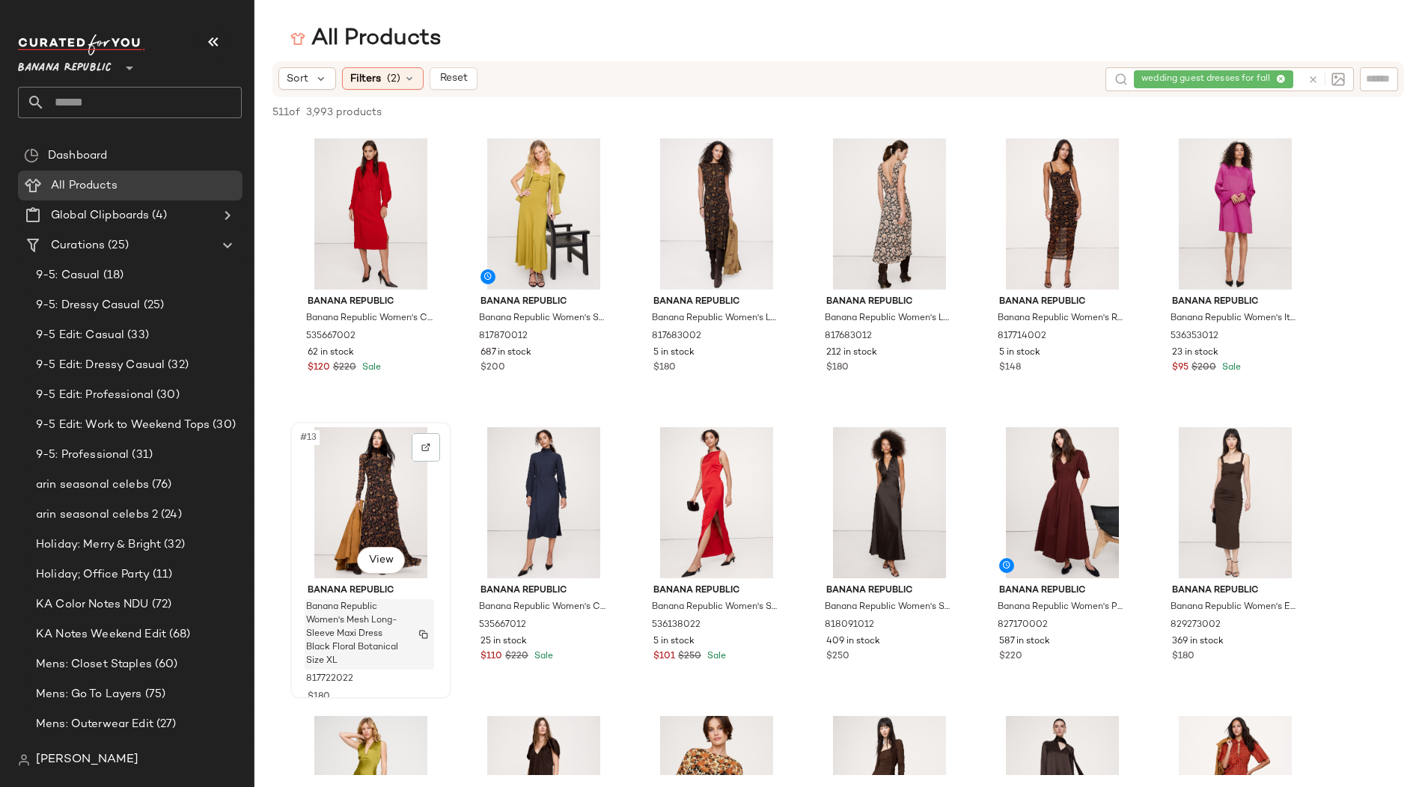
scroll to position [294, 0]
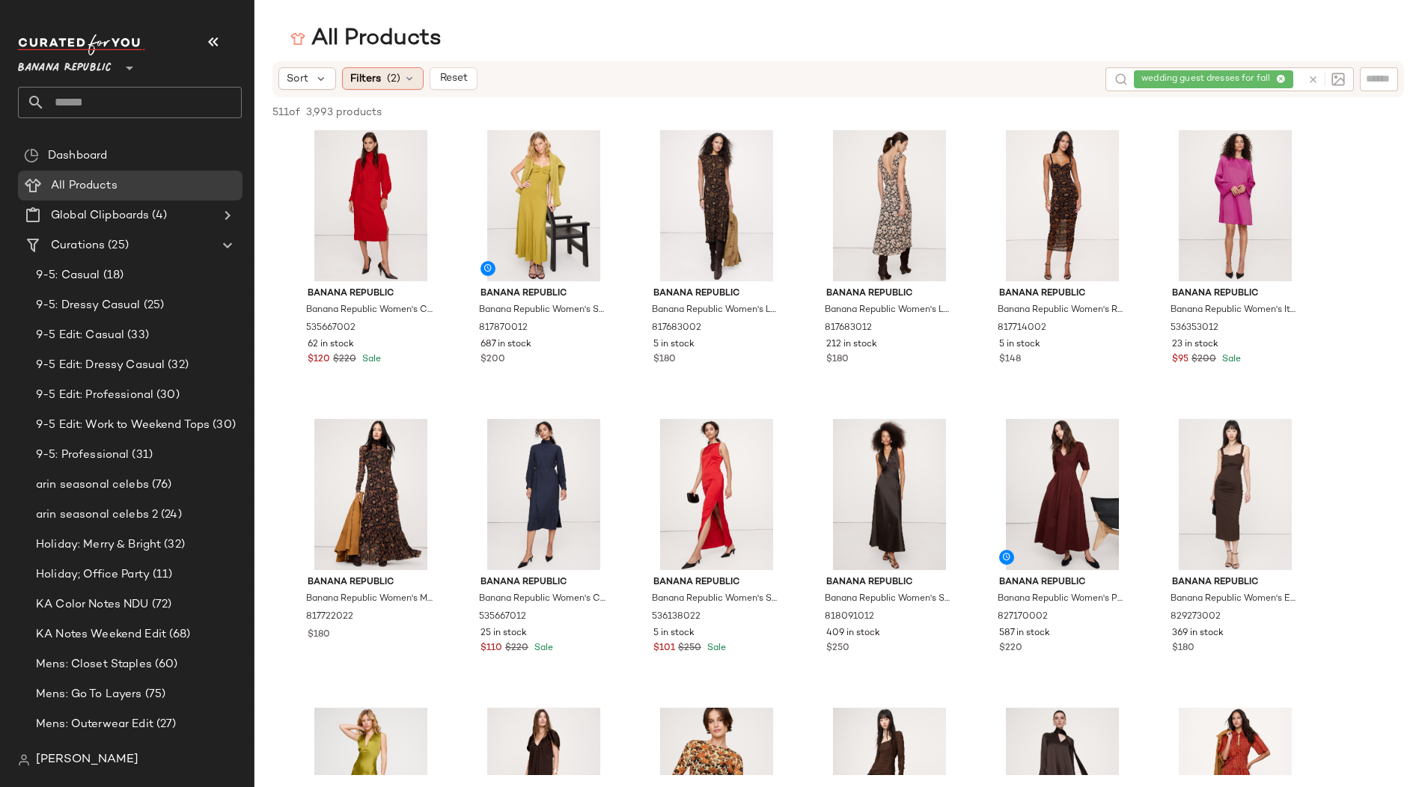
click at [406, 77] on icon at bounding box center [409, 79] width 12 height 12
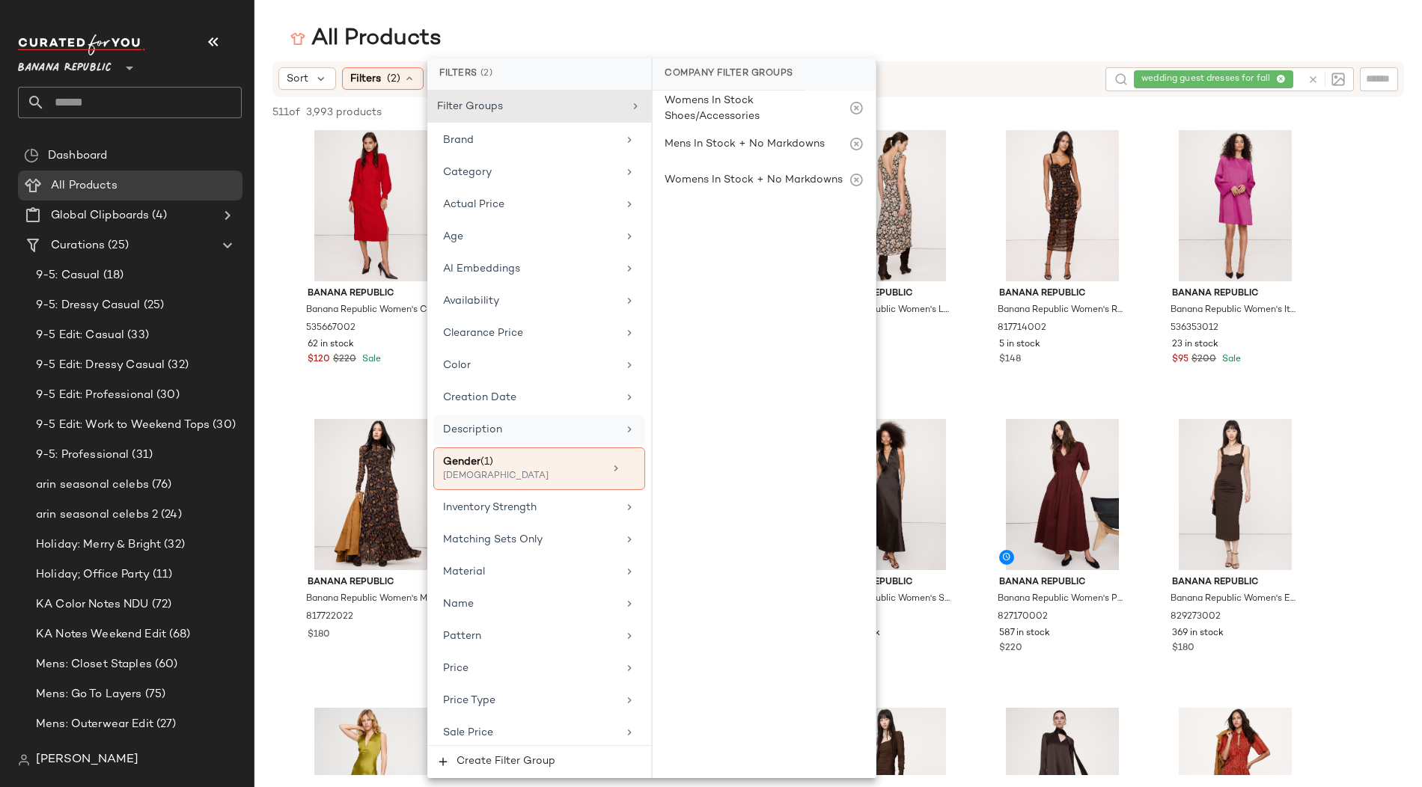
scroll to position [99, 0]
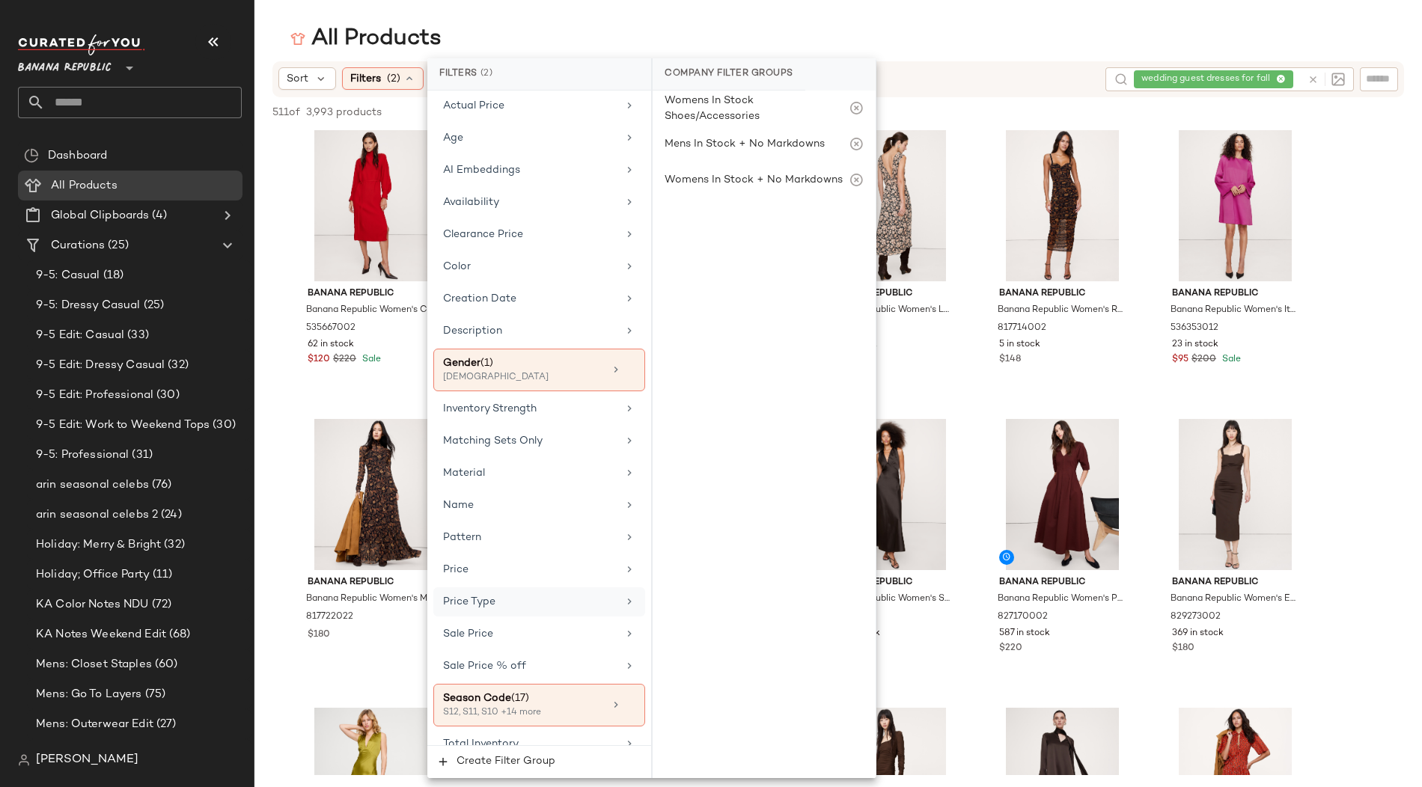
click at [488, 597] on span "Price Type" at bounding box center [469, 602] width 52 height 11
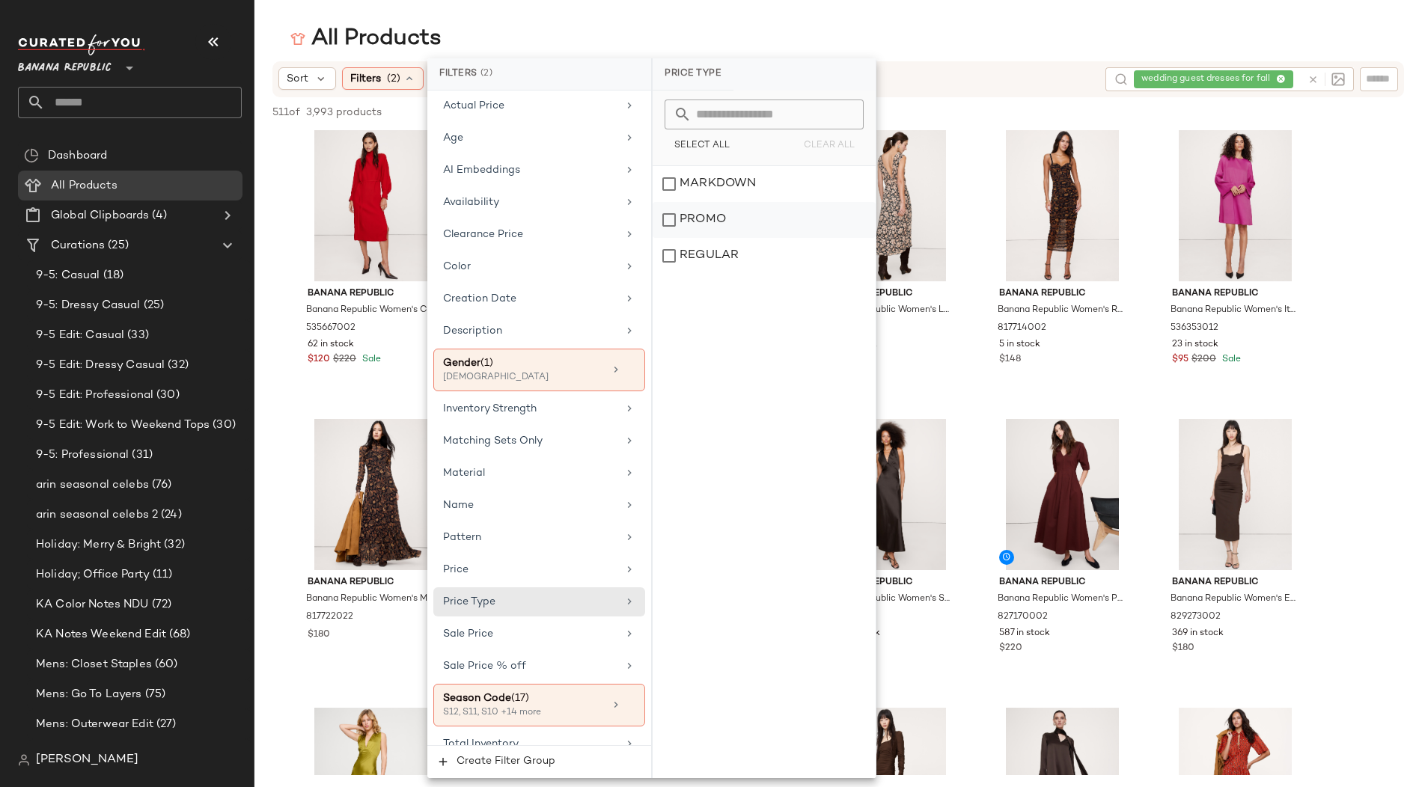
click at [671, 222] on div "PROMO" at bounding box center [764, 220] width 223 height 36
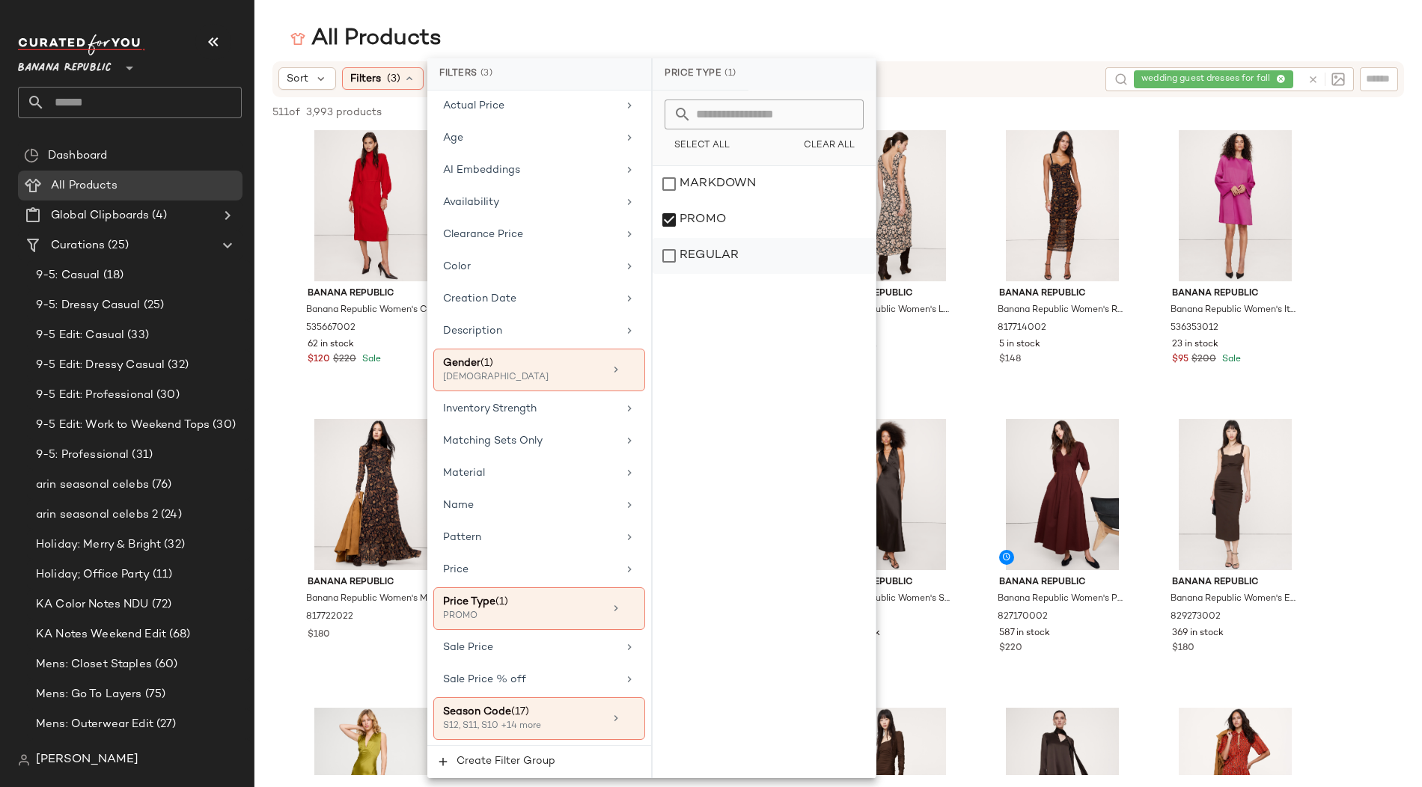
click at [671, 260] on div "REGULAR" at bounding box center [764, 256] width 223 height 36
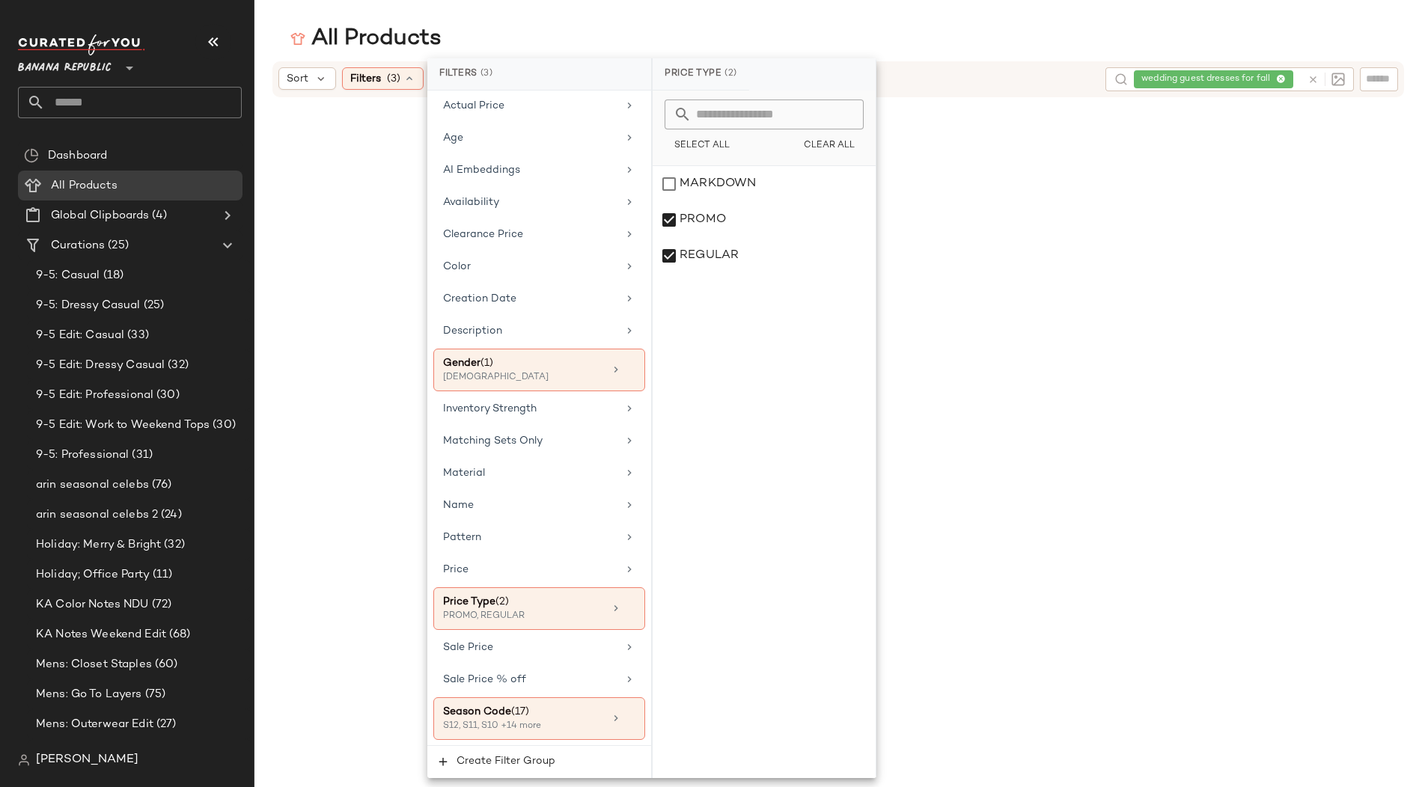
click at [942, 37] on div "All Products" at bounding box center [838, 39] width 1168 height 30
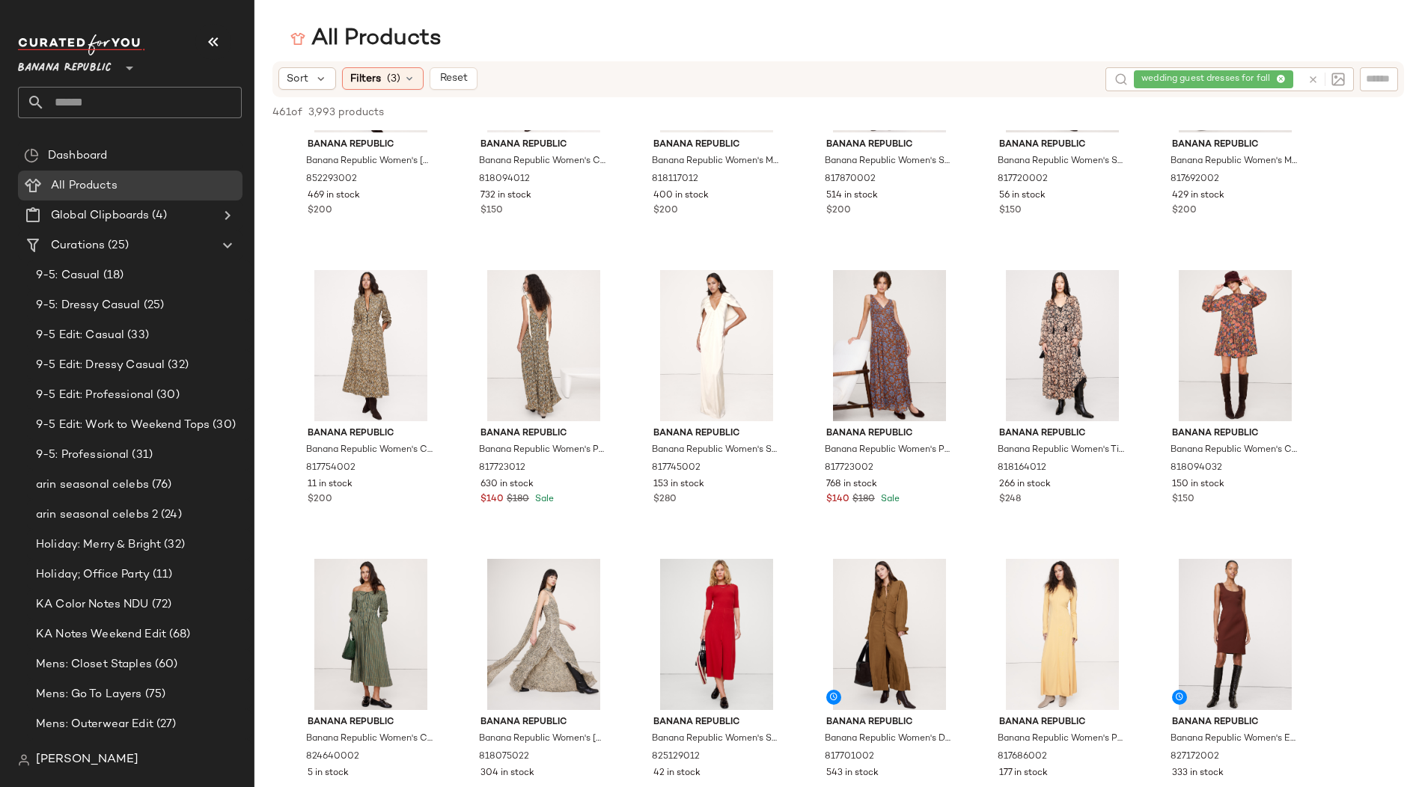
scroll to position [1311, 0]
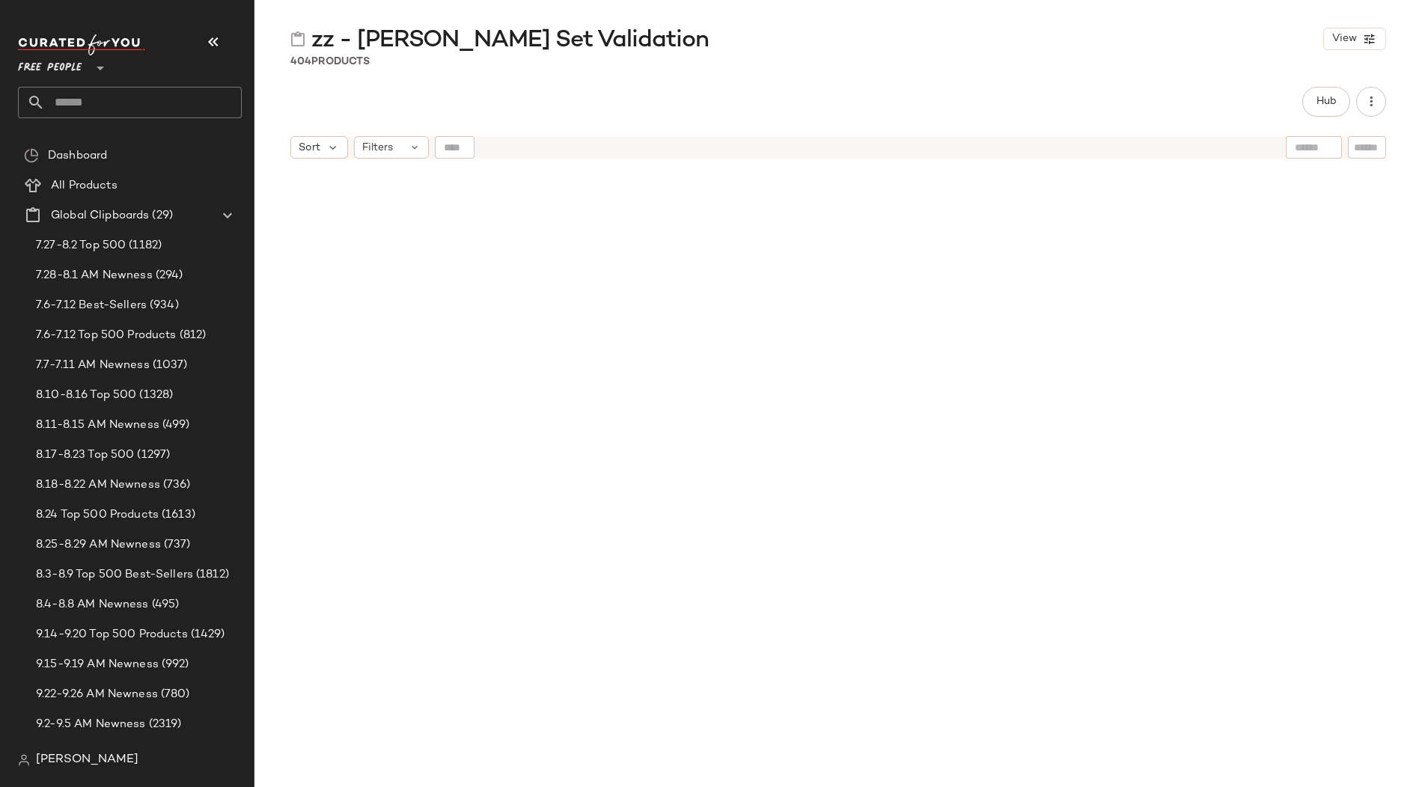
scroll to position [4629, 0]
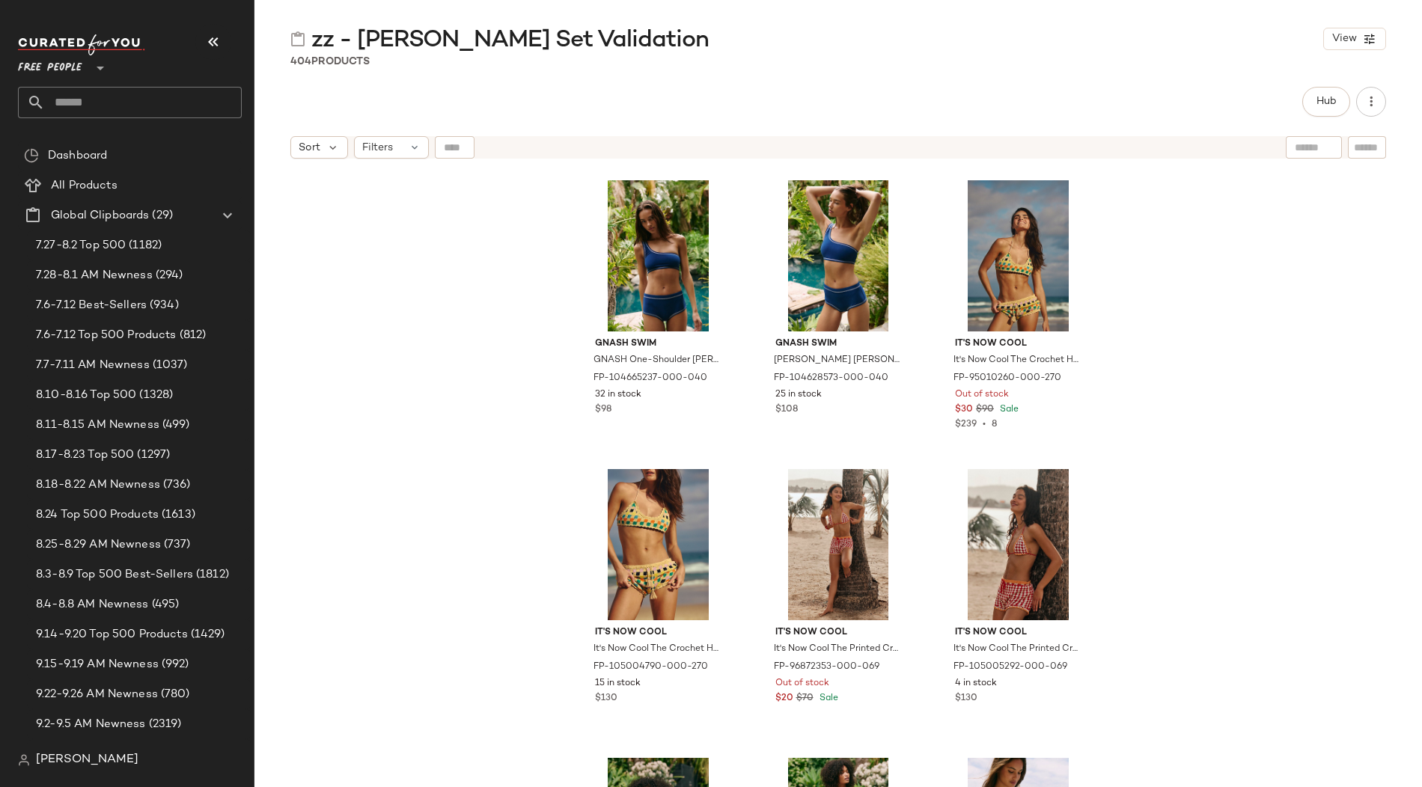
click at [69, 67] on span "Free People" at bounding box center [50, 64] width 64 height 27
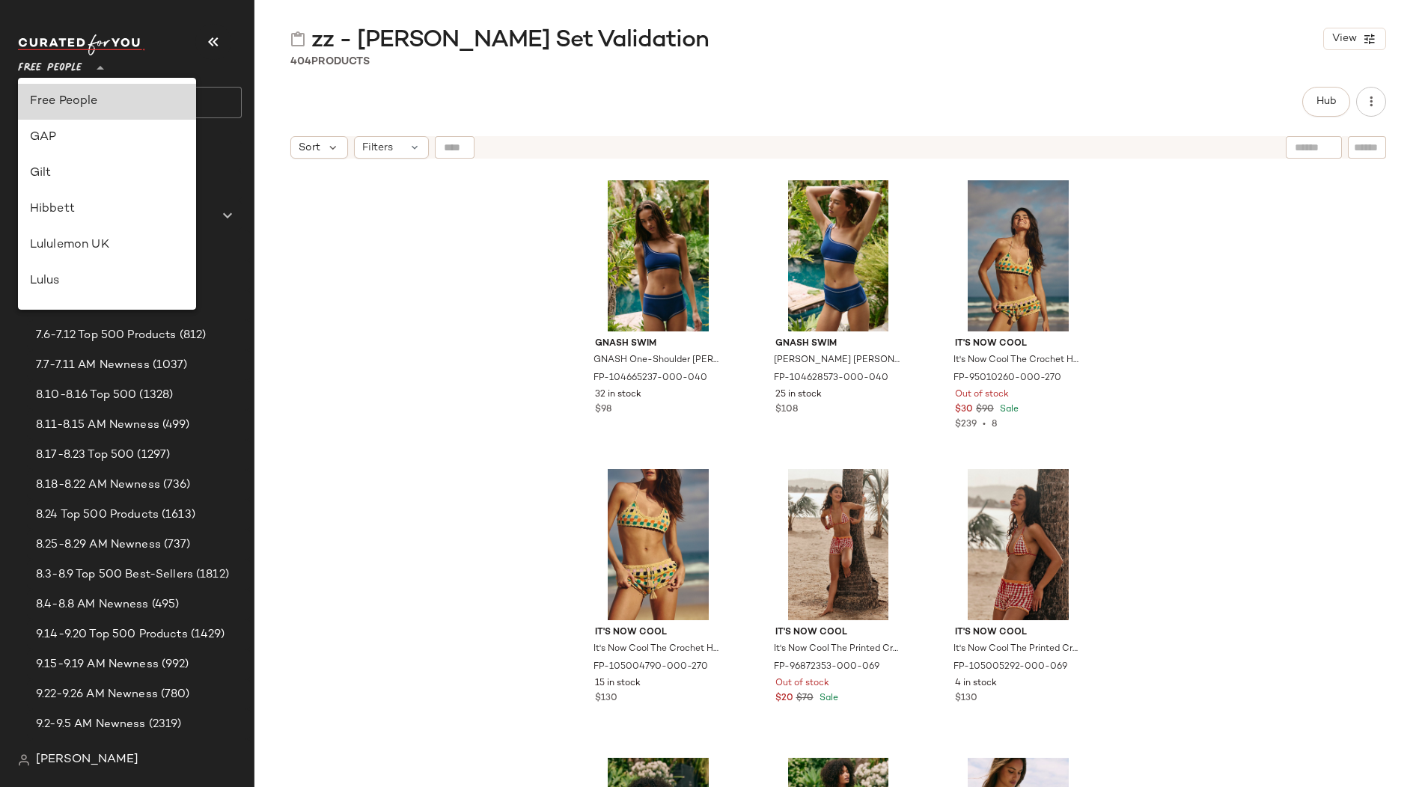
scroll to position [0, 0]
click at [58, 275] on div "Banana Republic" at bounding box center [107, 281] width 154 height 18
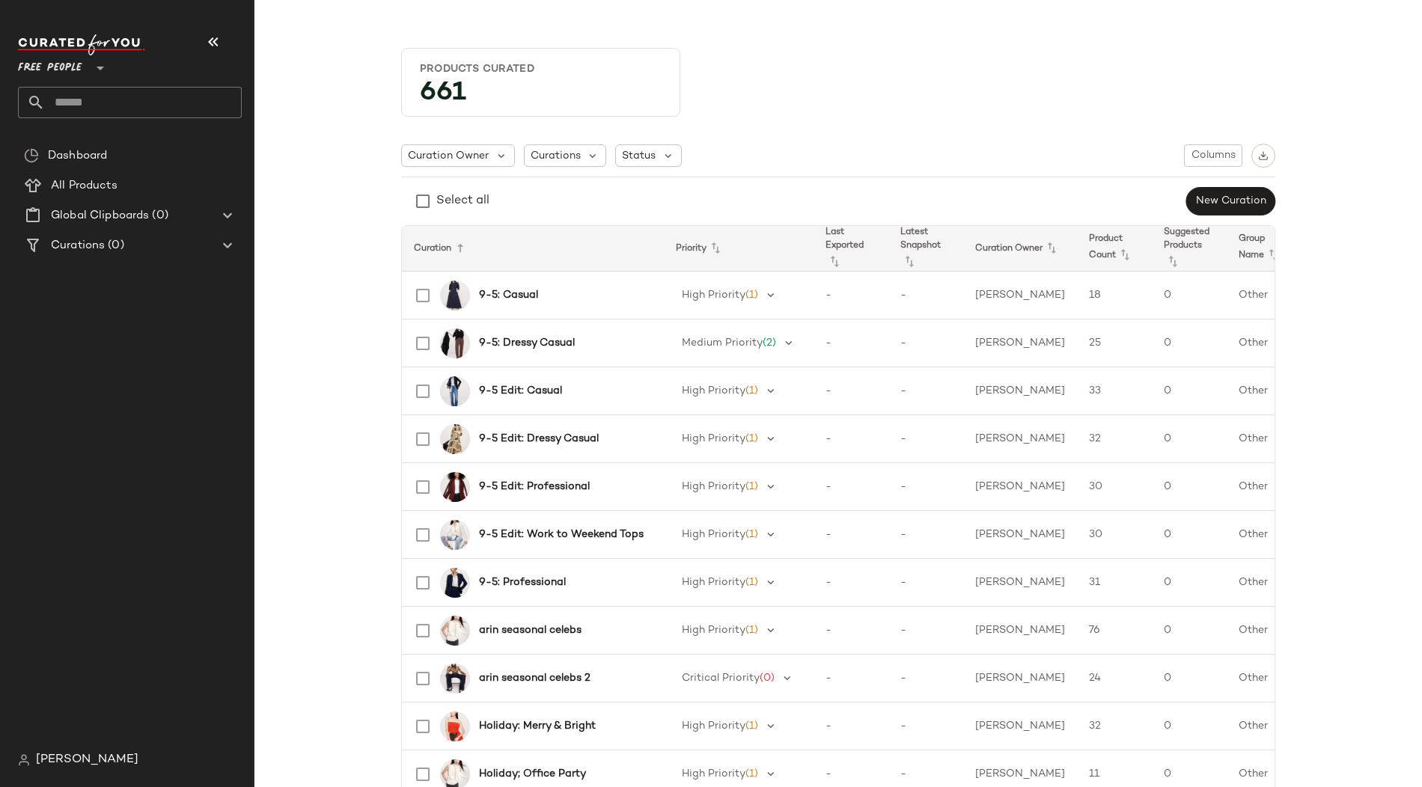
type input "**"
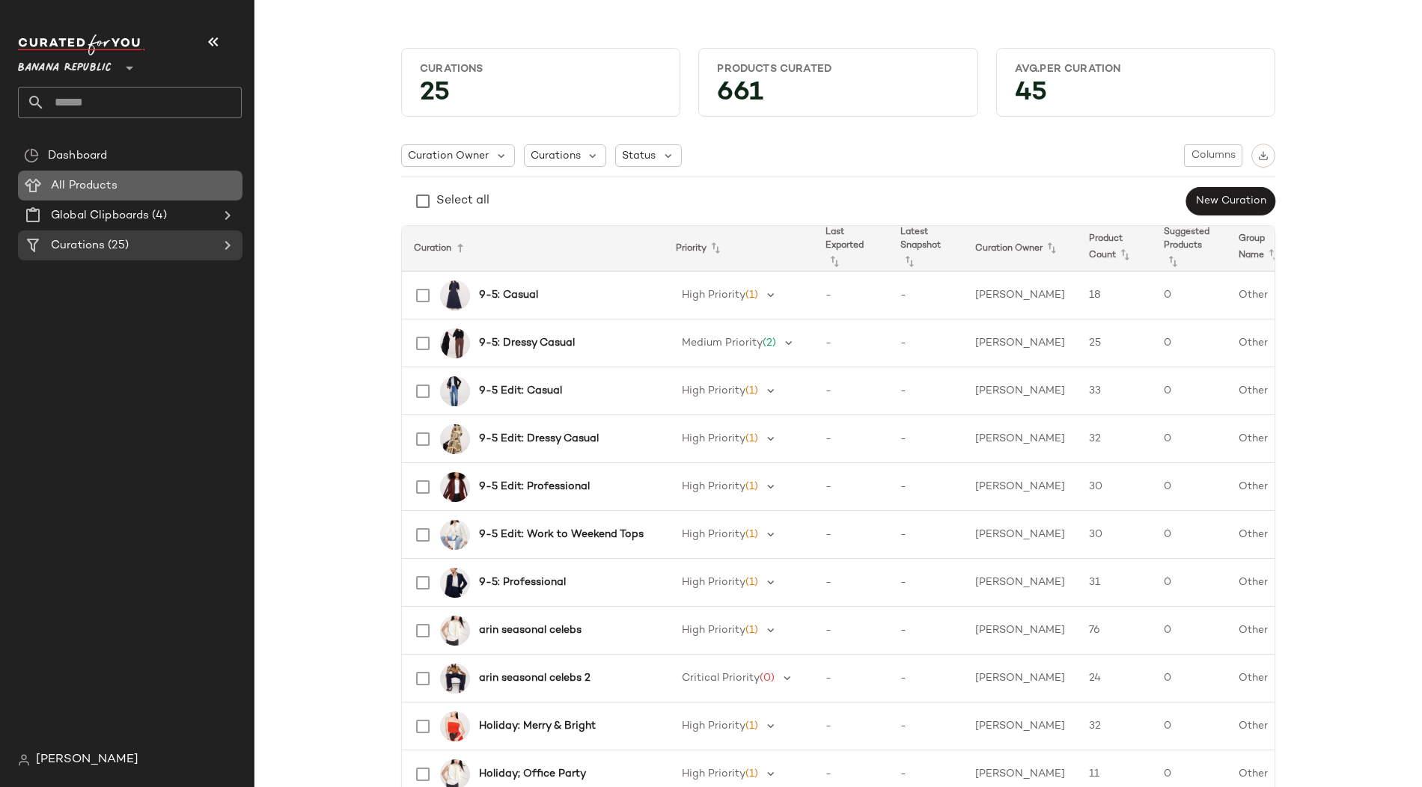
click at [91, 185] on span "All Products" at bounding box center [84, 185] width 67 height 17
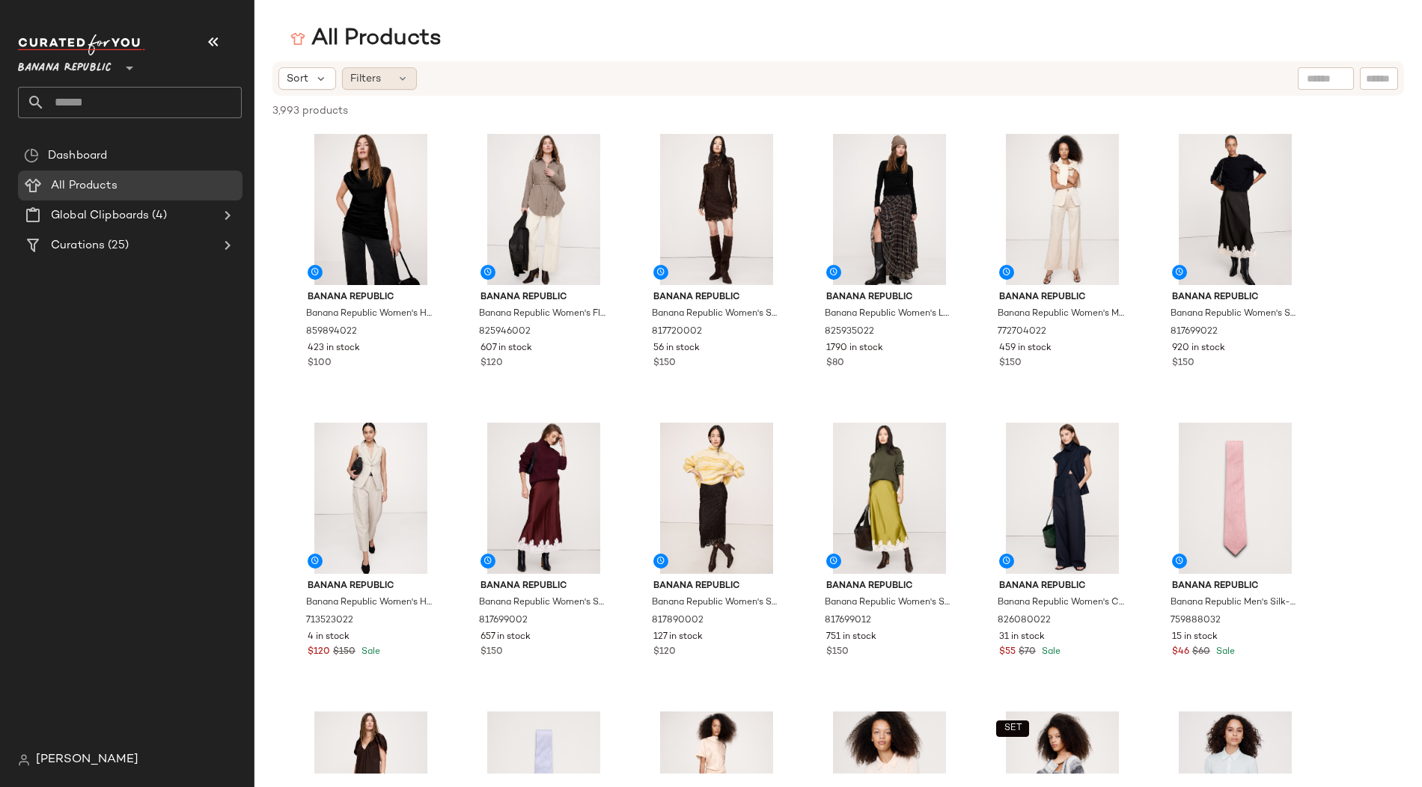
click at [399, 79] on icon at bounding box center [403, 79] width 12 height 12
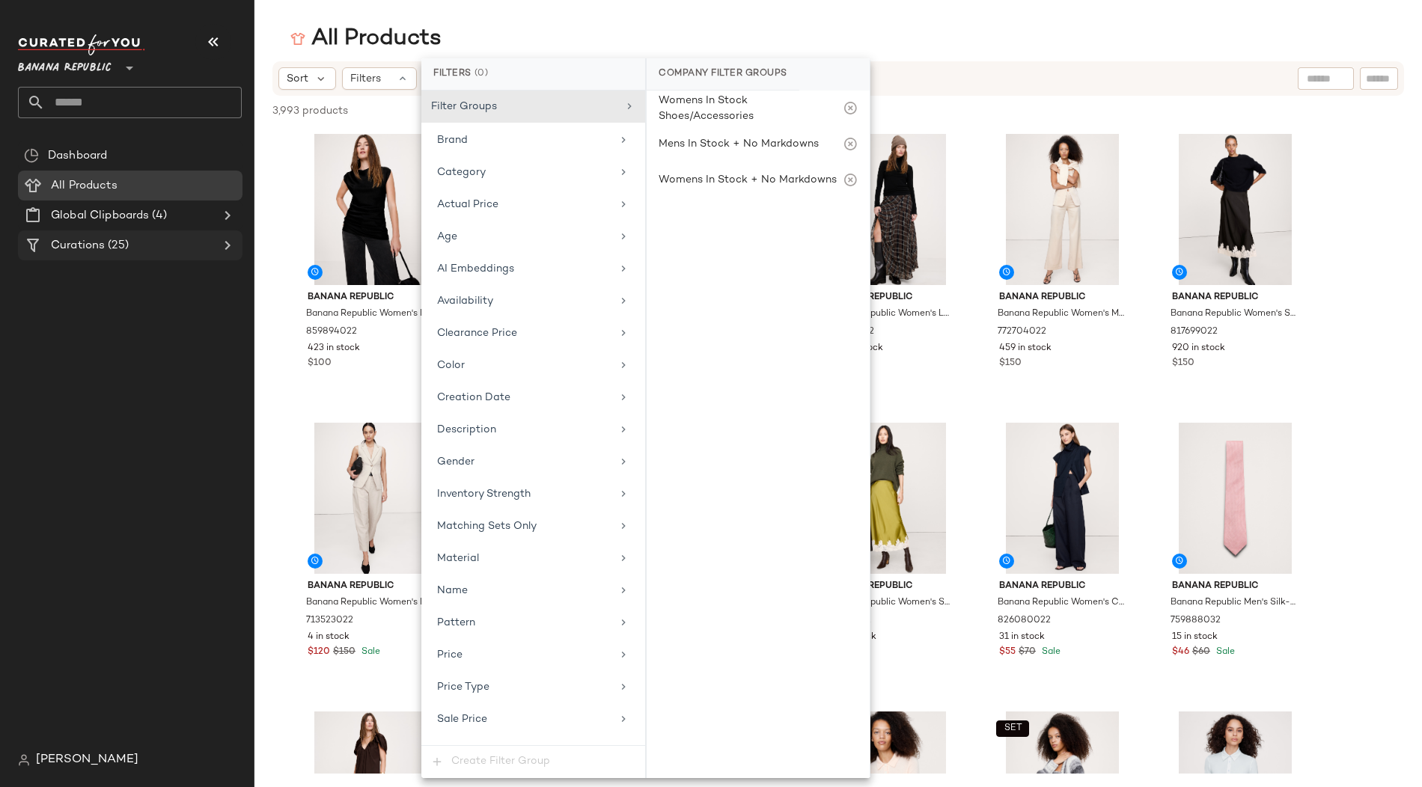
click at [225, 243] on icon at bounding box center [228, 246] width 18 height 18
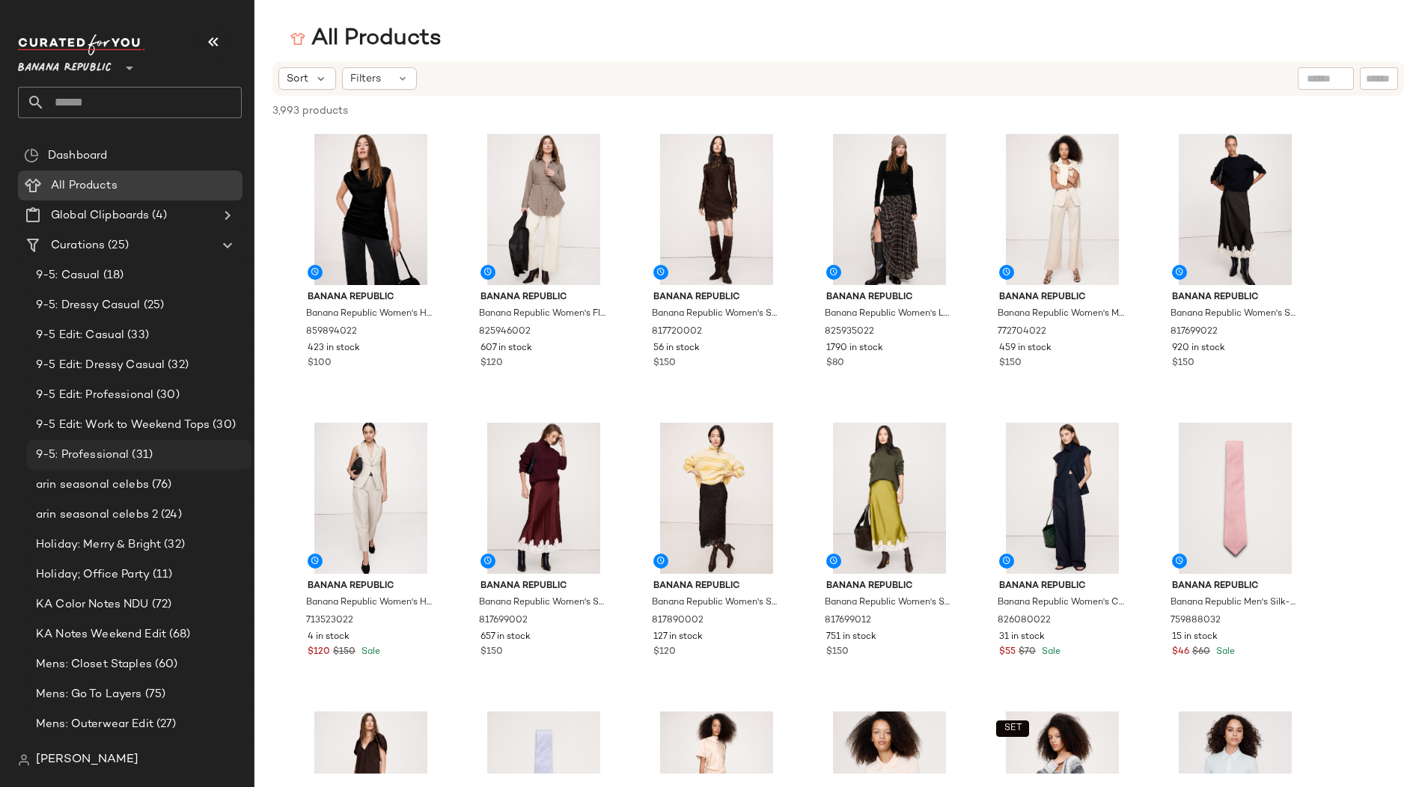
click at [104, 451] on span "9-5: Professional" at bounding box center [82, 455] width 93 height 17
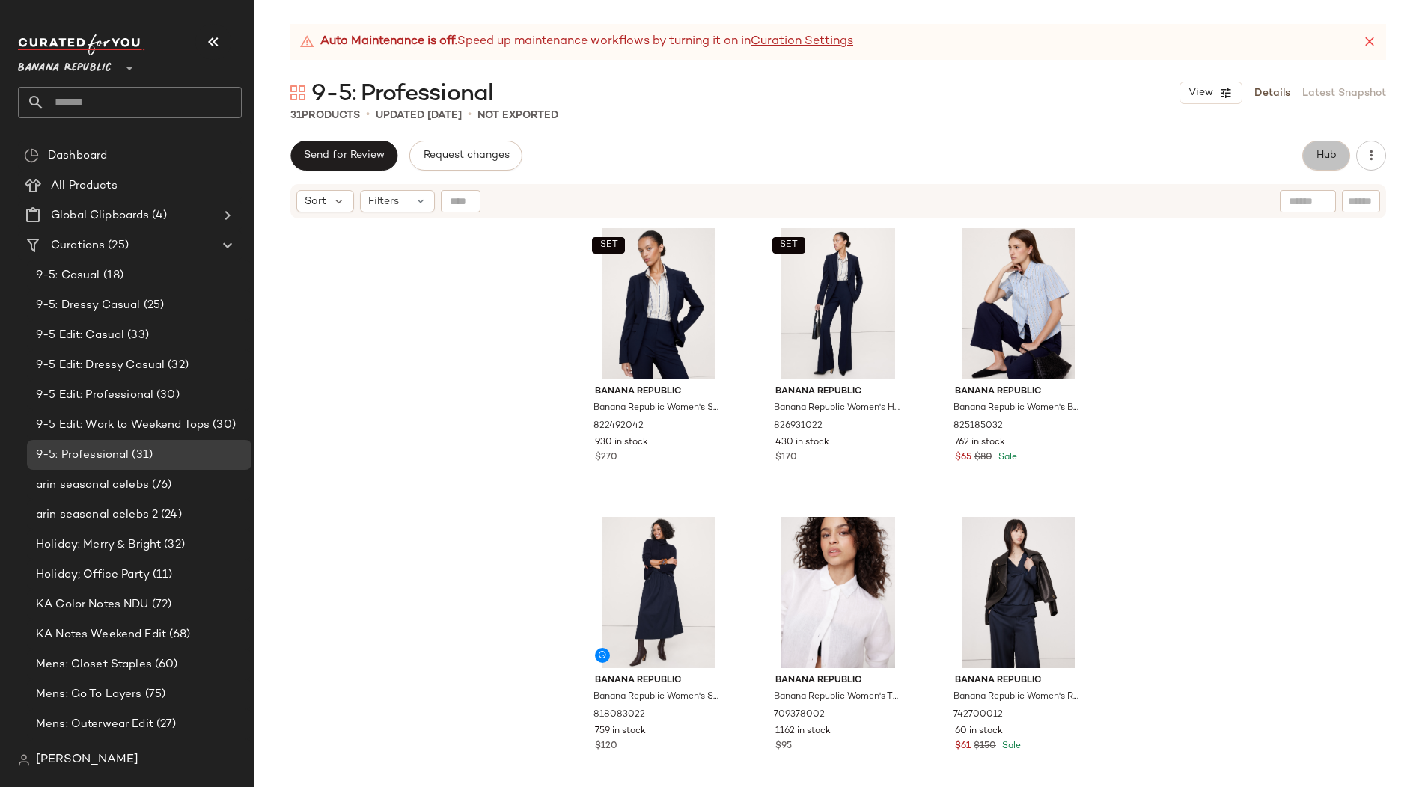
click at [1330, 158] on span "Hub" at bounding box center [1326, 156] width 21 height 12
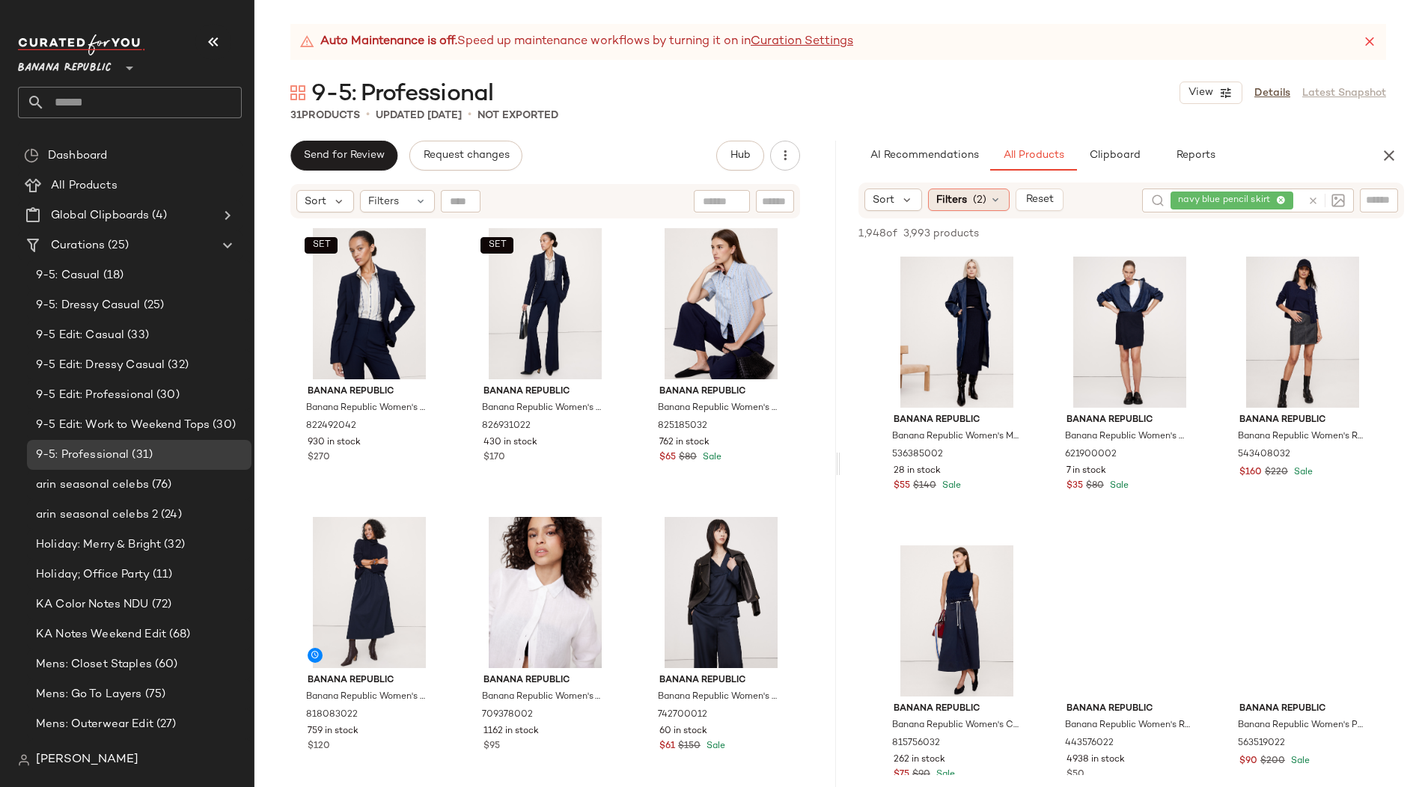
click at [979, 201] on span "(2)" at bounding box center [979, 200] width 13 height 16
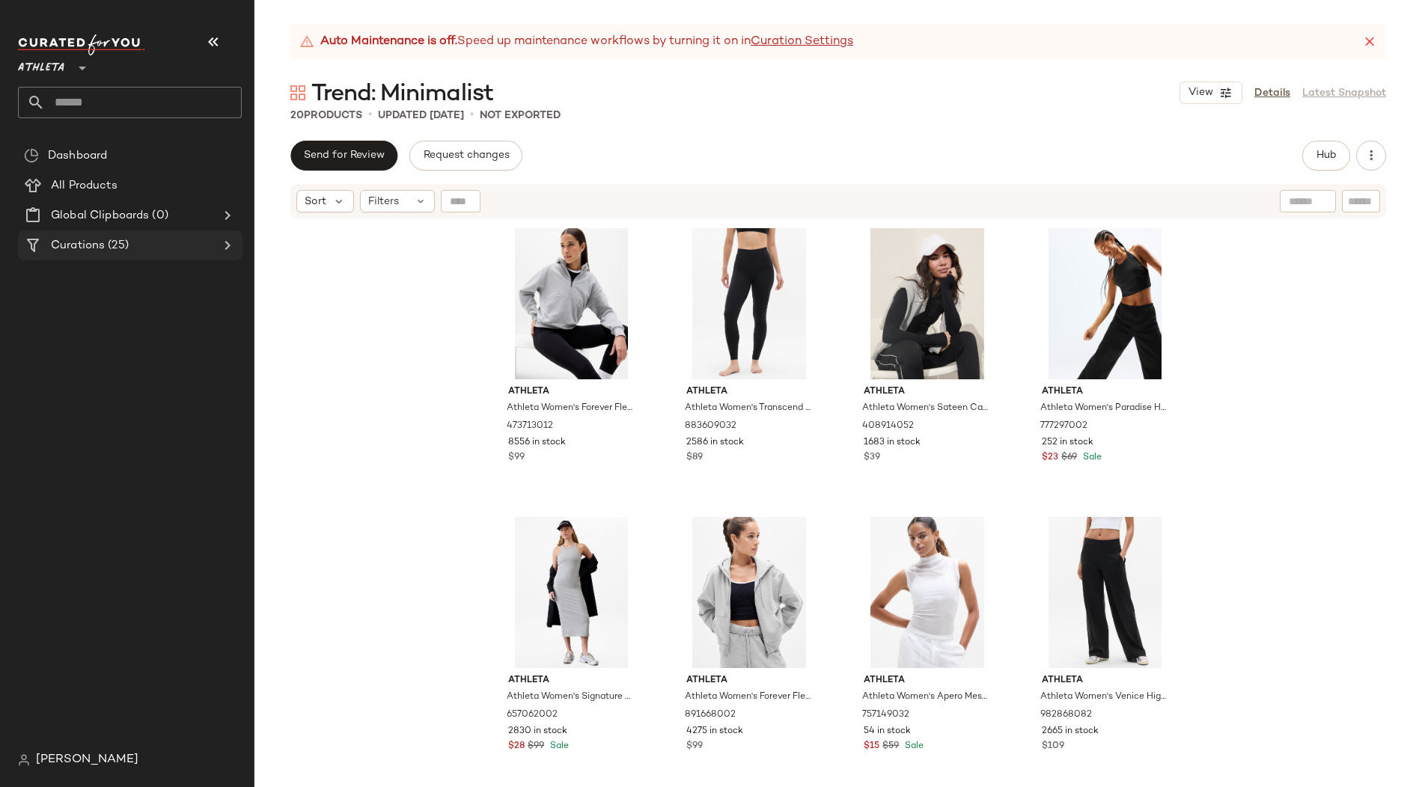
click at [83, 241] on span "Curations" at bounding box center [78, 245] width 54 height 17
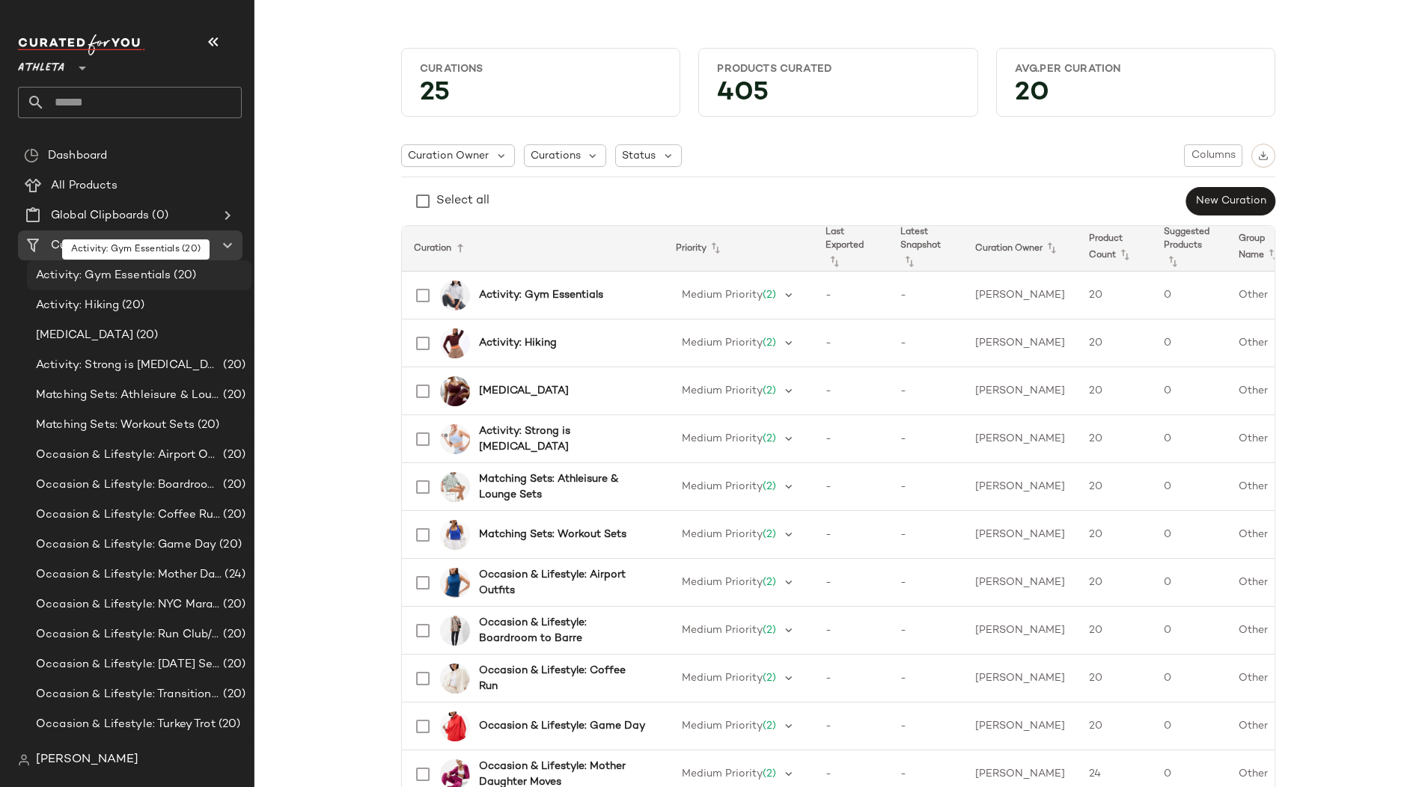
click at [137, 274] on span "Activity: Gym Essentials" at bounding box center [103, 275] width 135 height 17
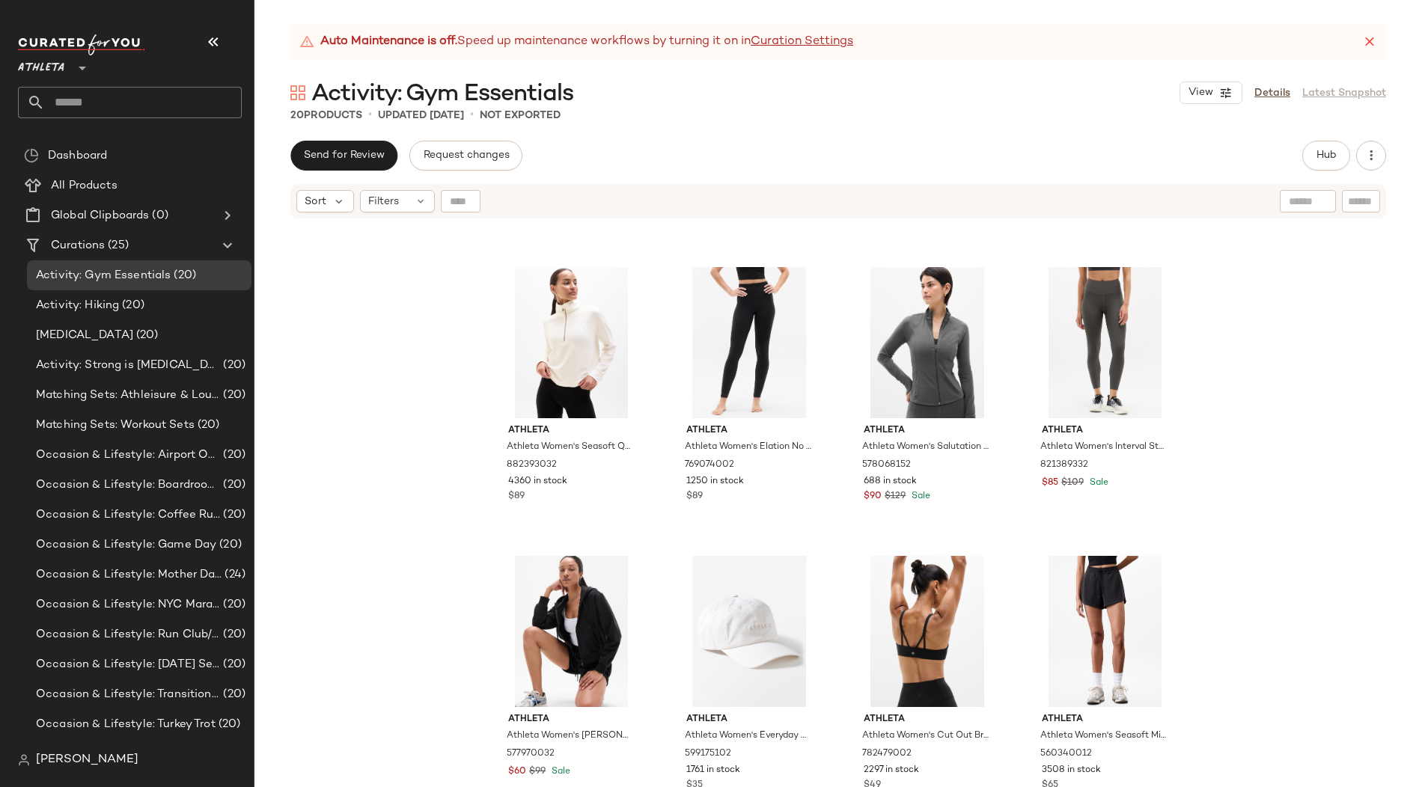
scroll to position [842, 0]
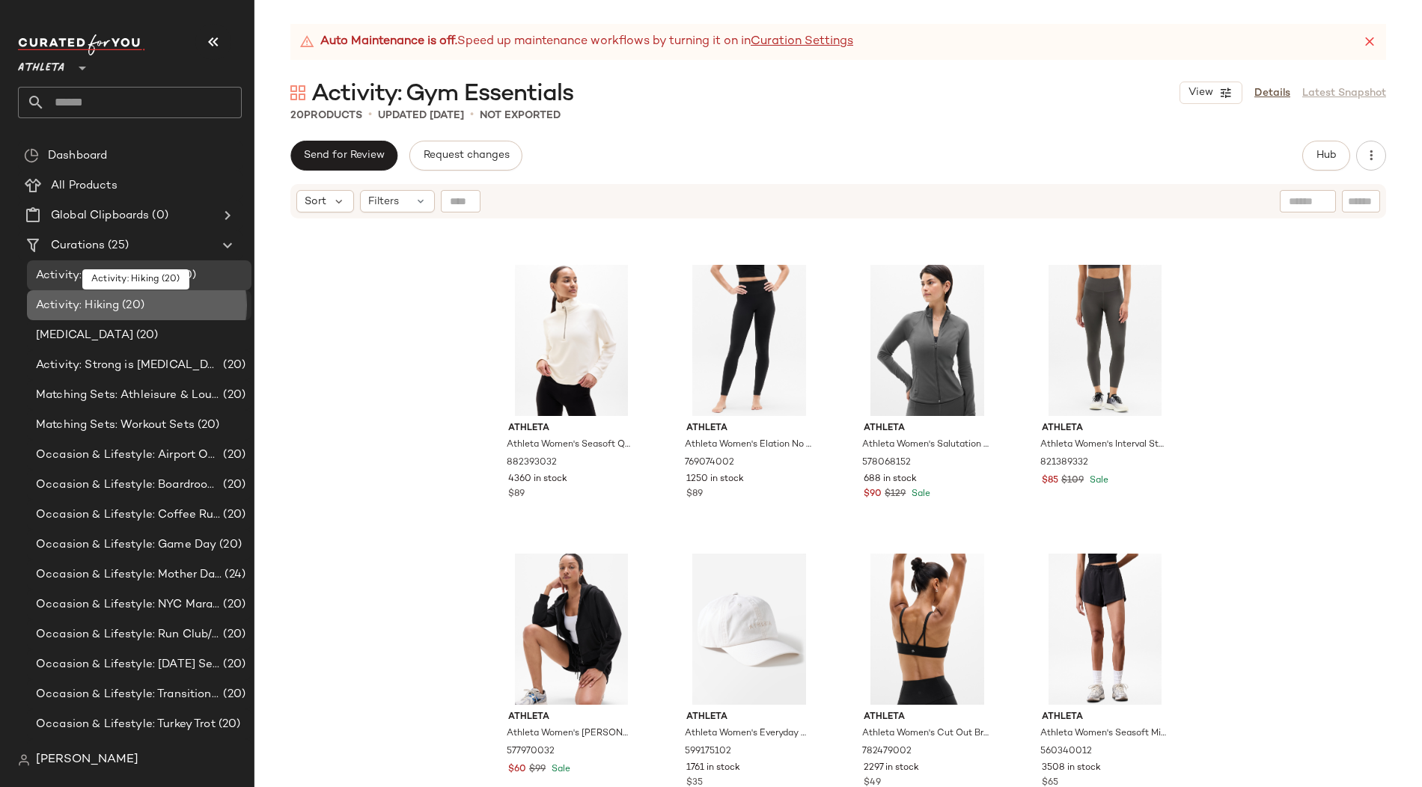
click at [81, 308] on span "Activity: Hiking" at bounding box center [77, 305] width 83 height 17
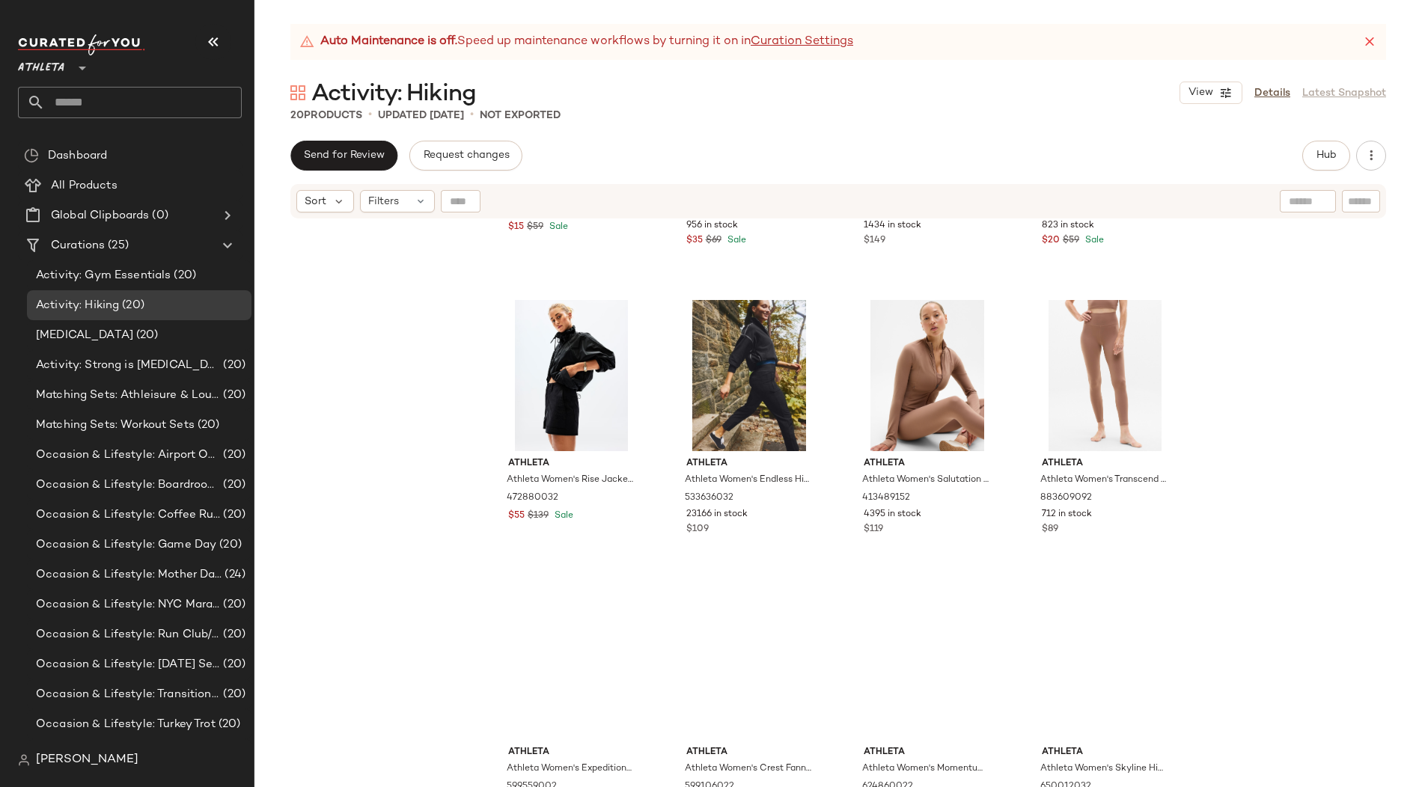
scroll to position [832, 0]
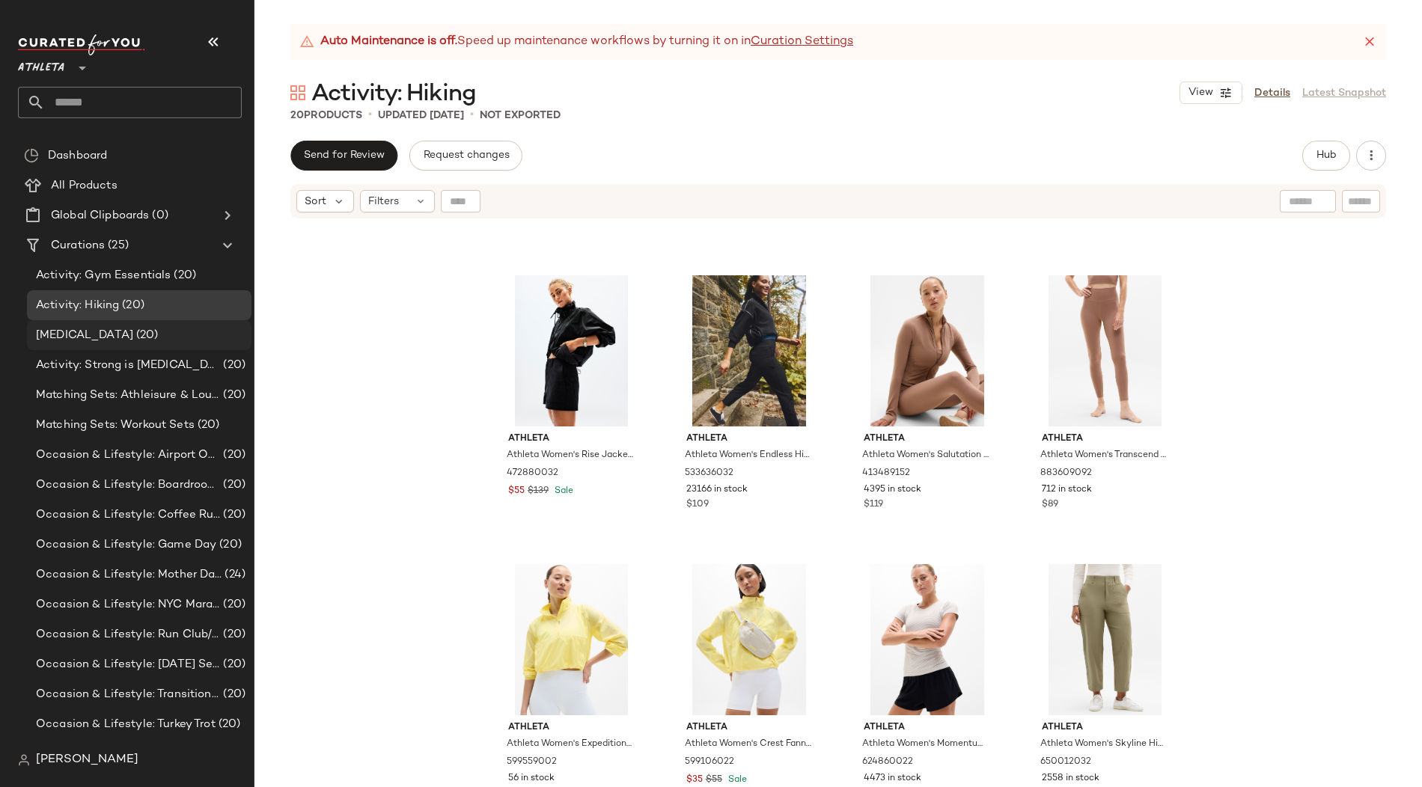
click at [97, 328] on span "[MEDICAL_DATA]" at bounding box center [84, 335] width 97 height 17
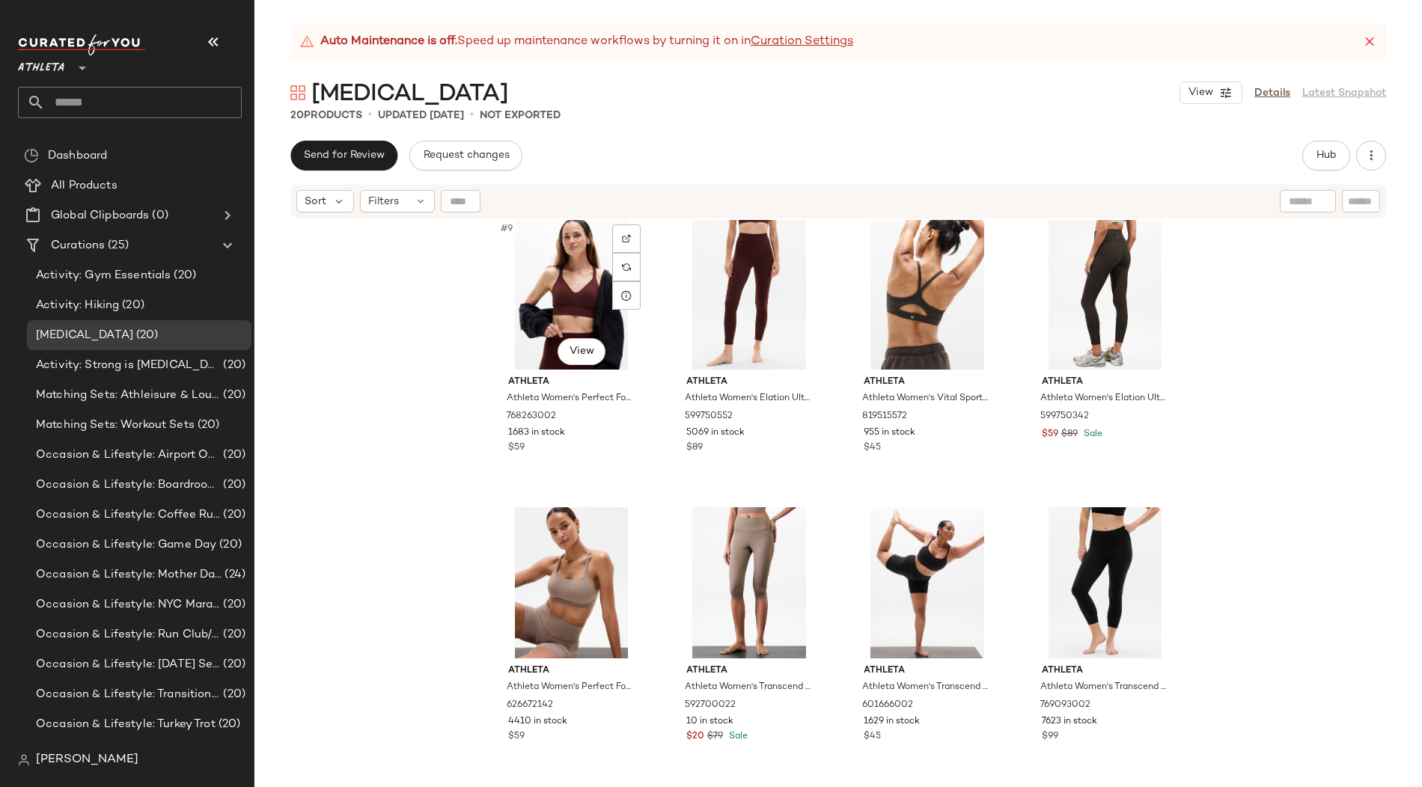
scroll to position [606, 0]
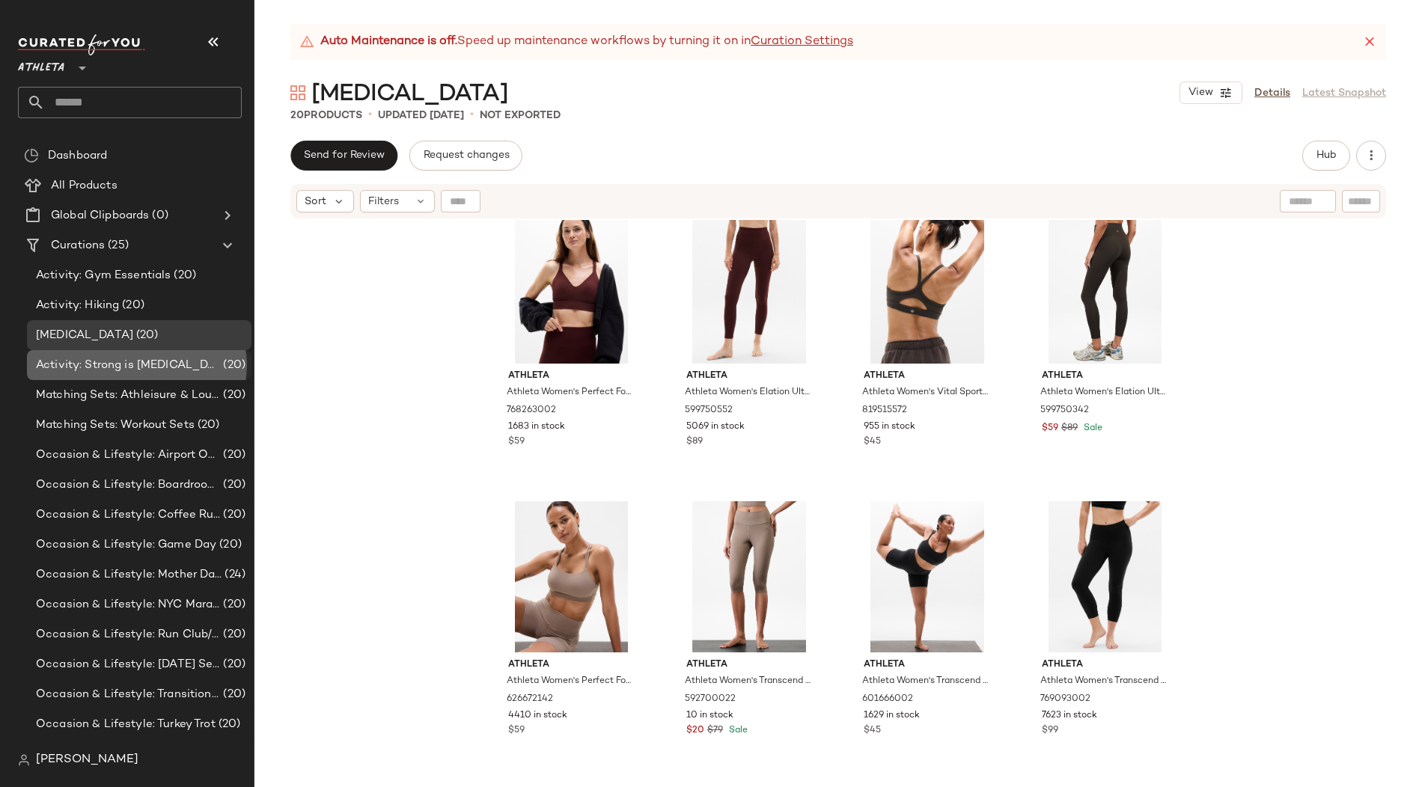
click at [118, 363] on span "Activity: Strong is [MEDICAL_DATA]" at bounding box center [128, 365] width 184 height 17
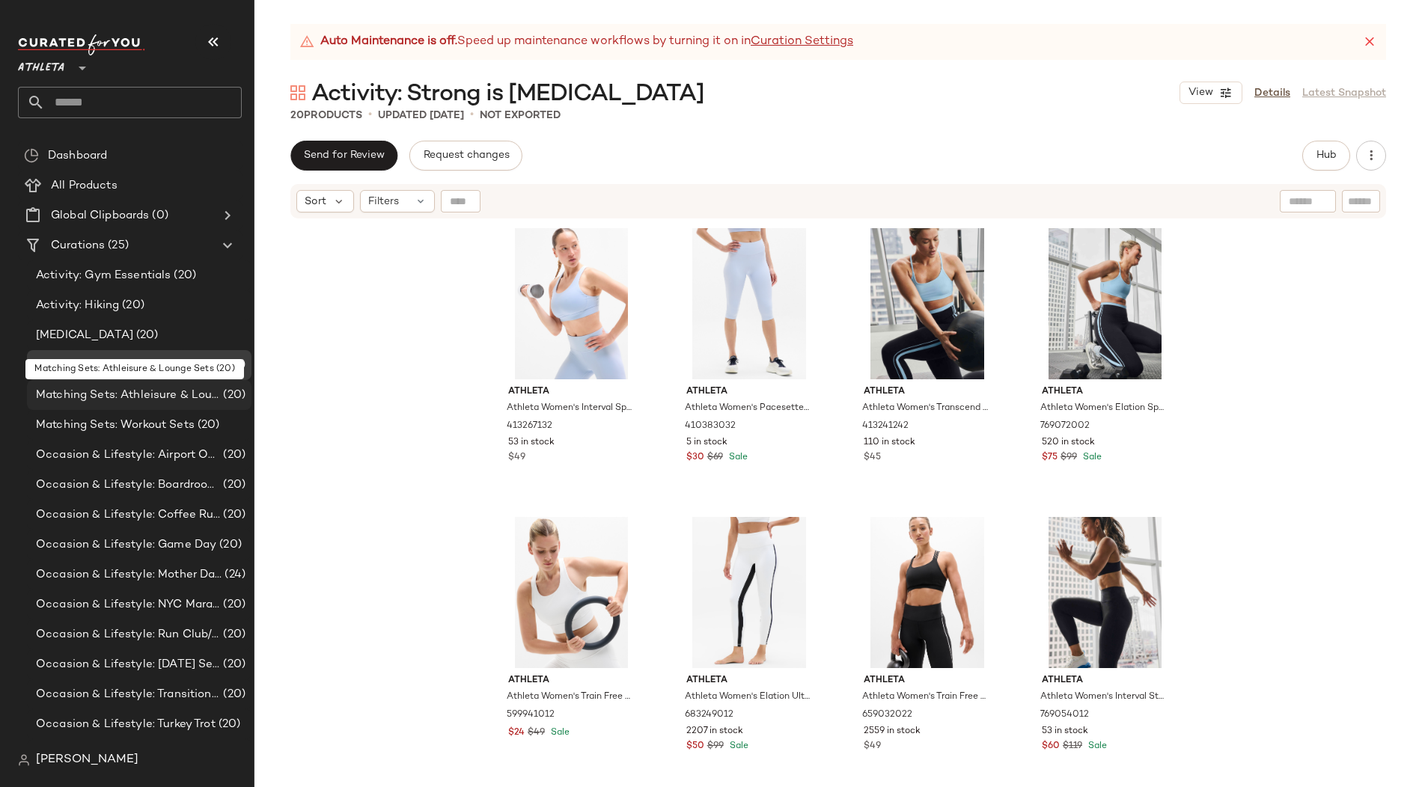
click at [135, 393] on span "Matching Sets: Athleisure & Lounge Sets" at bounding box center [128, 395] width 184 height 17
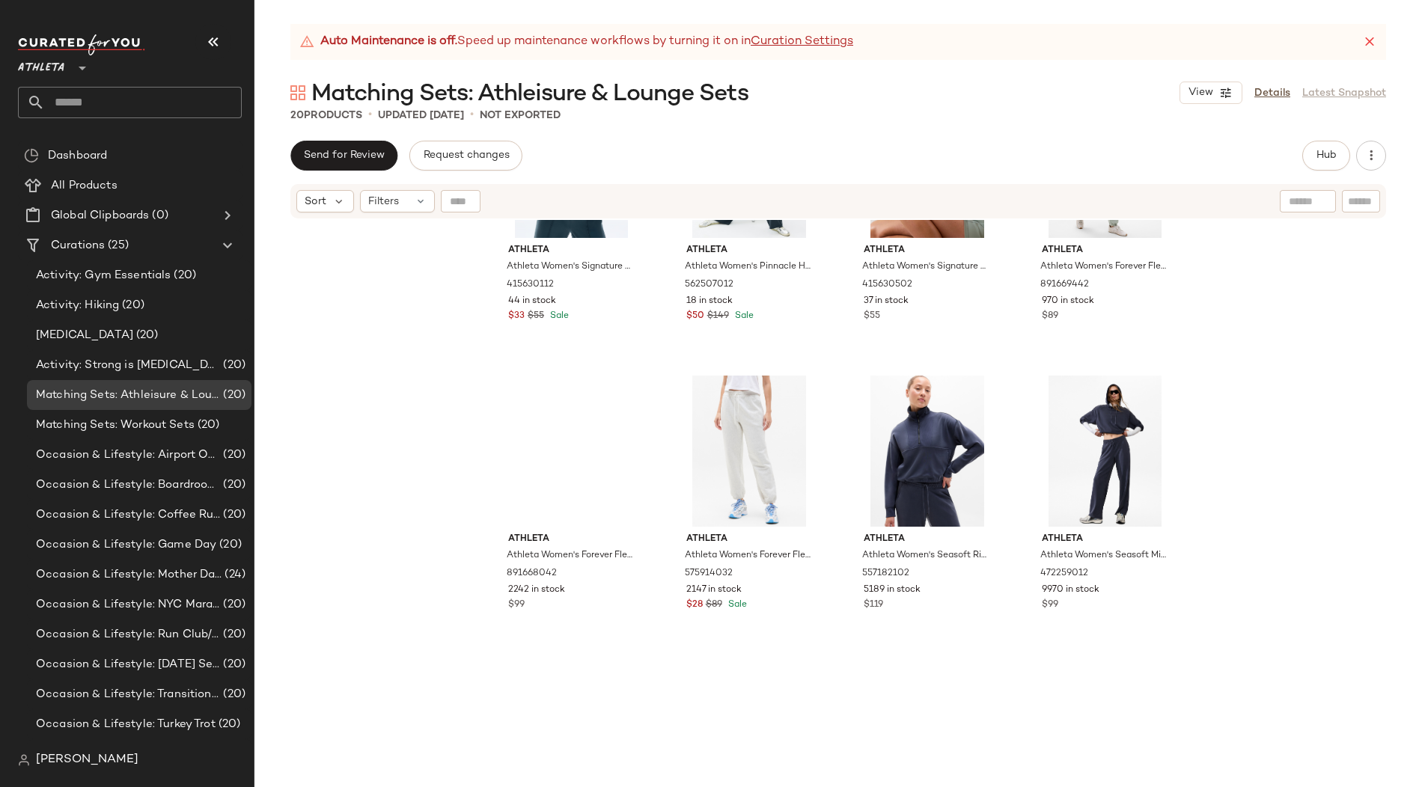
scroll to position [487, 0]
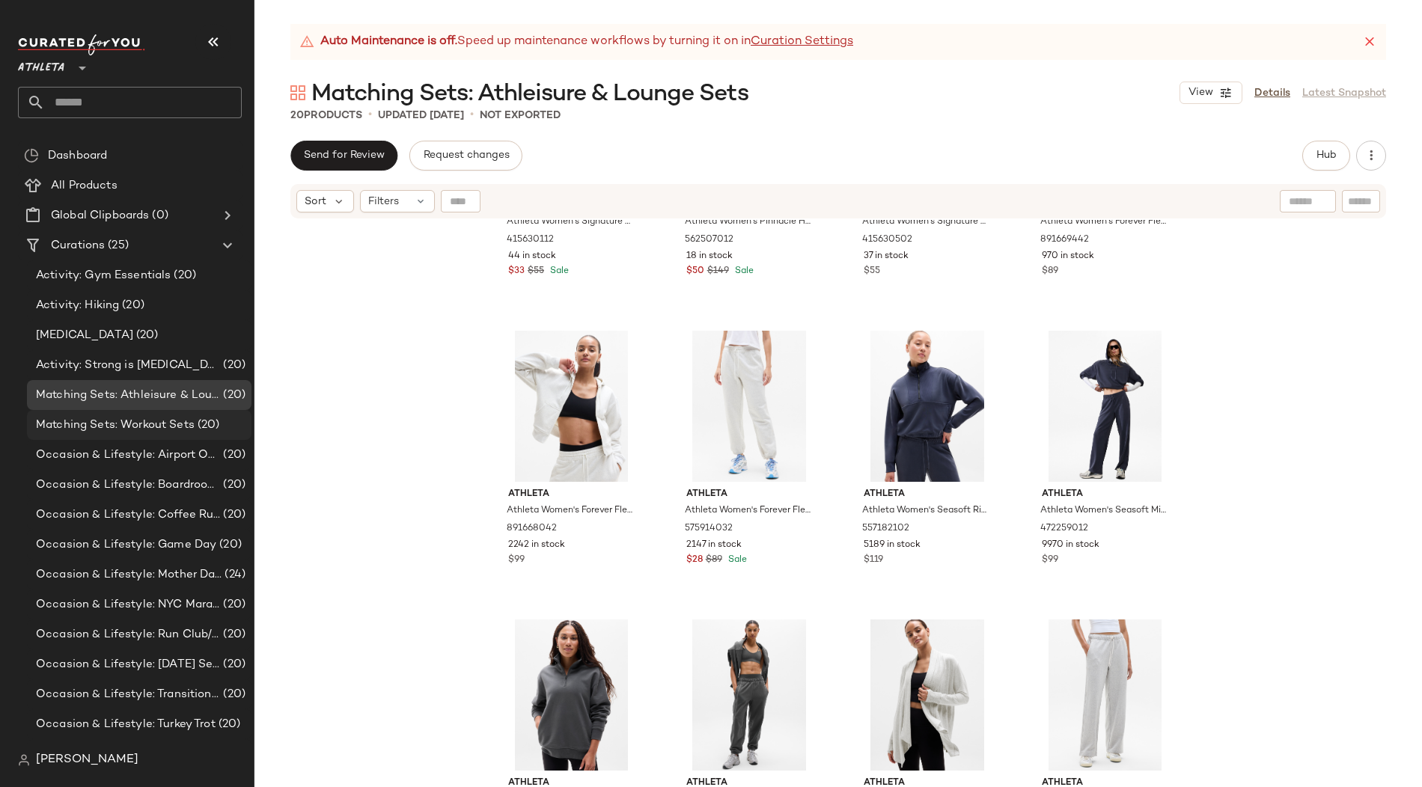
click at [162, 421] on span "Matching Sets: Workout Sets" at bounding box center [115, 425] width 159 height 17
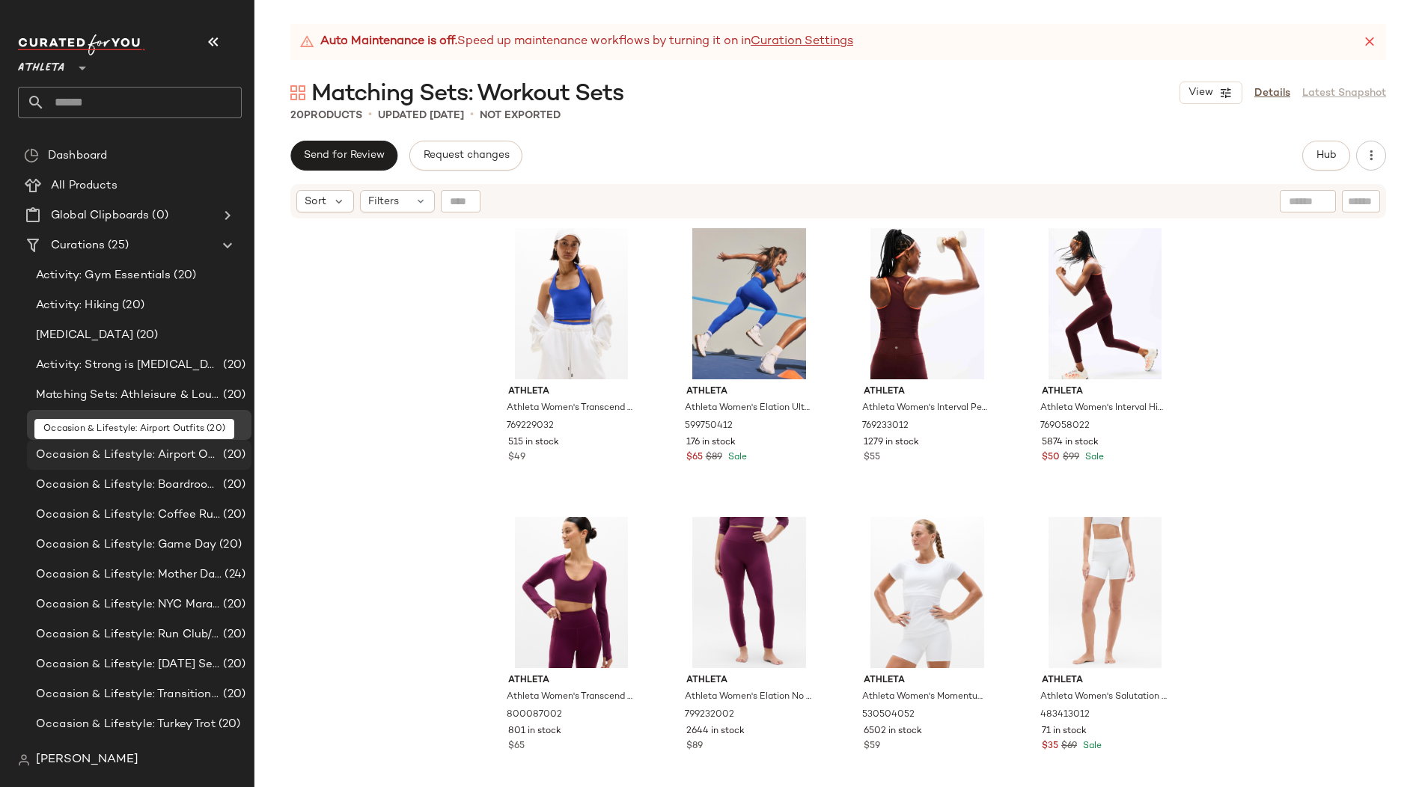
click at [112, 457] on span "Occasion & Lifestyle: Airport Outfits" at bounding box center [128, 455] width 184 height 17
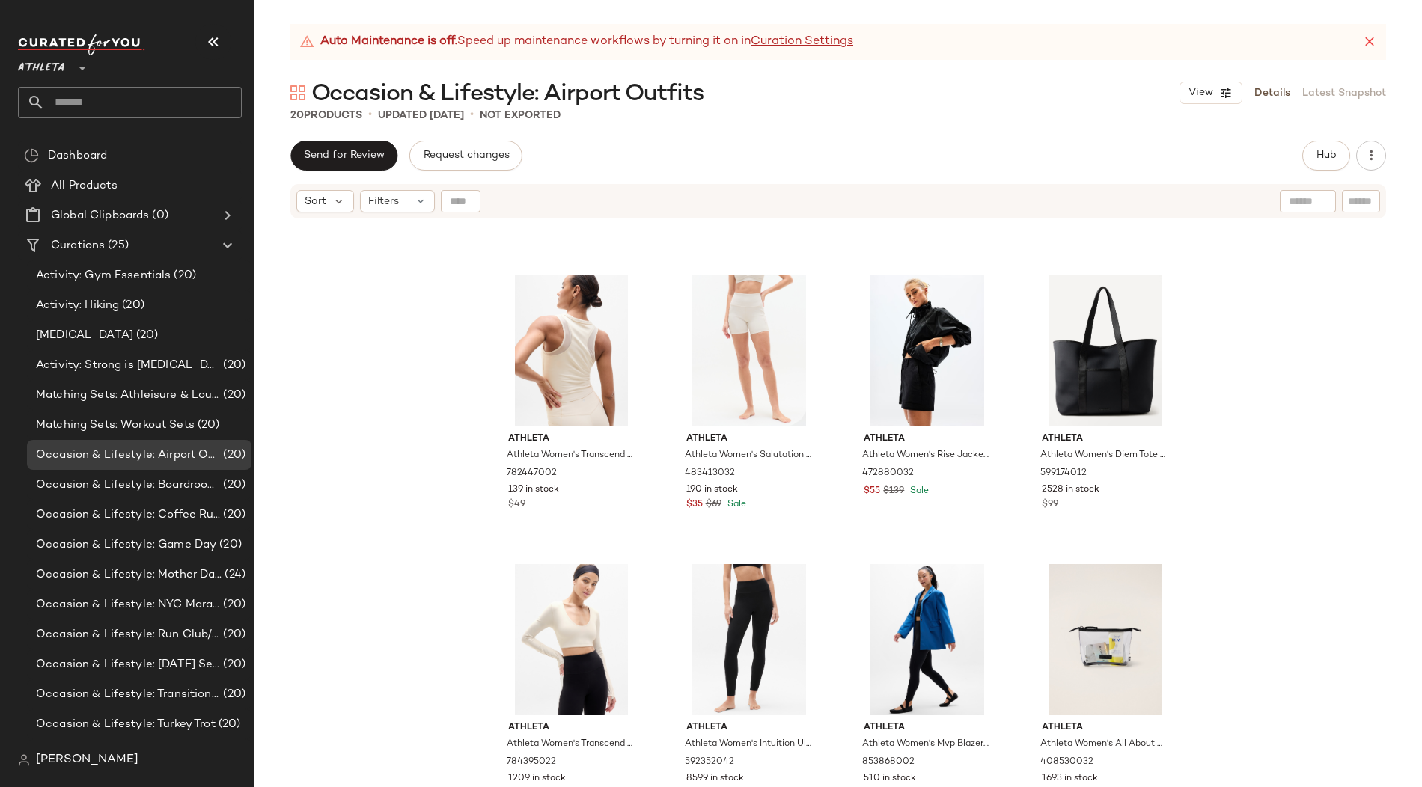
scroll to position [842, 0]
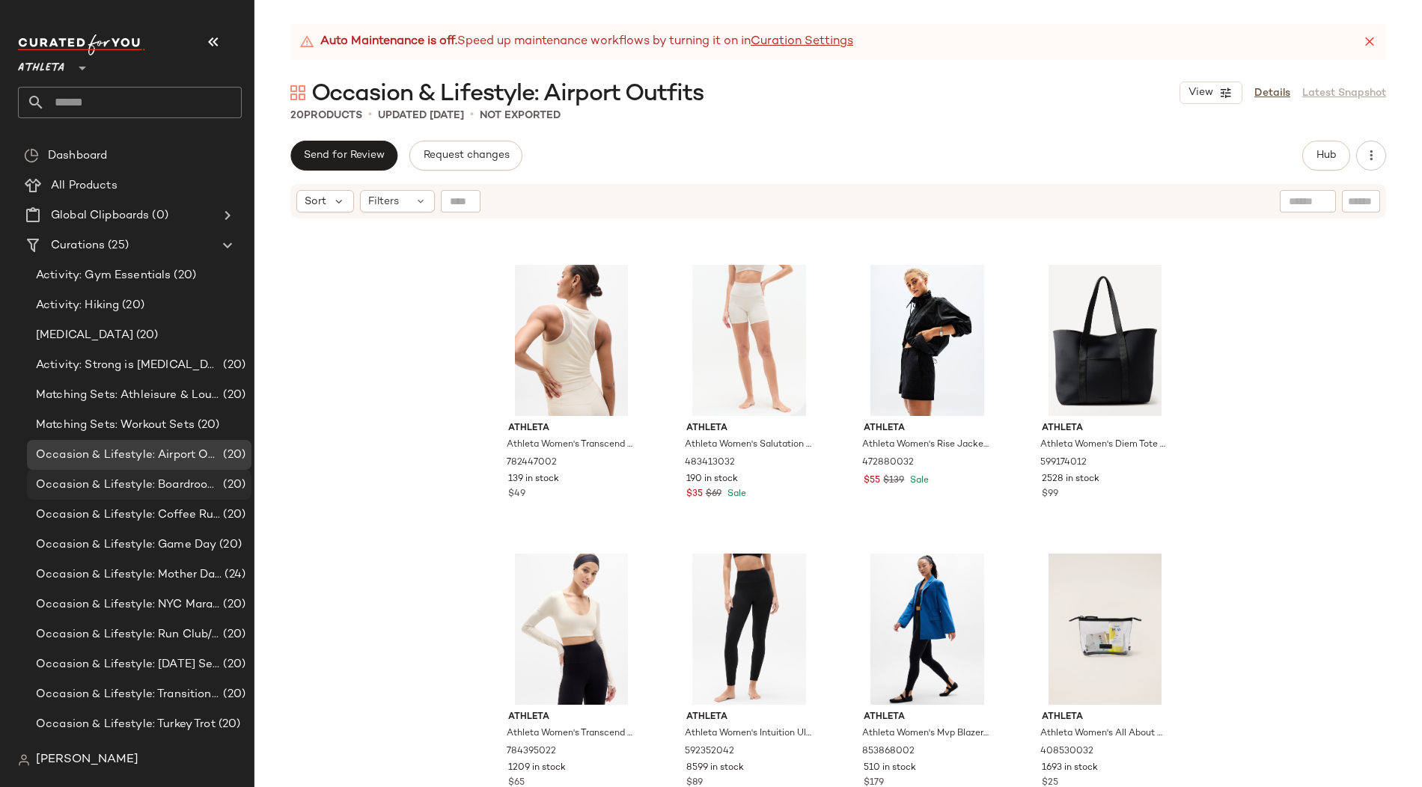
click at [165, 479] on span "Occasion & Lifestyle: Boardroom to Barre" at bounding box center [128, 485] width 184 height 17
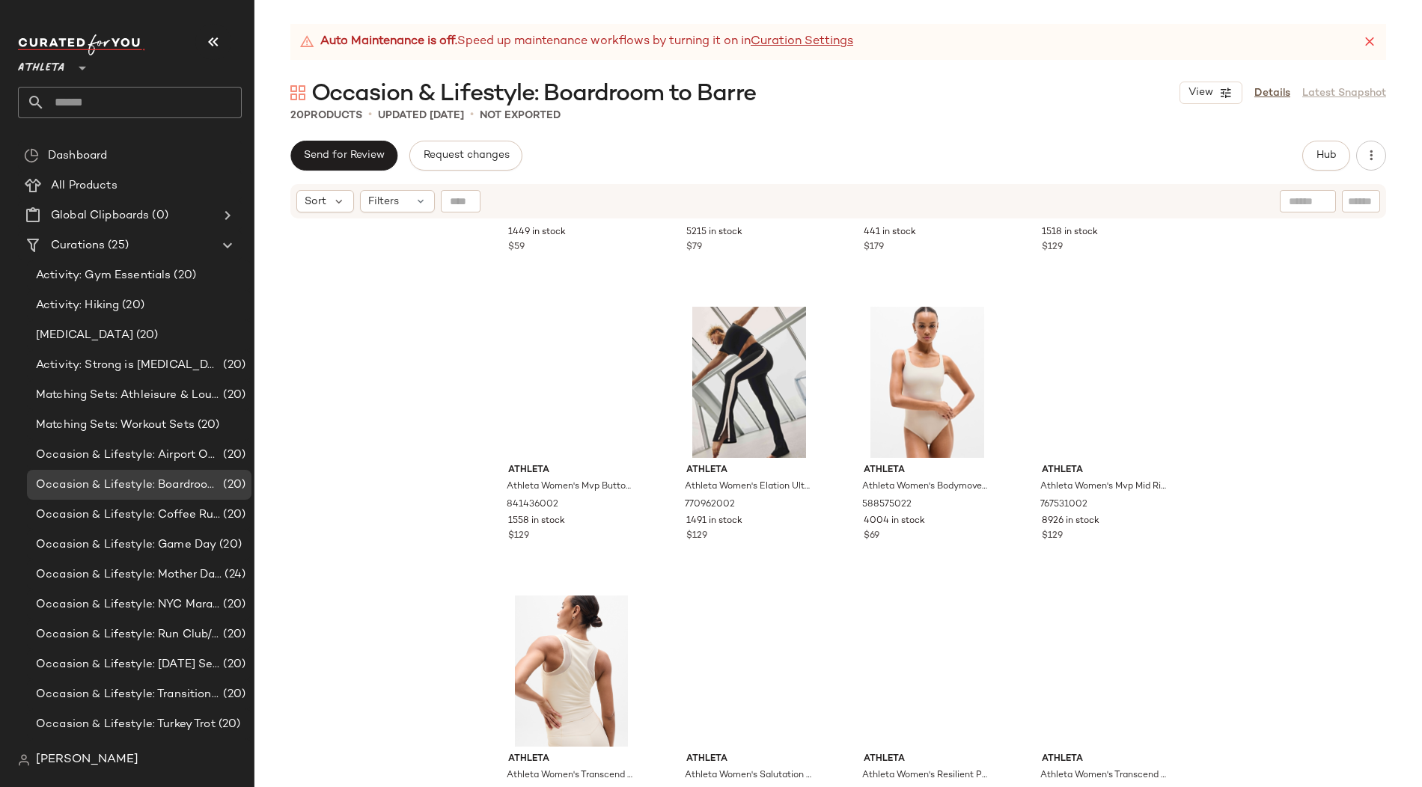
scroll to position [596, 0]
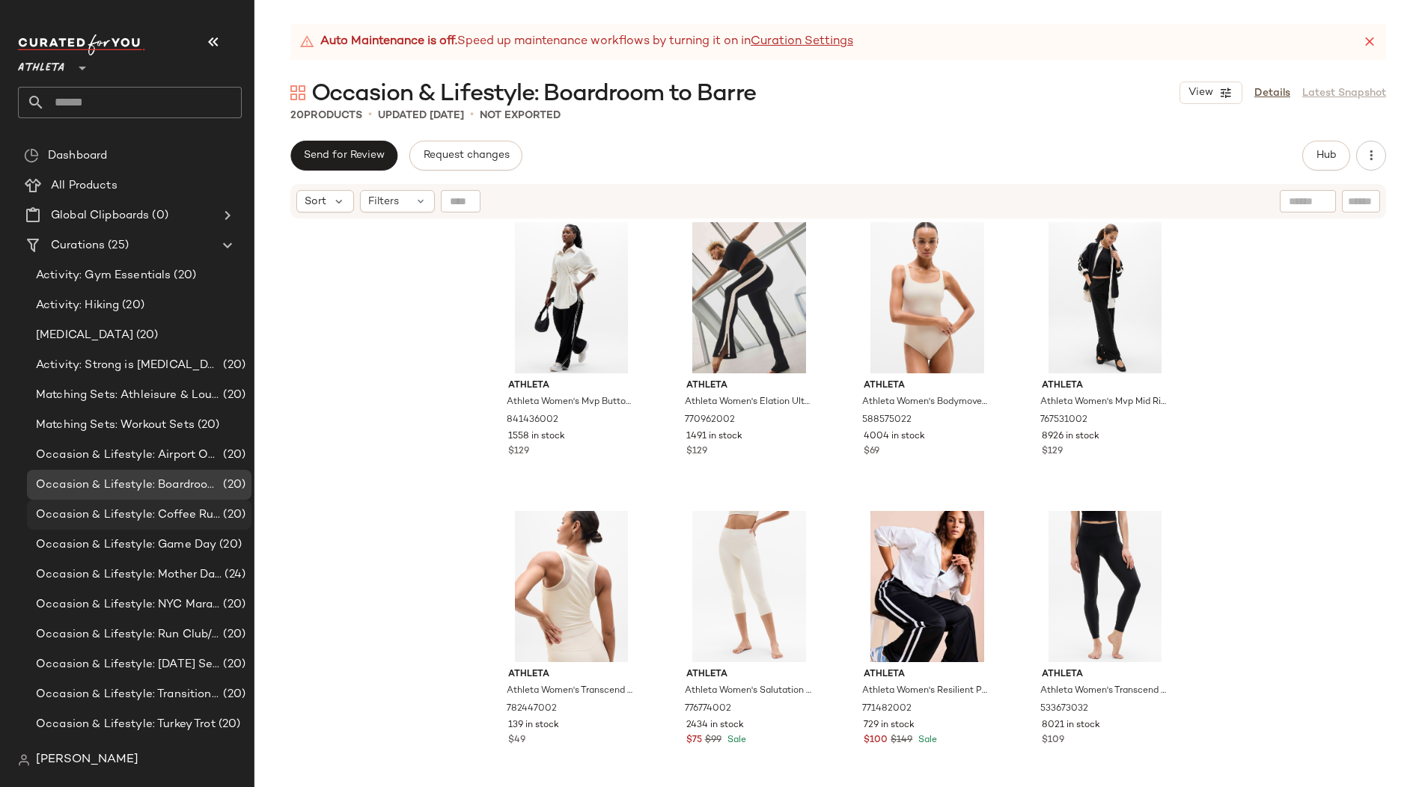
click at [169, 513] on span "Occasion & Lifestyle: Coffee Run" at bounding box center [128, 515] width 184 height 17
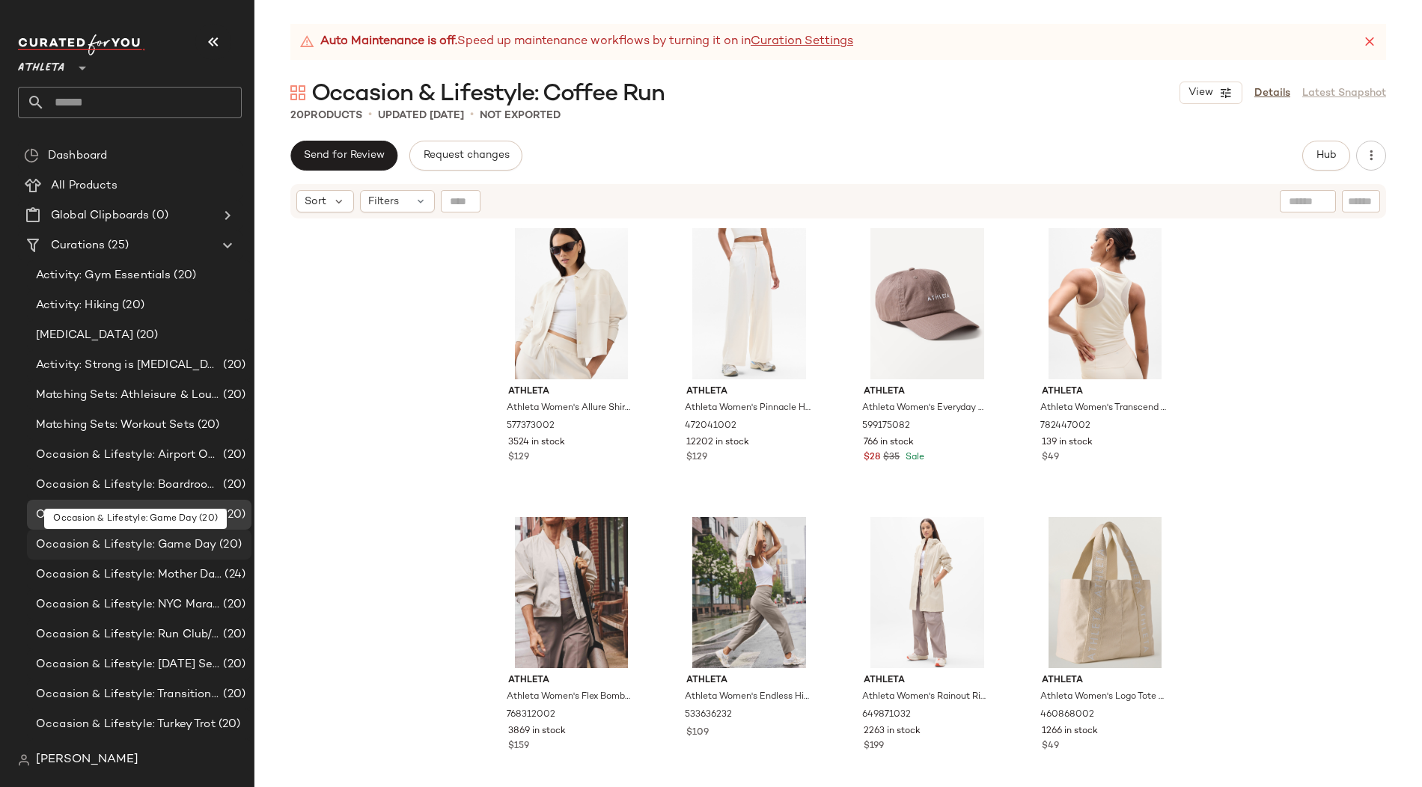
click at [152, 544] on span "Occasion & Lifestyle: Game Day" at bounding box center [126, 545] width 180 height 17
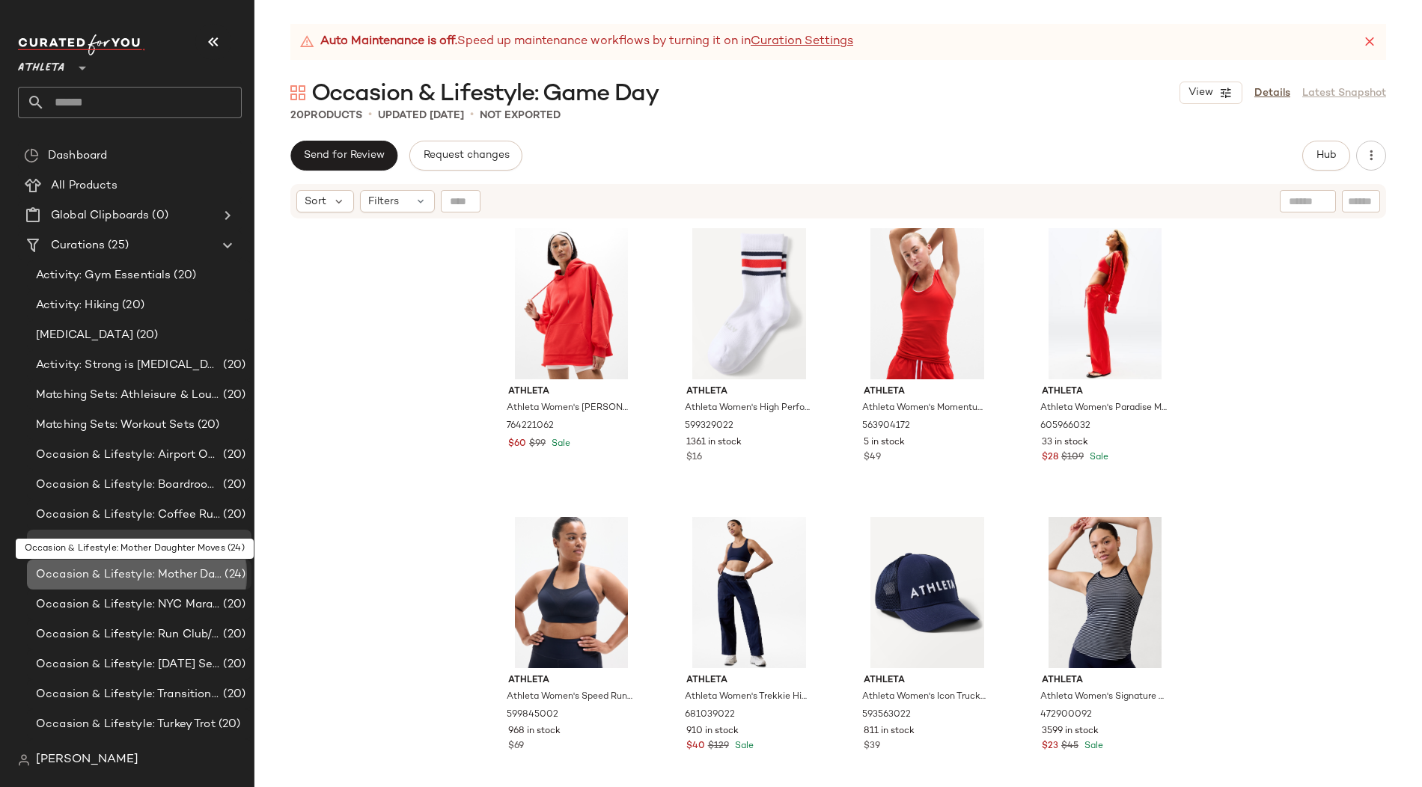
click at [159, 575] on span "Occasion & Lifestyle: Mother Daughter Moves" at bounding box center [129, 575] width 186 height 17
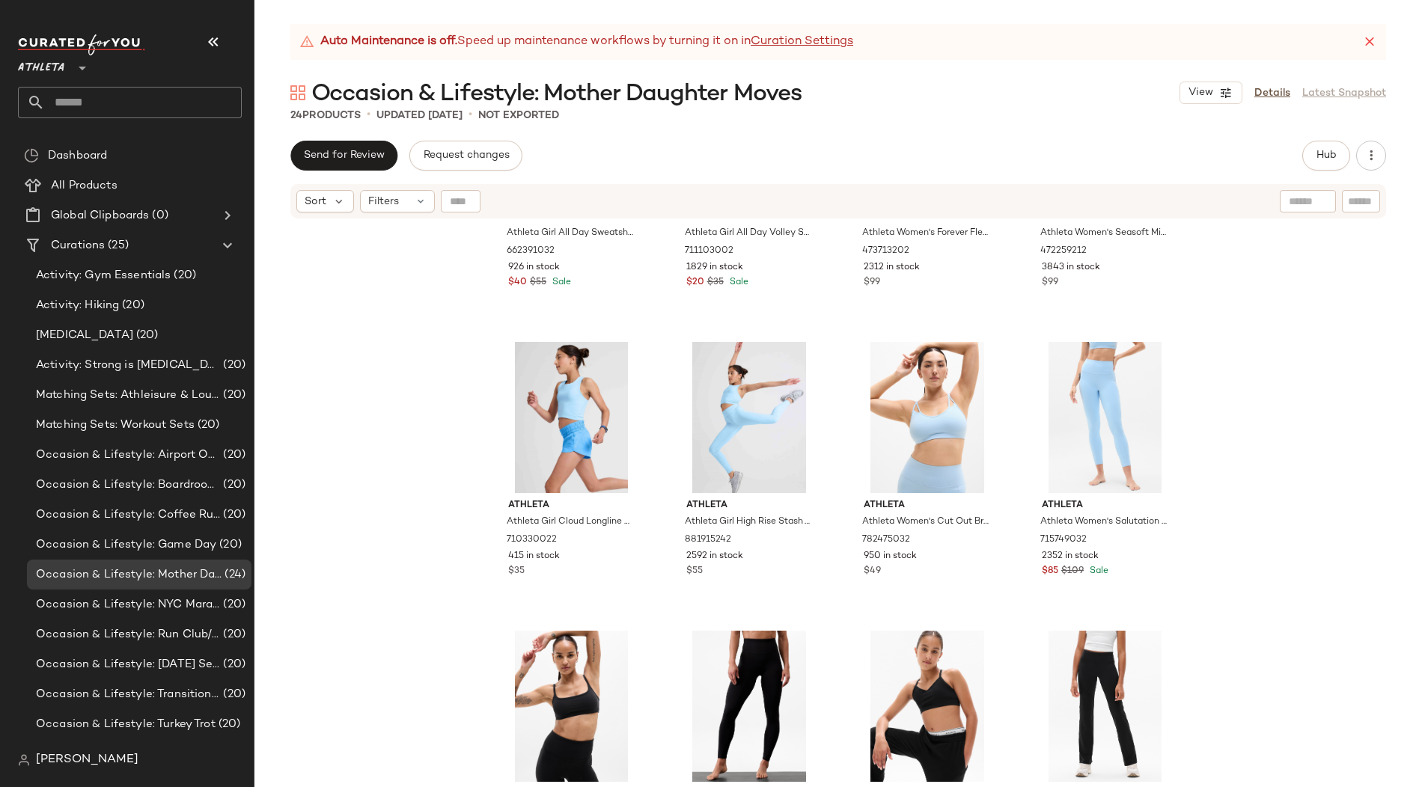
scroll to position [1131, 0]
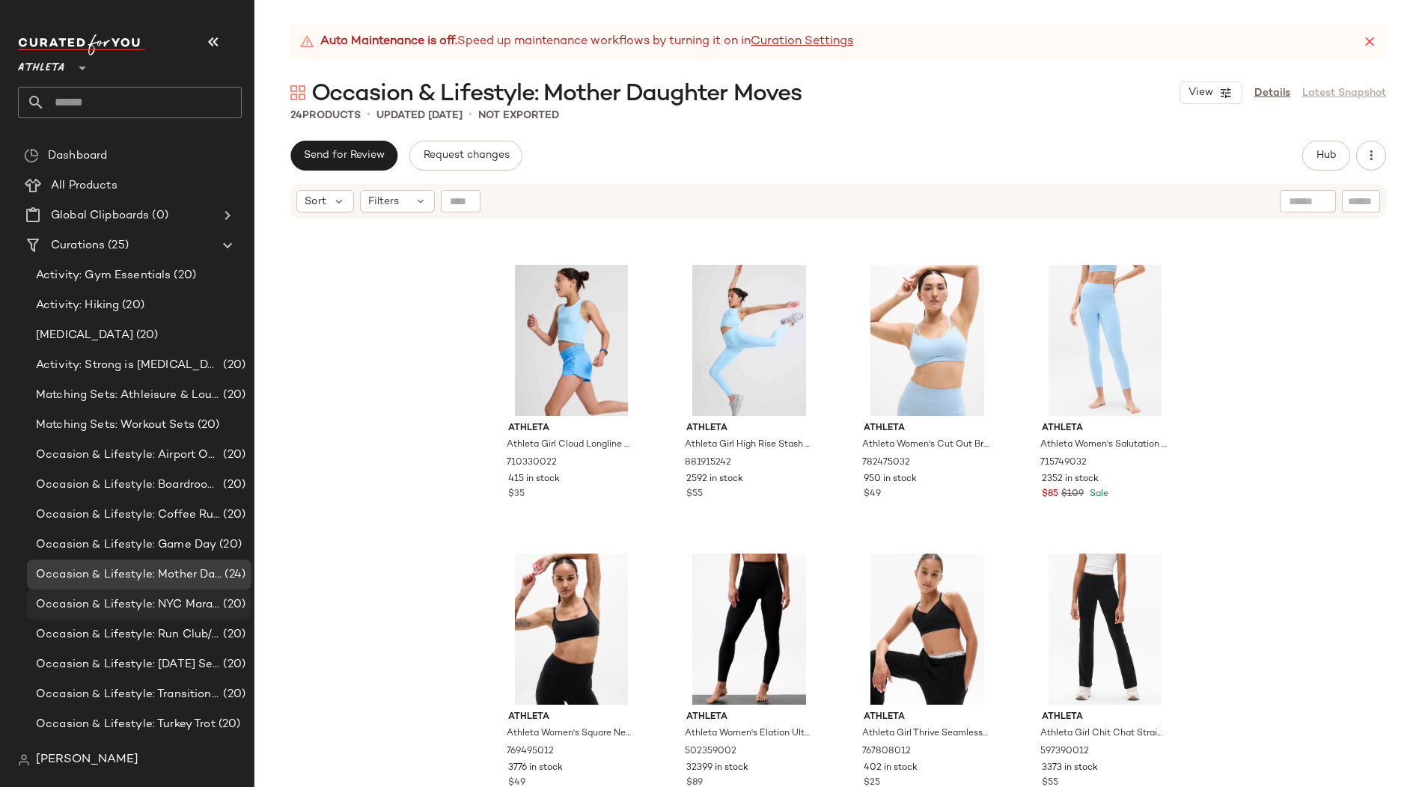
click at [144, 607] on span "Occasion & Lifestyle: NYC Marathon" at bounding box center [128, 605] width 184 height 17
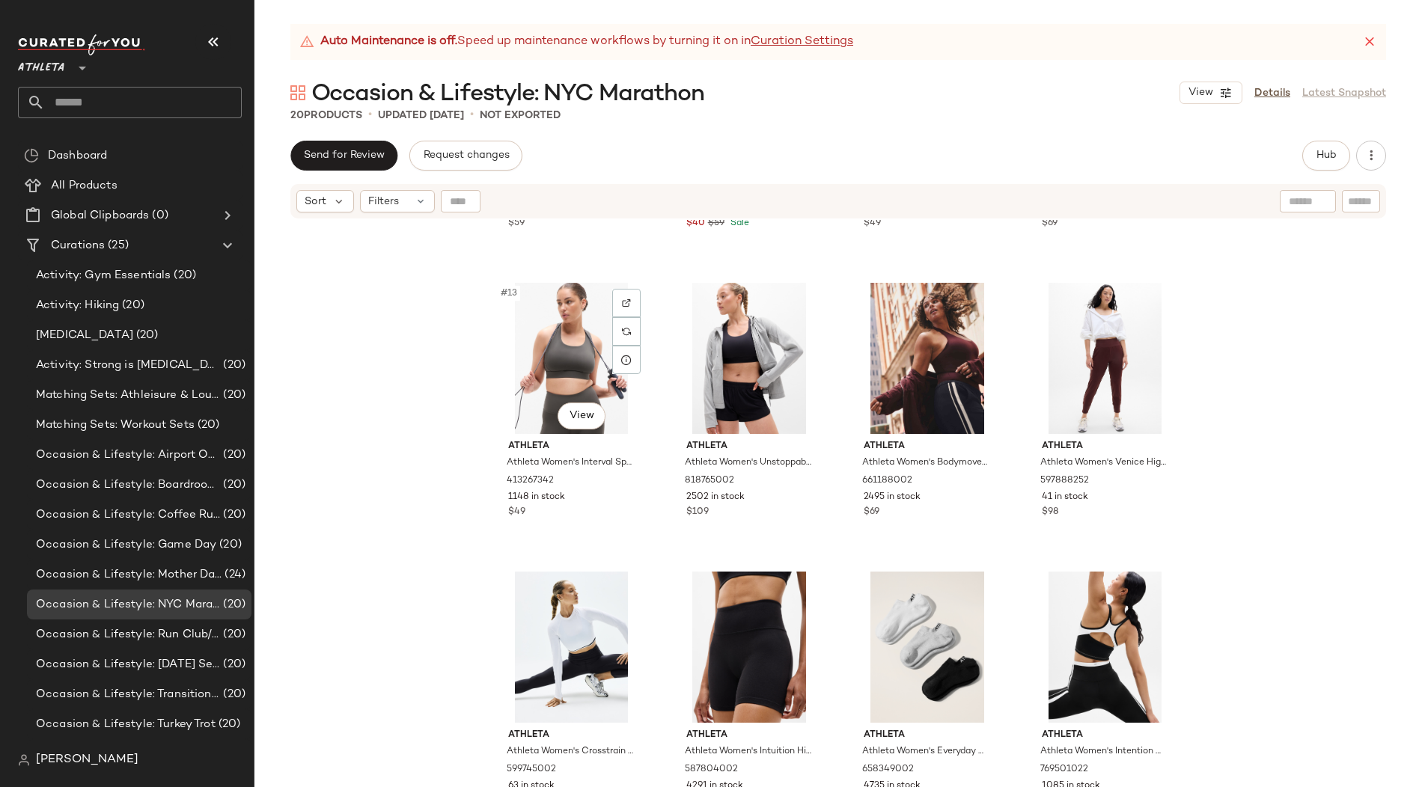
scroll to position [842, 0]
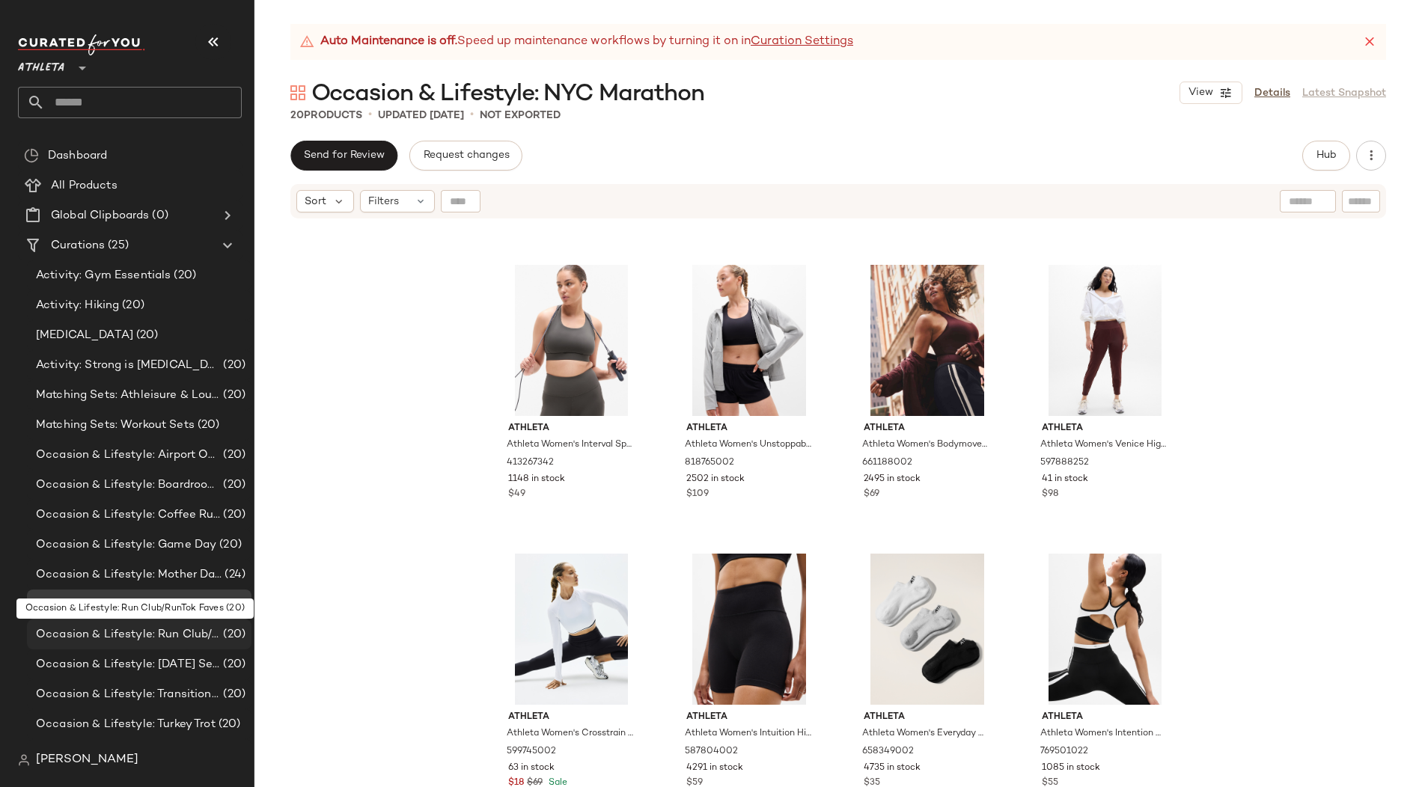
click at [147, 634] on span "Occasion & Lifestyle: Run Club/RunTok Faves" at bounding box center [128, 634] width 184 height 17
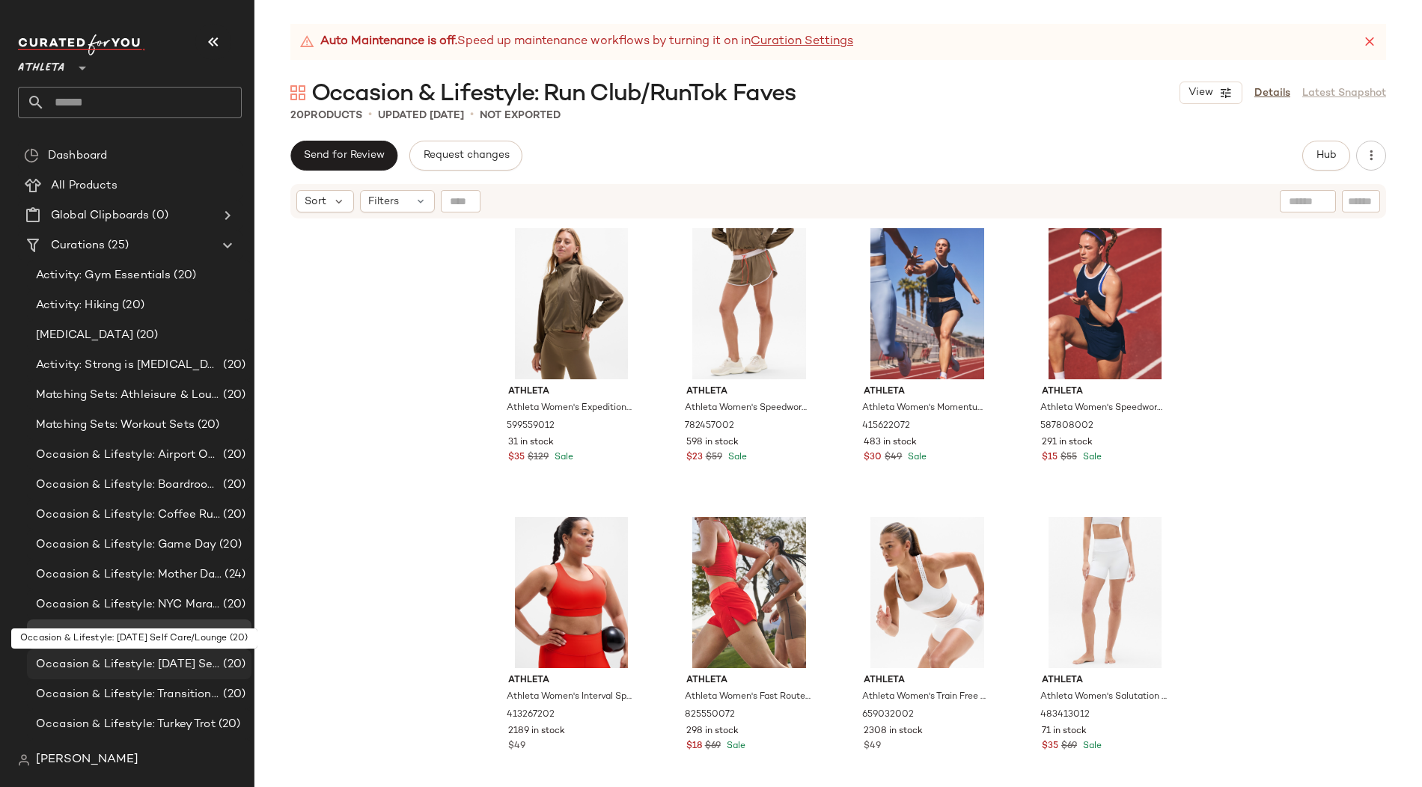
click at [144, 662] on span "Occasion & Lifestyle: [DATE] Self Care/Lounge" at bounding box center [128, 664] width 184 height 17
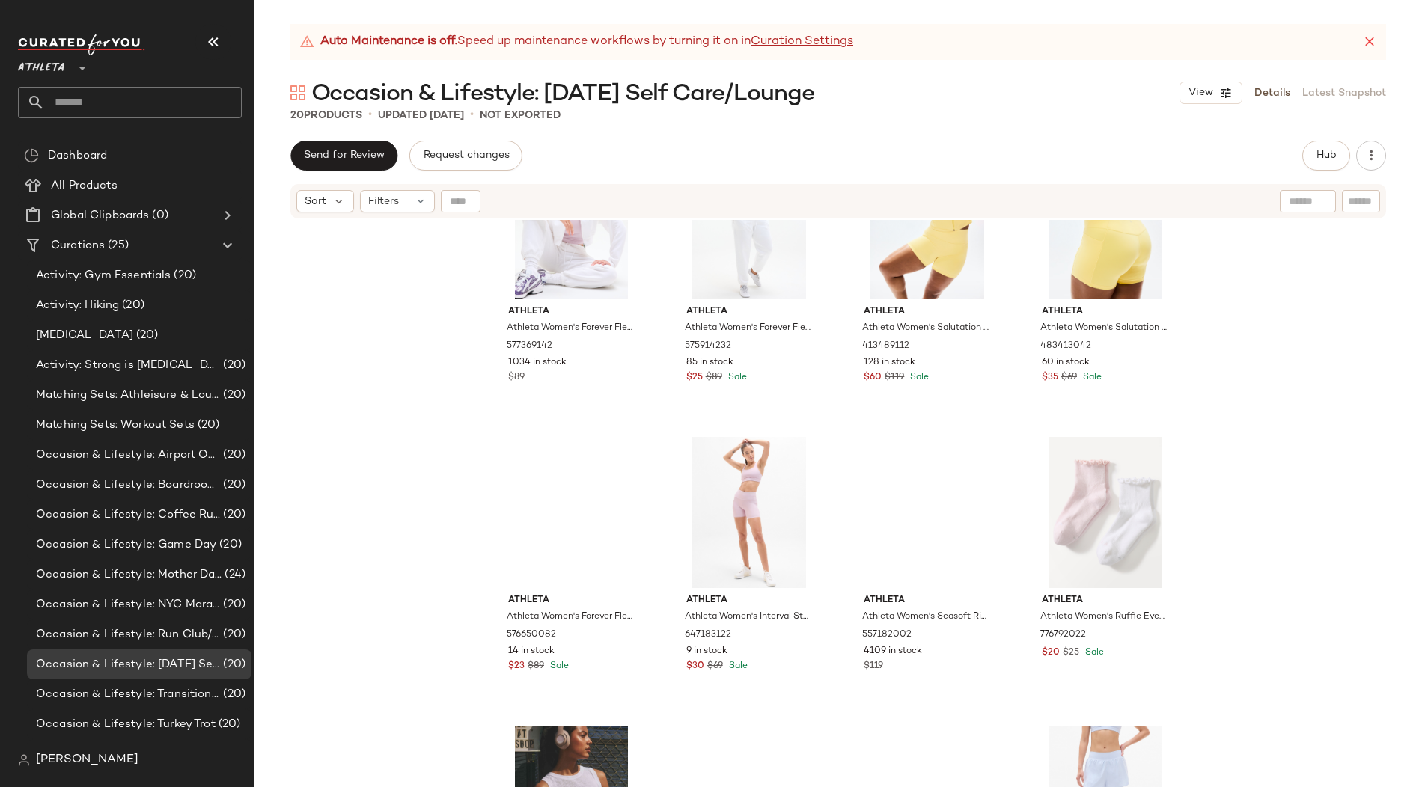
scroll to position [383, 0]
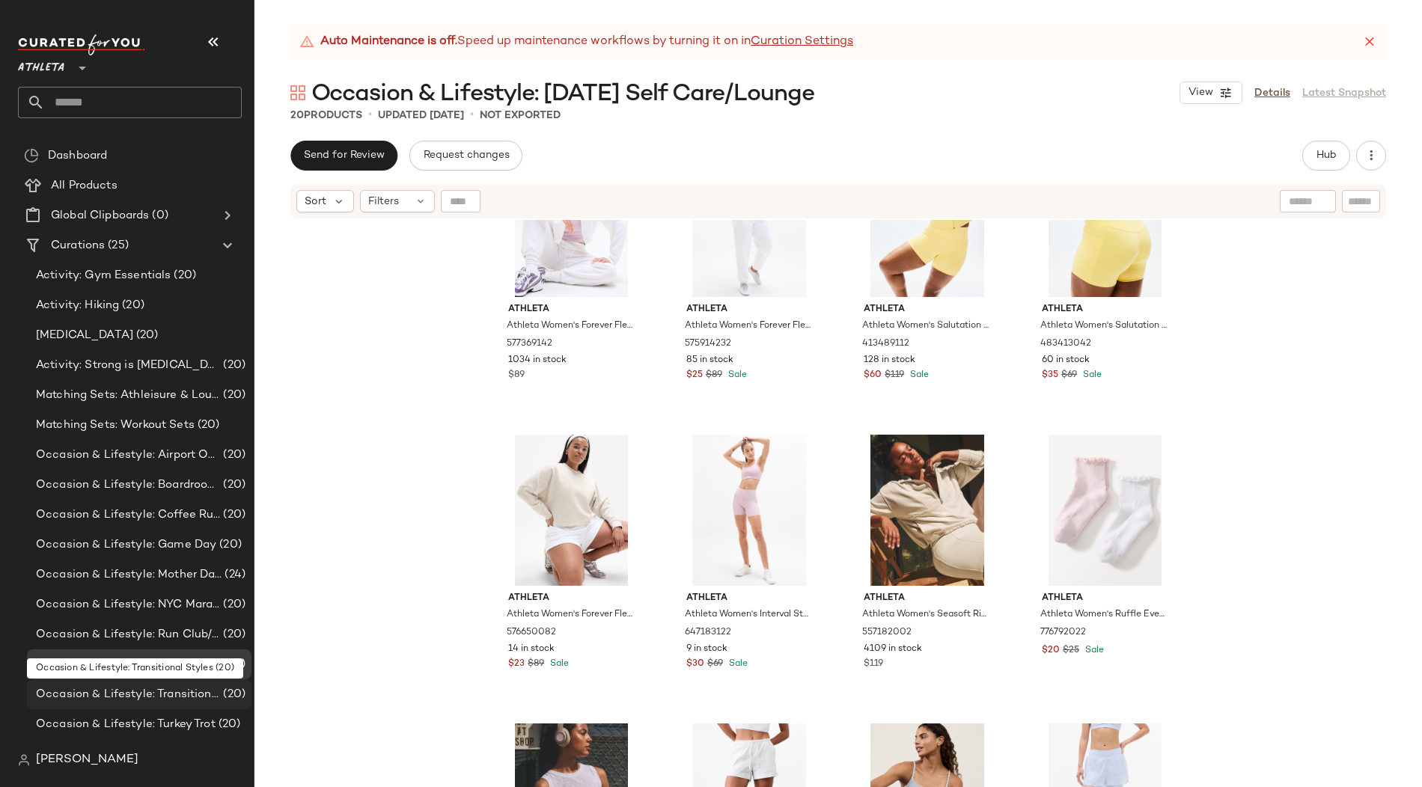
click at [103, 697] on span "Occasion & Lifestyle: Transitional Styles" at bounding box center [128, 694] width 184 height 17
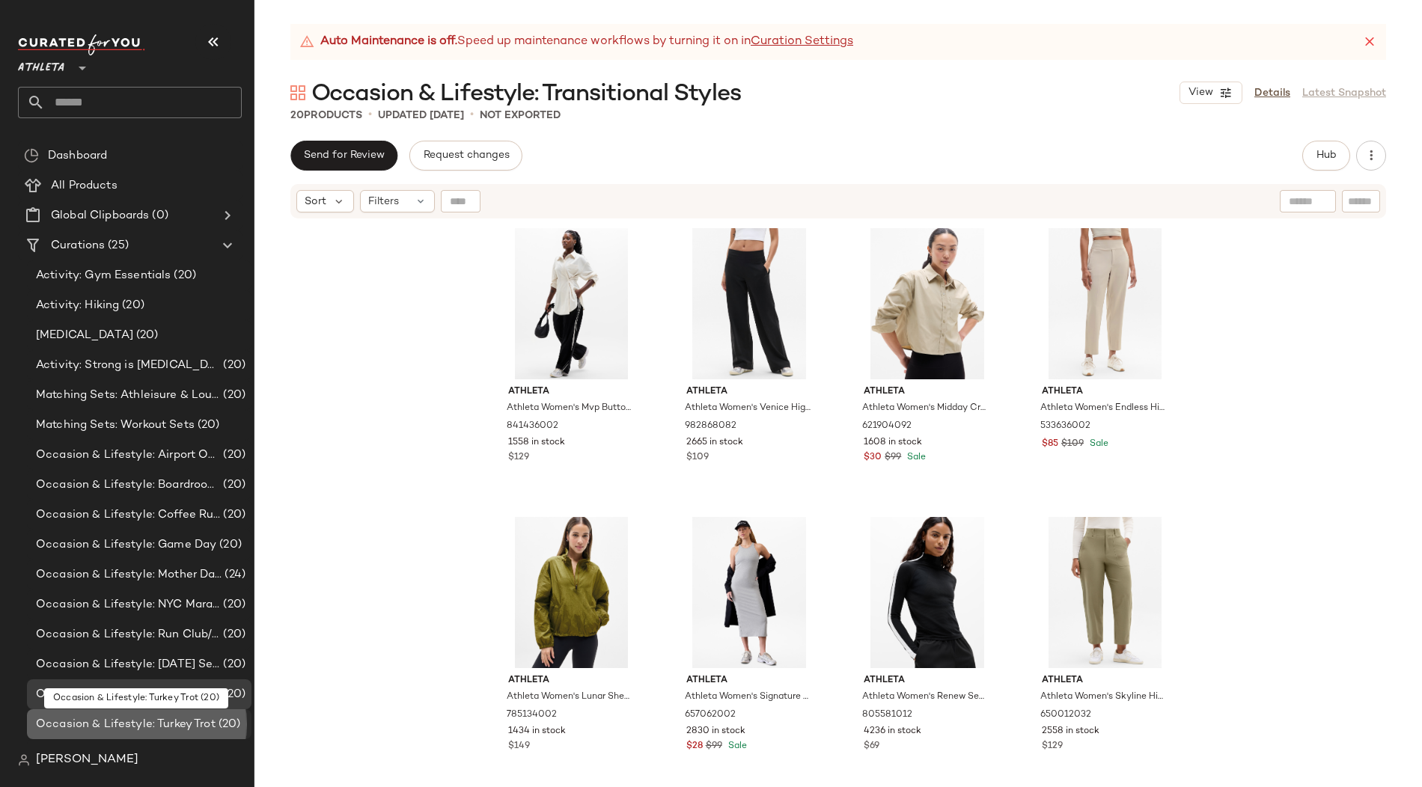
click at [100, 723] on span "Occasion & Lifestyle: Turkey Trot" at bounding box center [126, 724] width 180 height 17
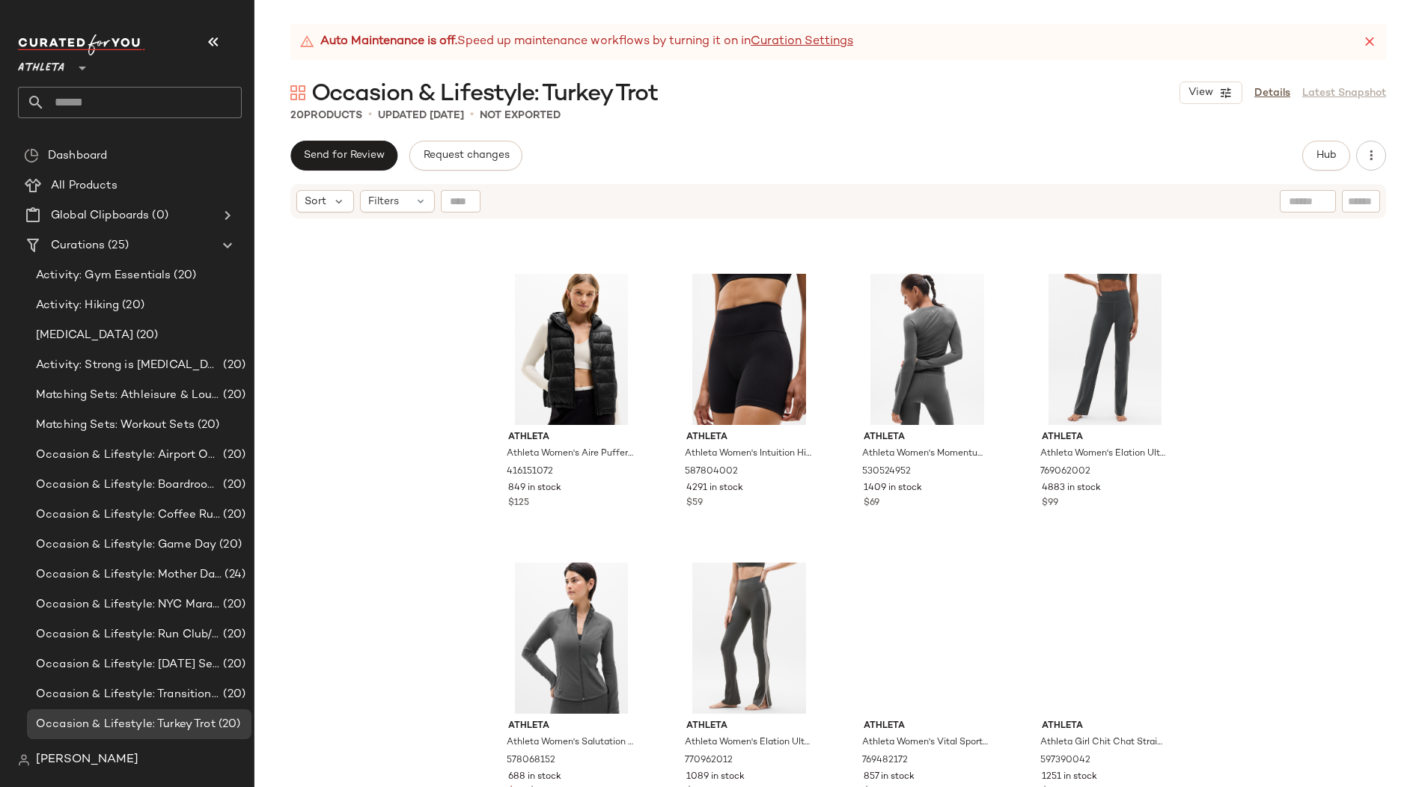
scroll to position [842, 0]
